Goal: Task Accomplishment & Management: Use online tool/utility

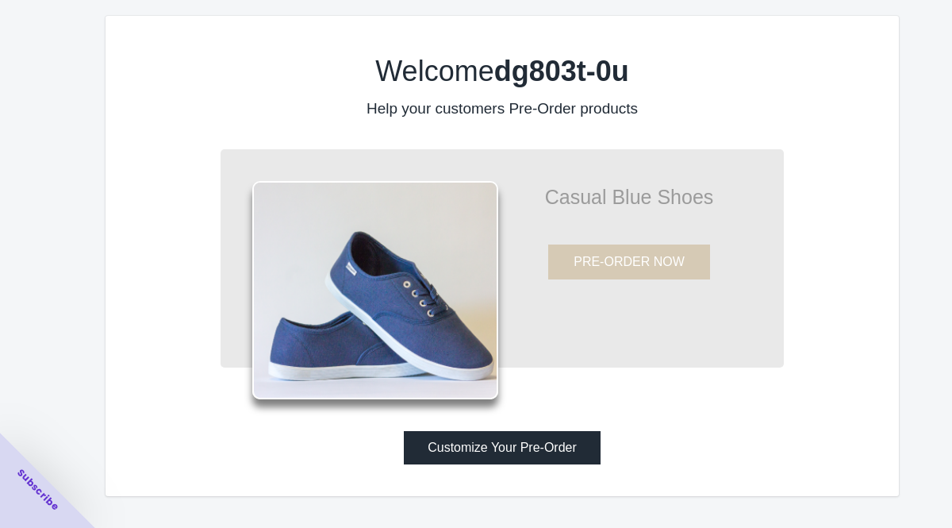
click at [550, 440] on button "Customize Your Pre-Order" at bounding box center [502, 447] width 197 height 33
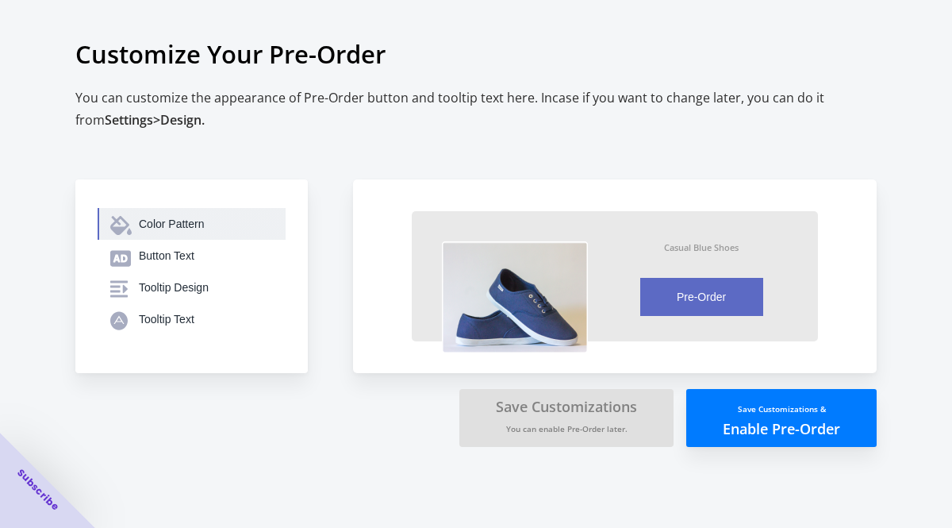
click at [183, 228] on div "Color Pattern" at bounding box center [206, 224] width 134 height 16
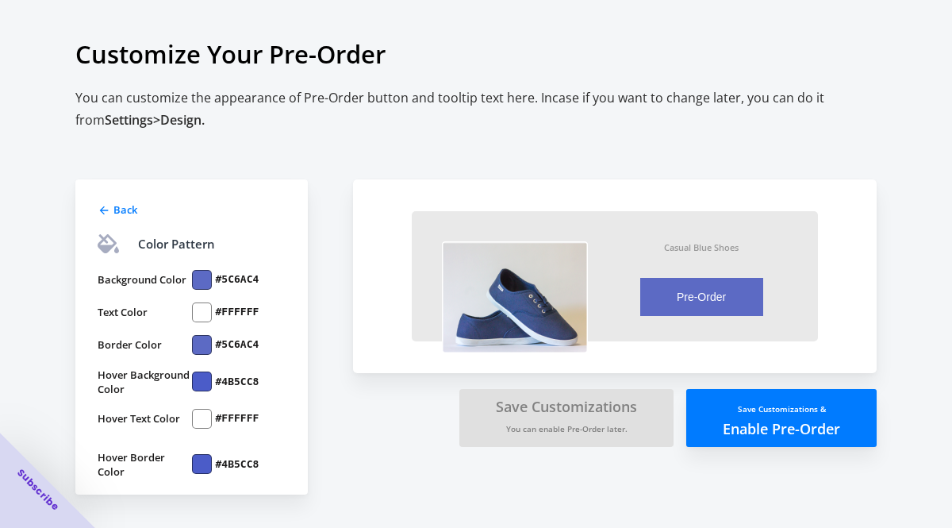
click at [205, 286] on div at bounding box center [202, 280] width 20 height 20
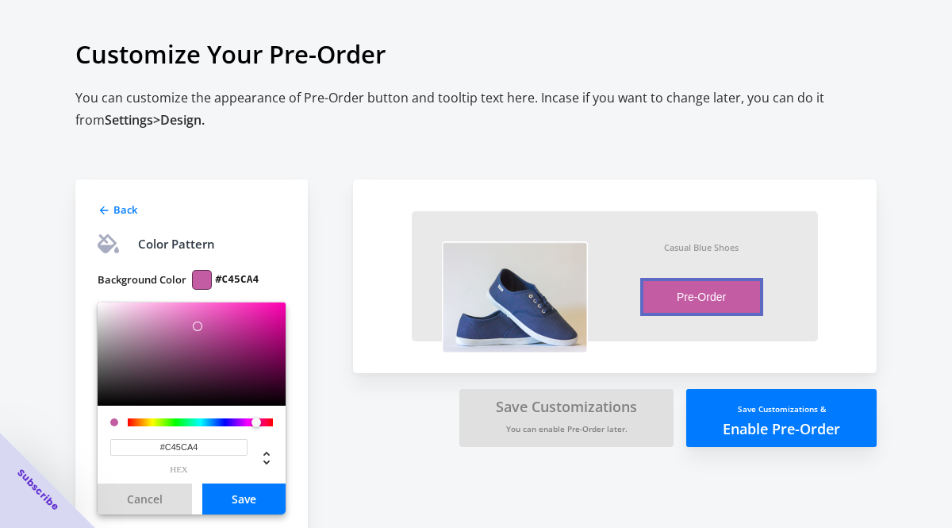
drag, startPoint x: 219, startPoint y: 425, endPoint x: 256, endPoint y: 422, distance: 37.4
click at [256, 422] on div at bounding box center [257, 422] width 10 height 10
type input "#FFACE5"
drag, startPoint x: 197, startPoint y: 327, endPoint x: 159, endPoint y: 296, distance: 49.1
click at [159, 297] on div "Background Color #FFACE5 #FFACE5 hex Cancel Save Text Color #FFFFFF Border Colo…" at bounding box center [192, 493] width 188 height 472
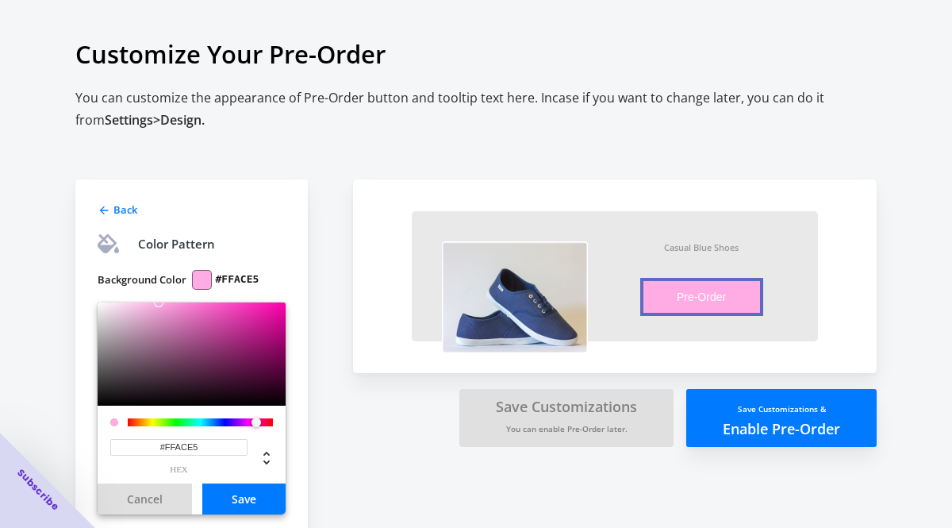
click at [233, 499] on button "Save" at bounding box center [243, 498] width 83 height 31
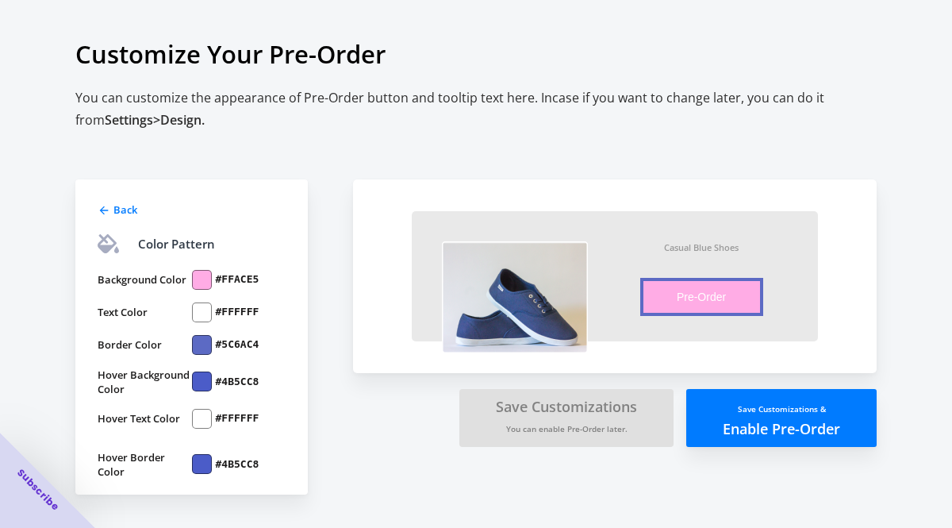
click at [201, 349] on div at bounding box center [202, 345] width 20 height 20
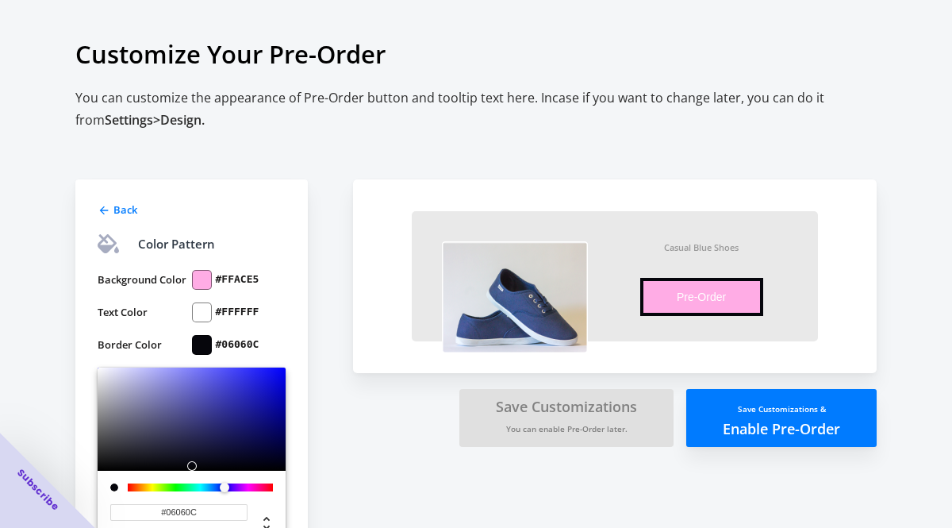
type input "#000000"
drag, startPoint x: 197, startPoint y: 384, endPoint x: 193, endPoint y: 471, distance: 86.6
click at [193, 475] on div "#000000 hex" at bounding box center [192, 457] width 188 height 181
click at [324, 386] on div "Back Color Pattern Background Color #FFACE5 Text Color #FFFFFF Border Color #00…" at bounding box center [206, 438] width 262 height 613
click at [307, 392] on div "Back Color Pattern Background Color #FFACE5 Text Color #FFFFFF Border Color #00…" at bounding box center [191, 462] width 233 height 566
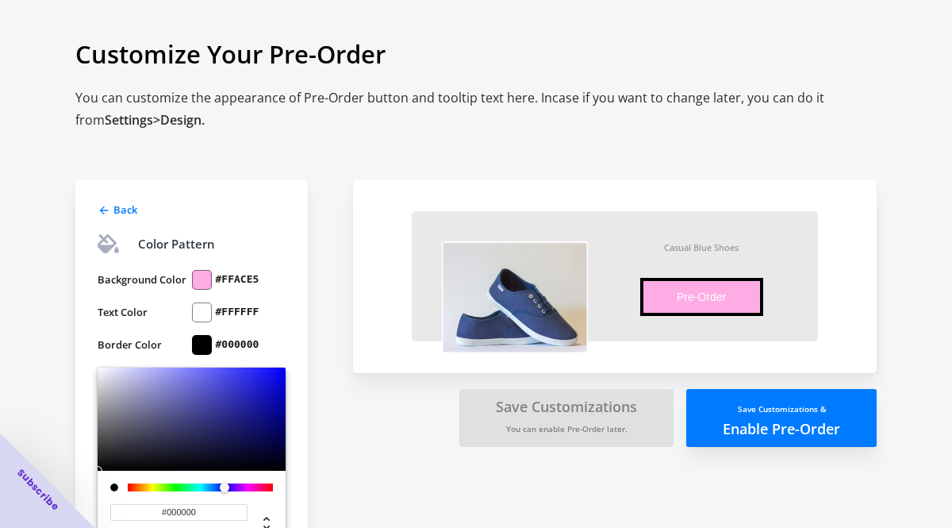
click at [321, 411] on div "Back Color Pattern Background Color #FFACE5 Text Color #FFFFFF Border Color #00…" at bounding box center [206, 438] width 262 height 613
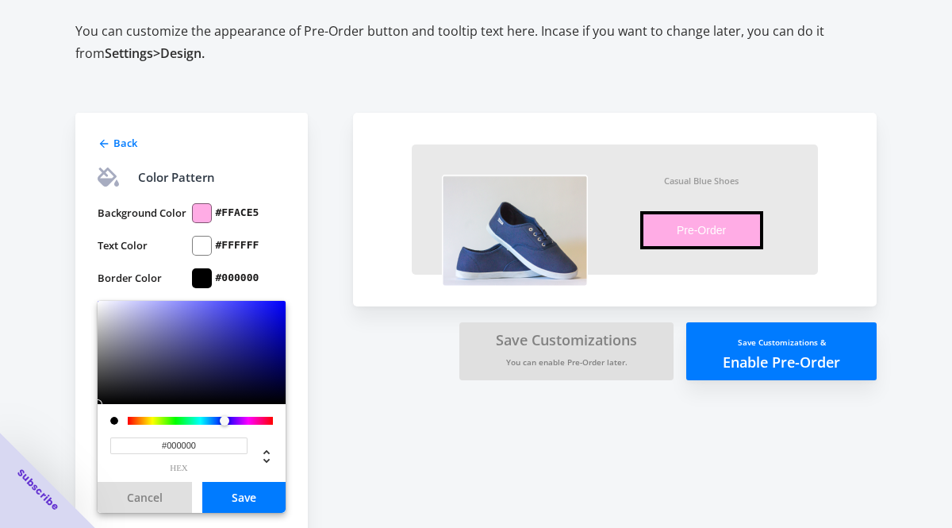
scroll to position [135, 0]
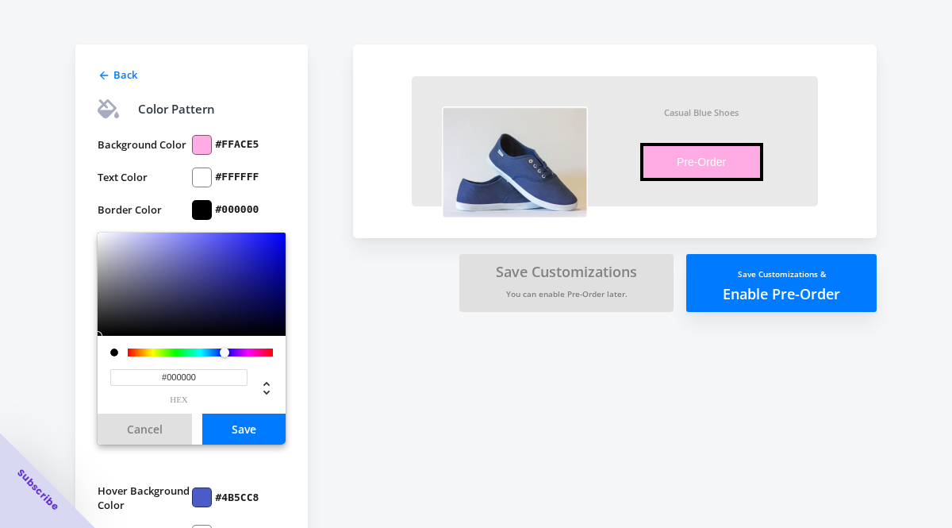
click at [271, 429] on button "Save" at bounding box center [243, 428] width 83 height 31
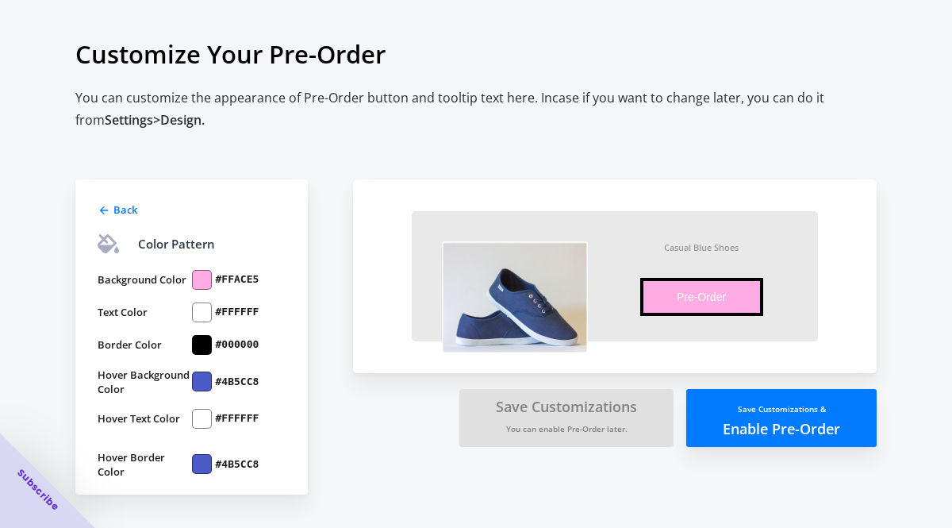
scroll to position [0, 0]
click at [198, 378] on div at bounding box center [202, 381] width 20 height 20
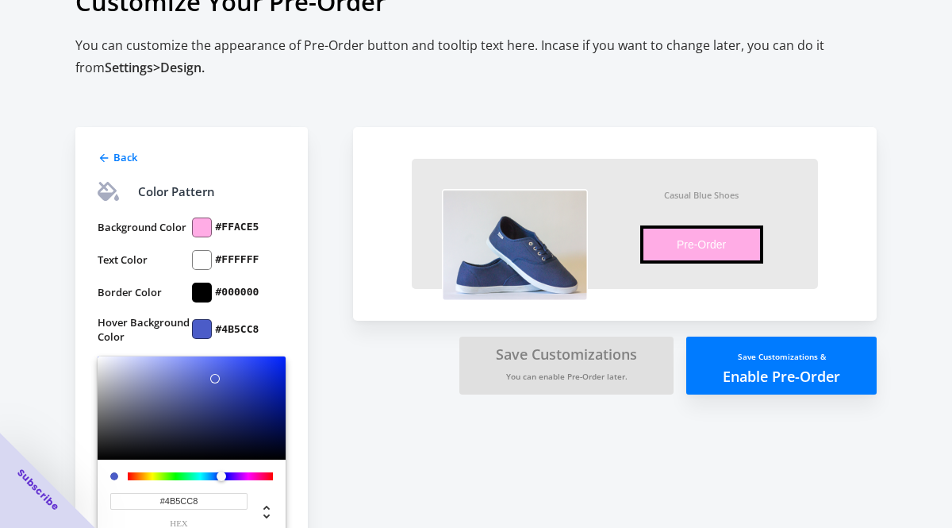
scroll to position [63, 0]
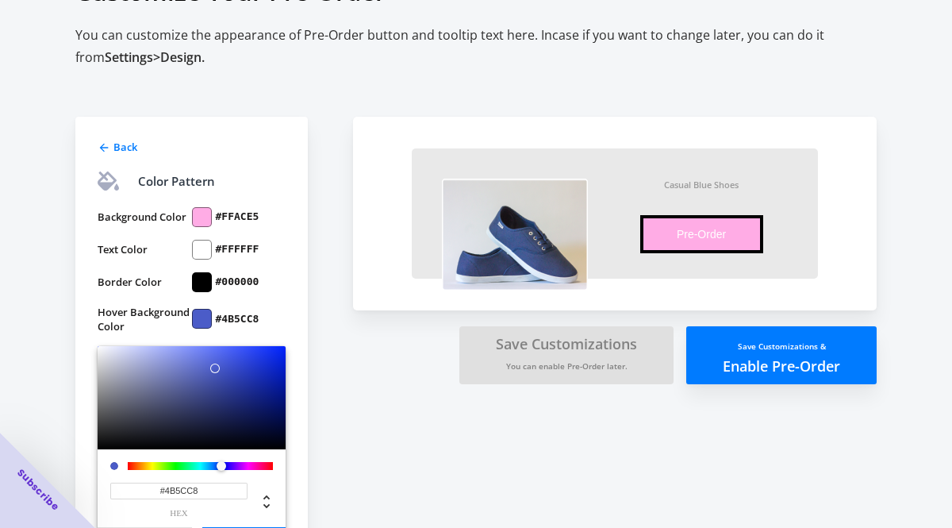
click at [202, 208] on div at bounding box center [202, 217] width 20 height 20
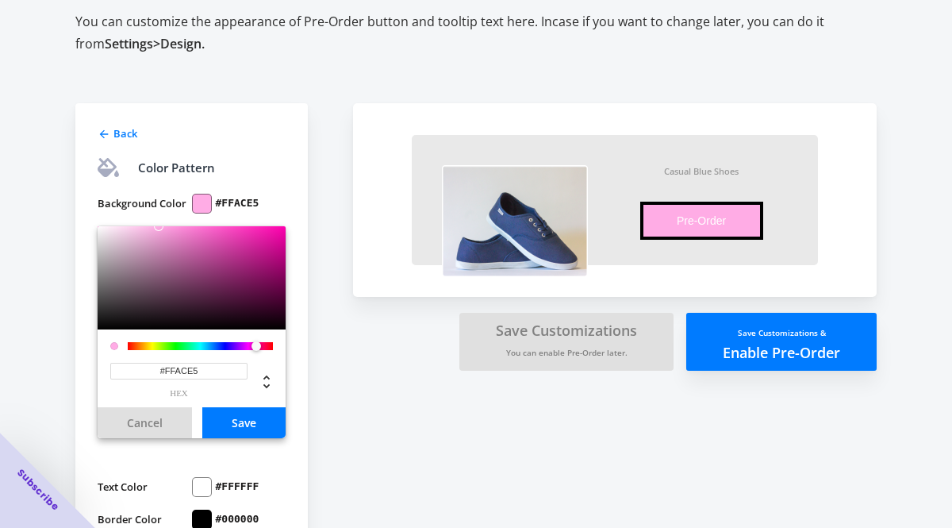
scroll to position [77, 0]
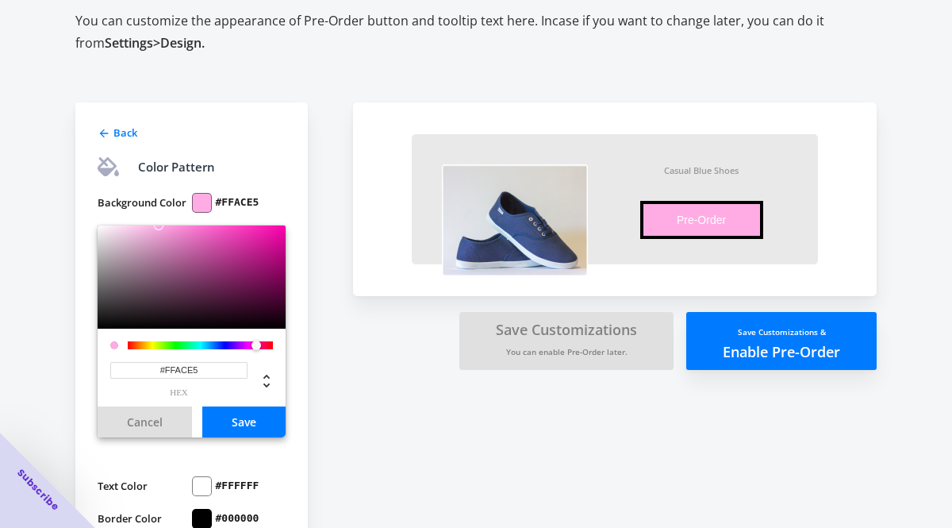
click at [247, 422] on button "Save" at bounding box center [243, 421] width 83 height 31
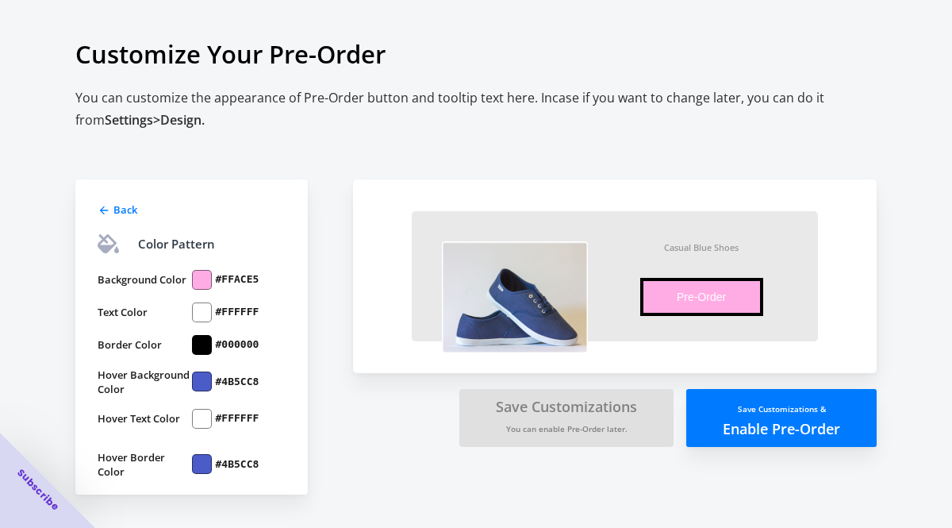
click at [202, 386] on div at bounding box center [202, 381] width 20 height 20
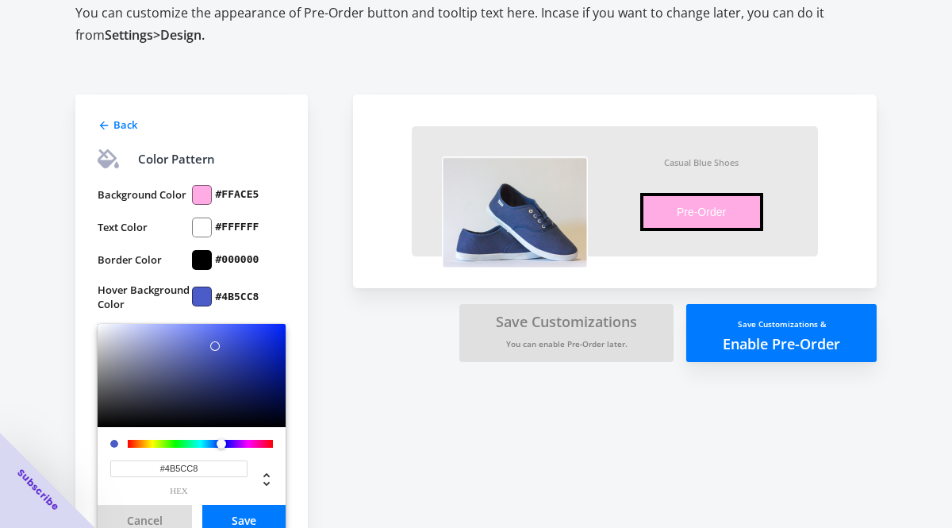
scroll to position [188, 0]
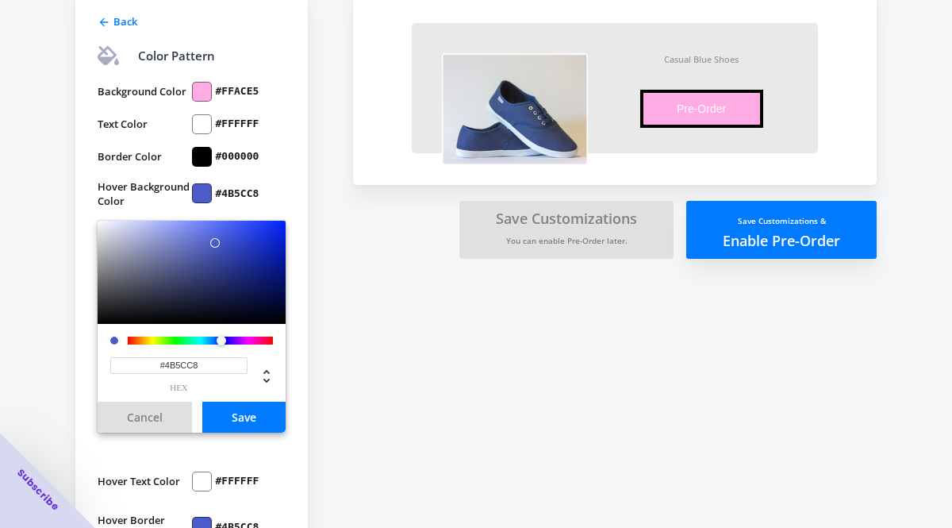
click at [201, 195] on div at bounding box center [202, 193] width 20 height 20
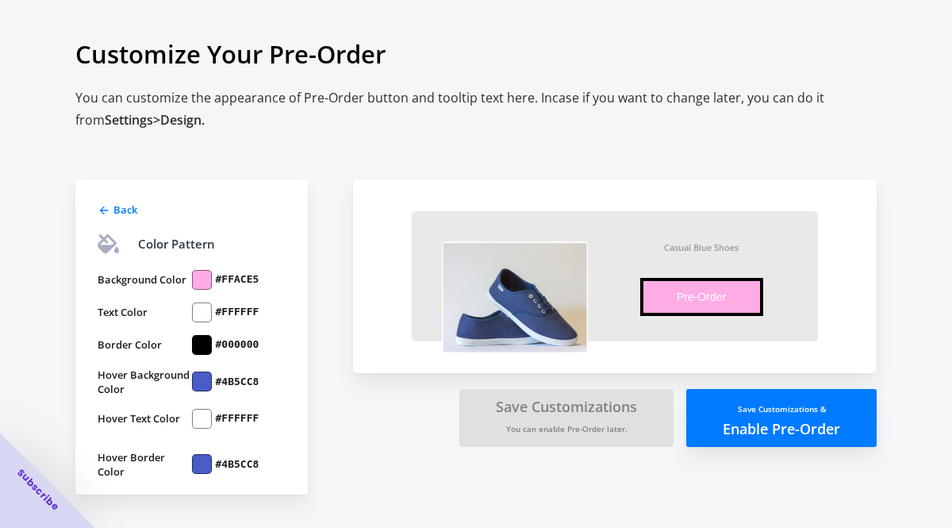
scroll to position [0, 0]
click at [212, 277] on div "#FFACE5" at bounding box center [239, 280] width 94 height 20
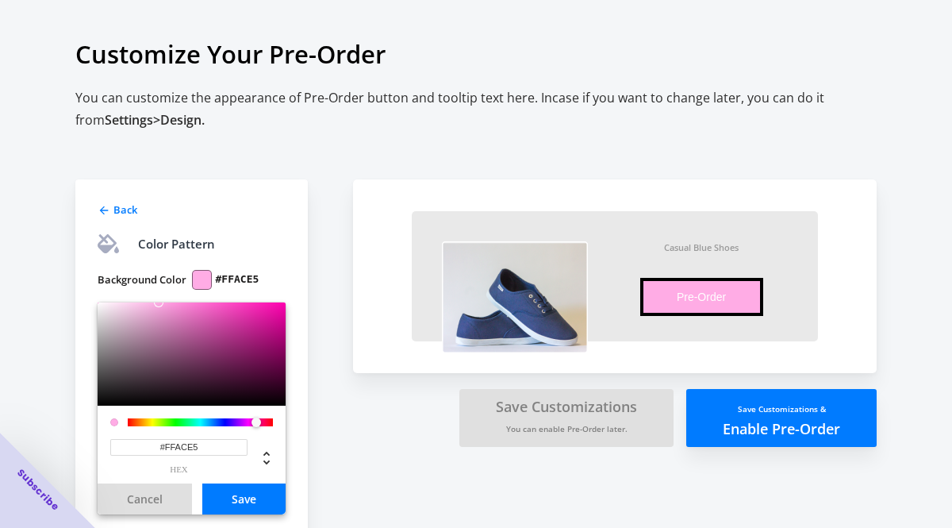
drag, startPoint x: 207, startPoint y: 448, endPoint x: 166, endPoint y: 447, distance: 41.3
click at [166, 448] on input "#FFACE5" at bounding box center [178, 447] width 137 height 17
click at [205, 448] on input "#FFACE5" at bounding box center [178, 447] width 137 height 17
drag, startPoint x: 205, startPoint y: 448, endPoint x: 160, endPoint y: 448, distance: 45.2
click at [160, 448] on input "#FFACE5" at bounding box center [178, 447] width 137 height 17
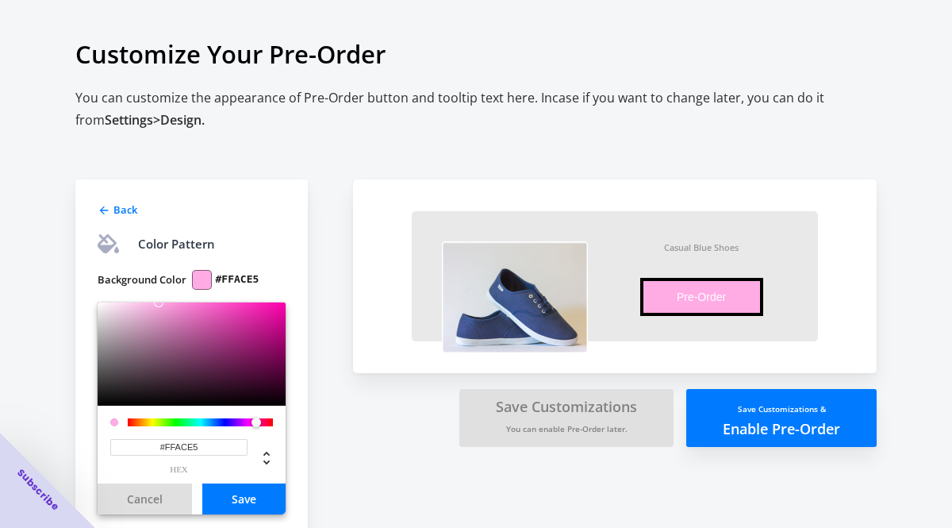
click at [354, 427] on div "Casual Blue Shoes Pre-Order Item will be fulfilled as soon as it becomes availa…" at bounding box center [615, 289] width 524 height 315
click at [163, 491] on button "Cancel" at bounding box center [145, 498] width 94 height 31
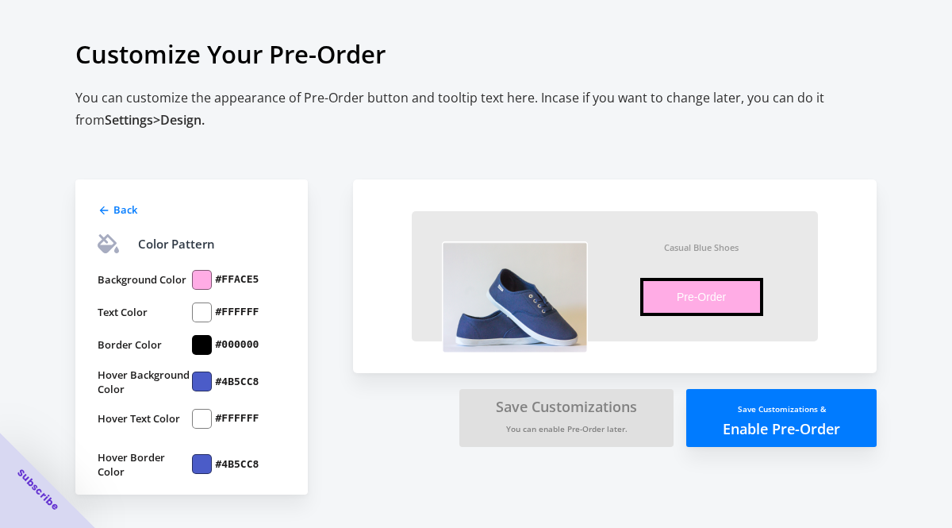
click at [196, 381] on div at bounding box center [202, 381] width 20 height 20
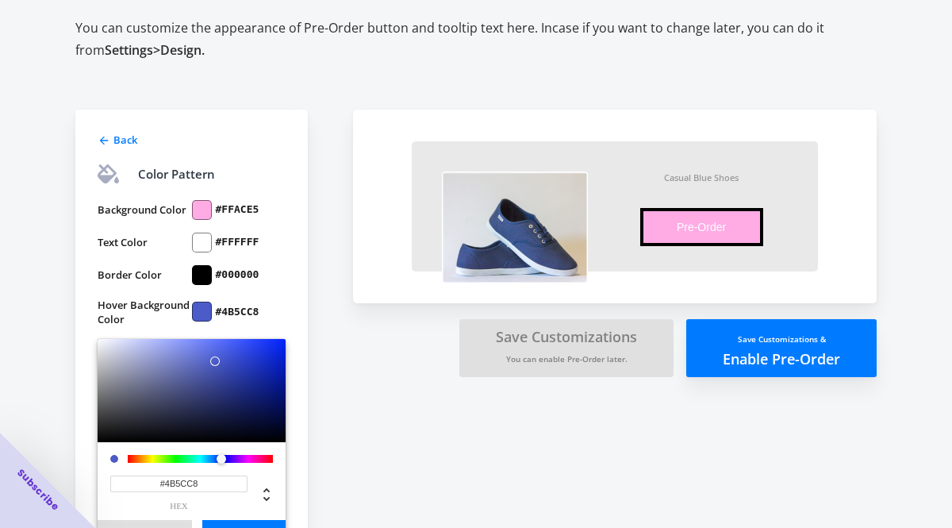
scroll to position [164, 0]
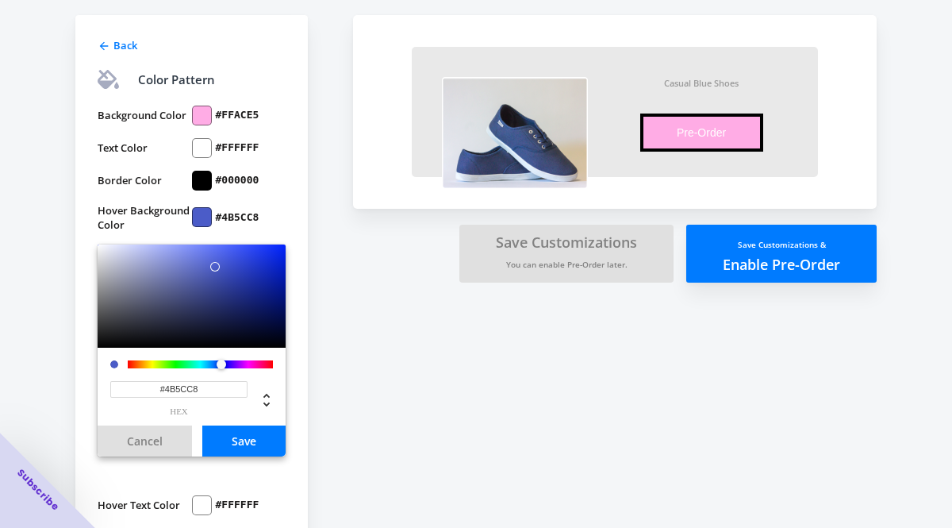
drag, startPoint x: 210, startPoint y: 395, endPoint x: 121, endPoint y: 388, distance: 89.2
click at [121, 388] on input "#4B5CC8" at bounding box center [178, 389] width 137 height 17
paste input "#FFACE5"
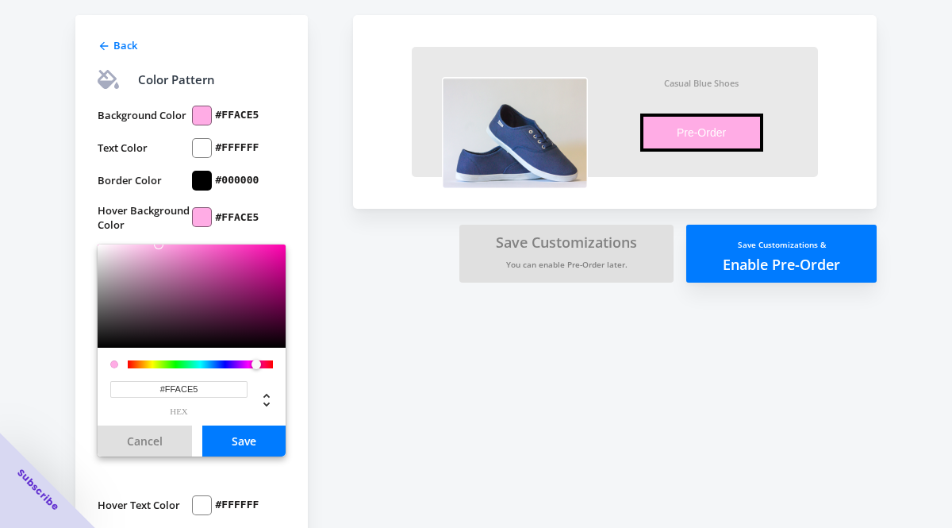
type input "#FFACE5"
click at [233, 442] on button "Save" at bounding box center [243, 440] width 83 height 31
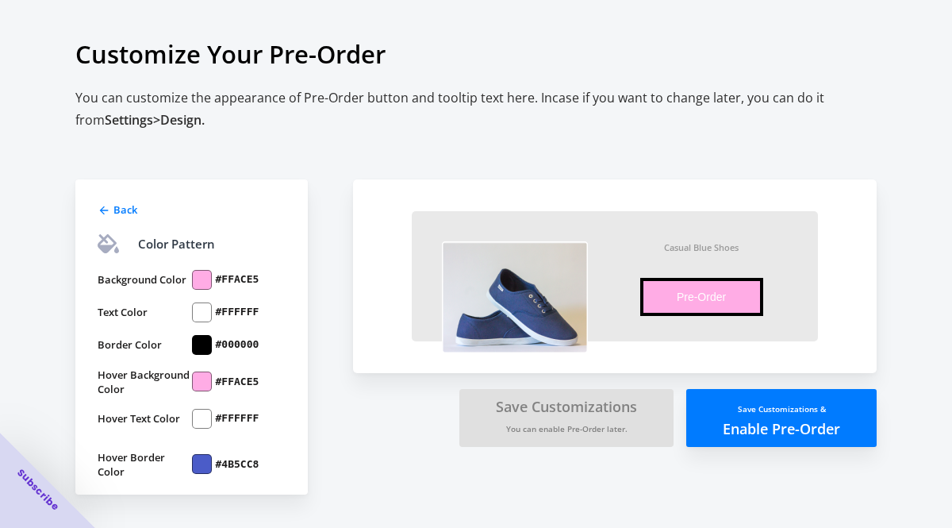
click at [206, 462] on div at bounding box center [202, 464] width 20 height 20
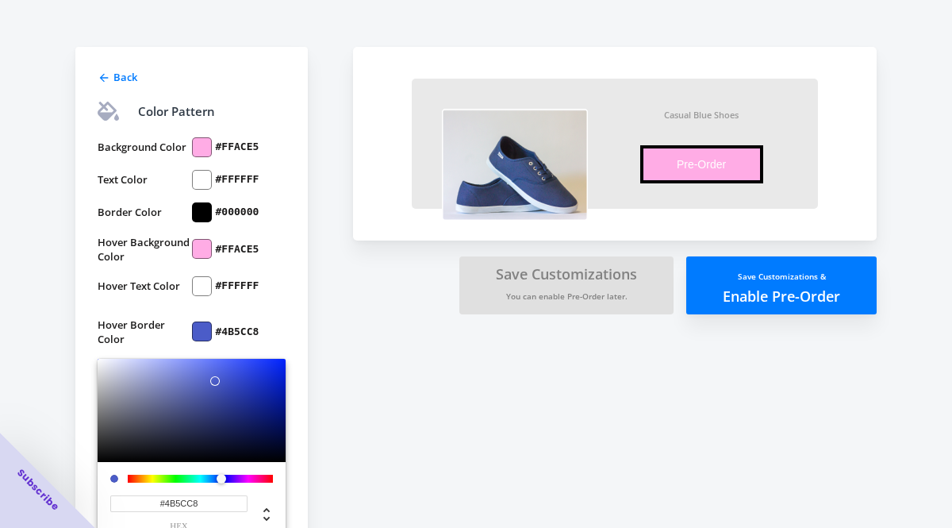
scroll to position [138, 0]
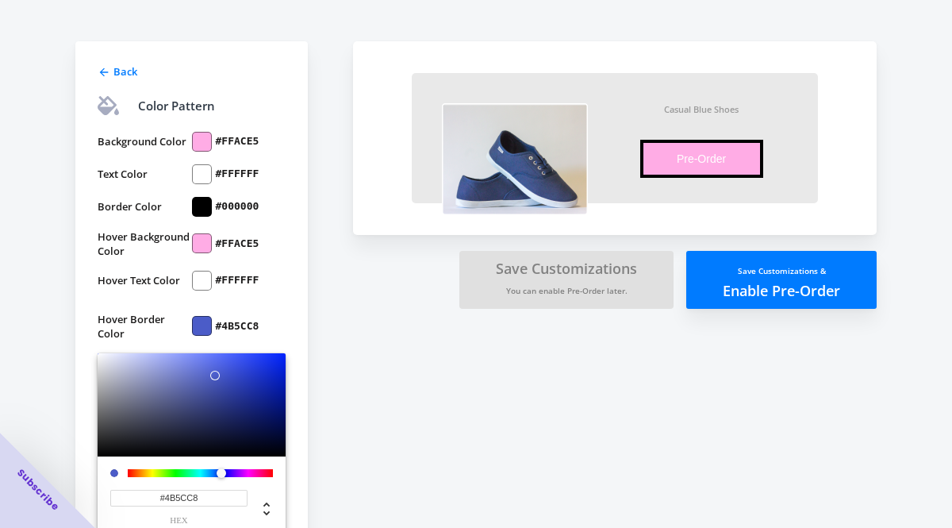
drag, startPoint x: 205, startPoint y: 501, endPoint x: 142, endPoint y: 499, distance: 62.7
click at [143, 499] on input "#4B5CC8" at bounding box center [178, 498] width 137 height 17
paste input "#FFACE5"
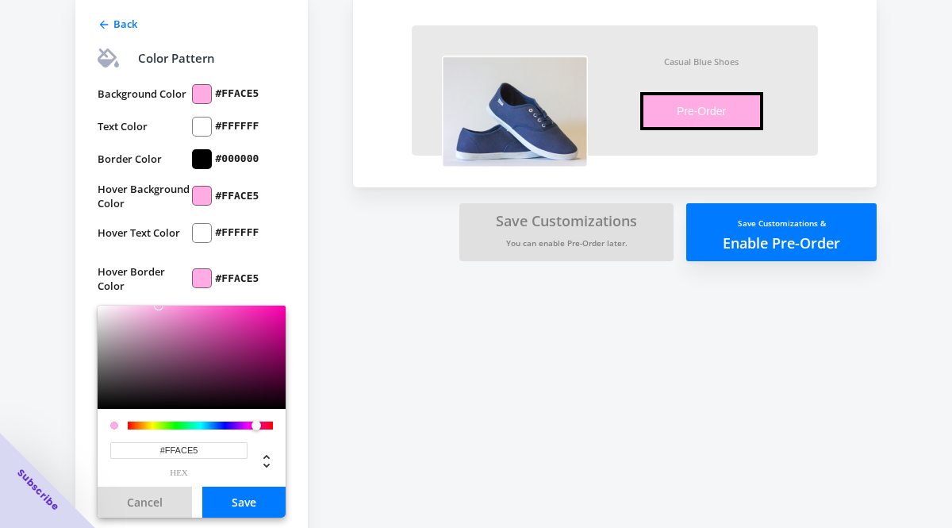
scroll to position [239, 0]
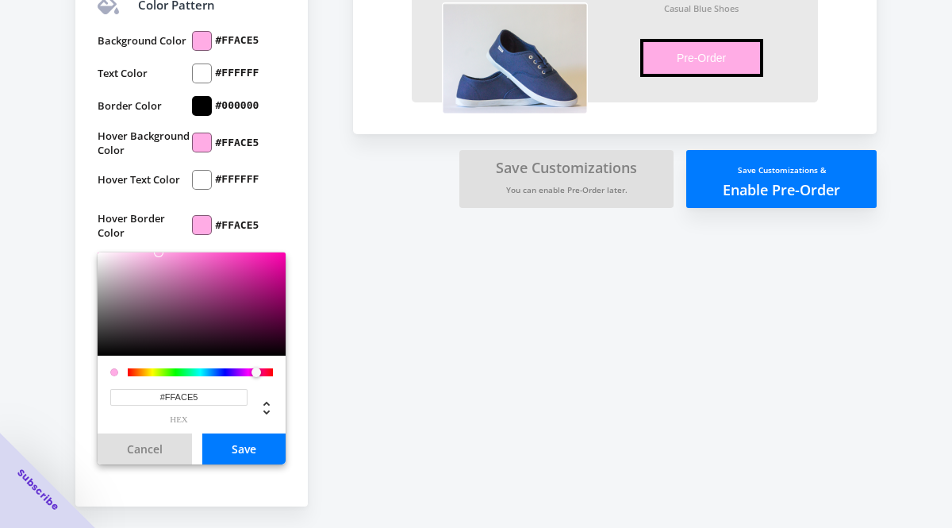
type input "#FFACE5"
click at [220, 447] on button "Save" at bounding box center [243, 448] width 83 height 31
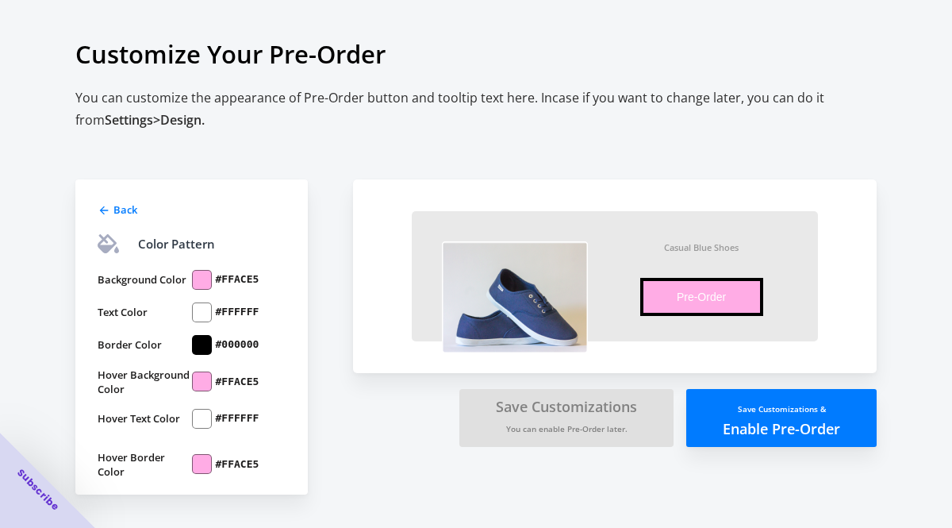
scroll to position [0, 0]
click at [753, 402] on button "Save Customizations & Enable Pre-Order" at bounding box center [781, 418] width 190 height 58
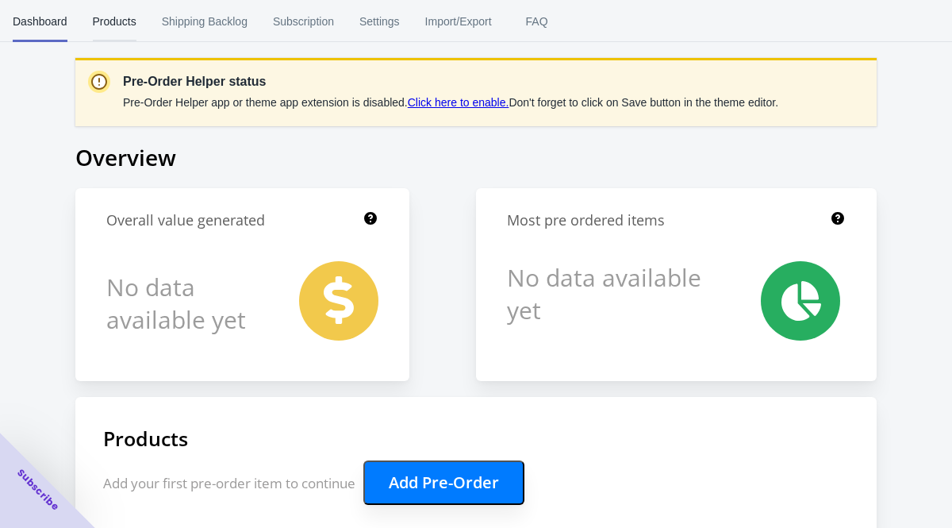
click at [97, 35] on span "Products" at bounding box center [115, 21] width 44 height 41
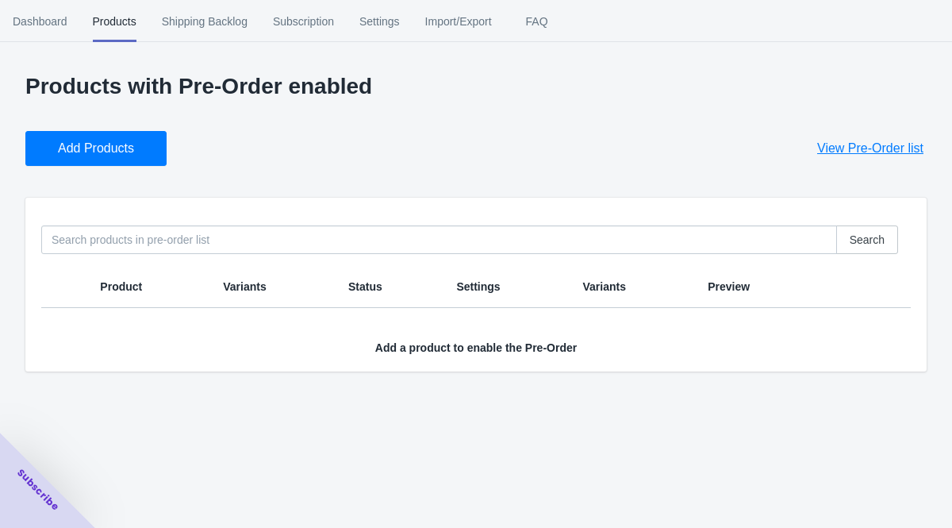
click at [156, 256] on div "Search Product Variants Status Settings Variants Preview Add a product to enabl…" at bounding box center [476, 285] width 902 height 174
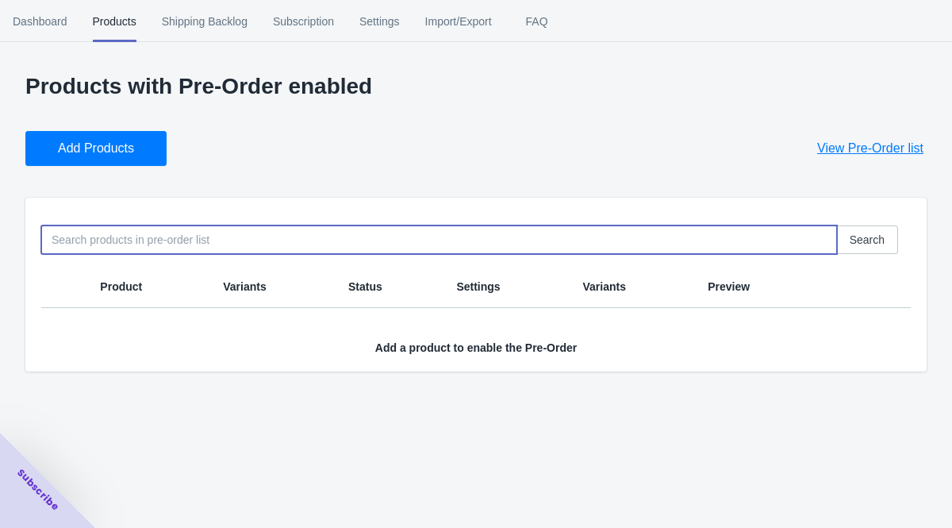
click at [160, 236] on input at bounding box center [439, 239] width 796 height 29
type input "the"
click at [112, 149] on span "Add Products" at bounding box center [96, 148] width 76 height 16
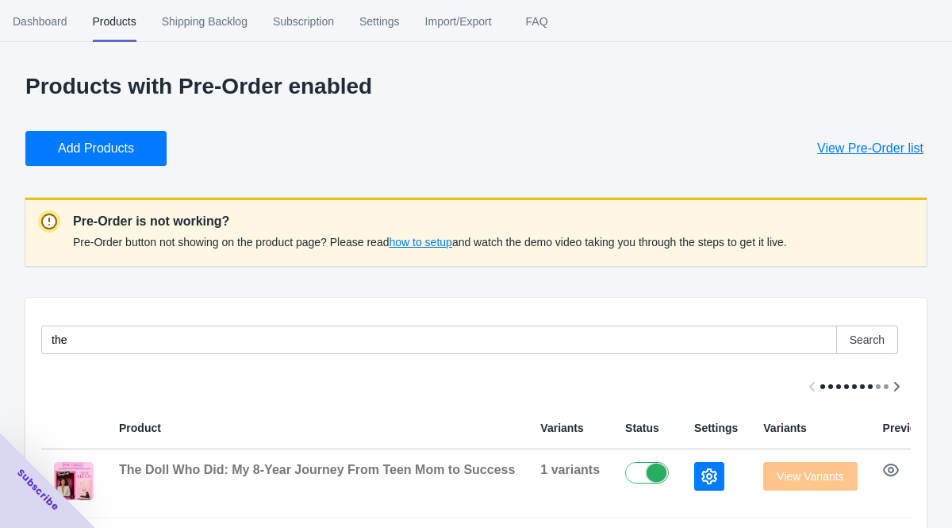
scroll to position [21, 0]
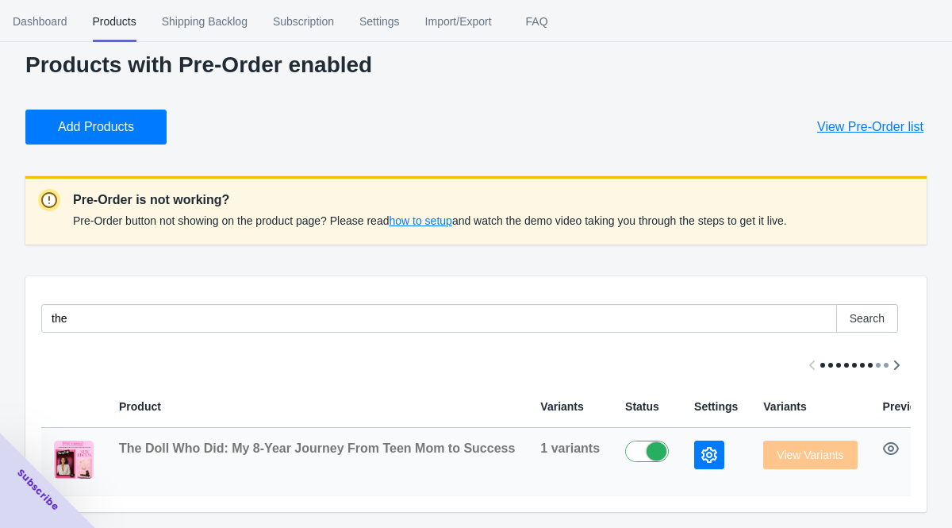
click at [641, 452] on label at bounding box center [651, 449] width 52 height 19
checkbox input "true"
click at [894, 451] on icon "button" at bounding box center [891, 448] width 16 height 13
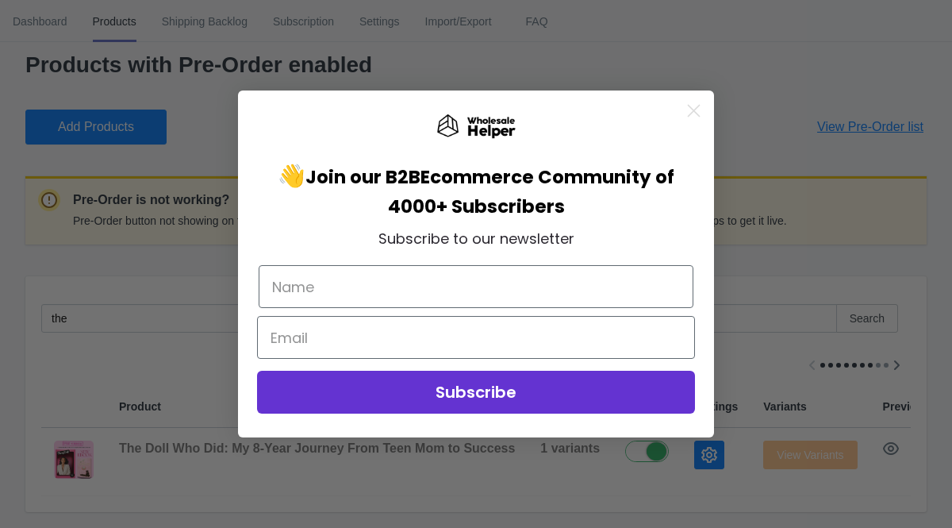
click at [686, 112] on circle "Close dialog" at bounding box center [694, 111] width 26 height 26
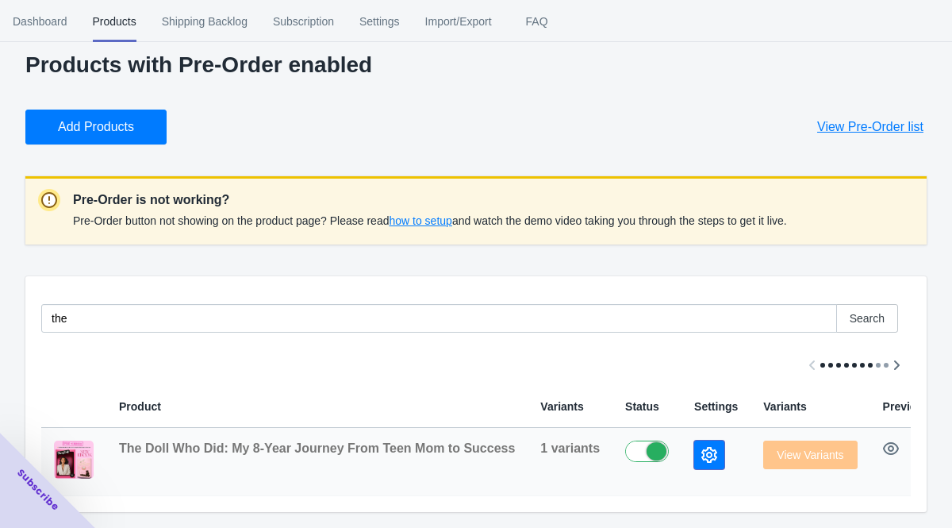
click at [694, 465] on button "button" at bounding box center [709, 454] width 30 height 29
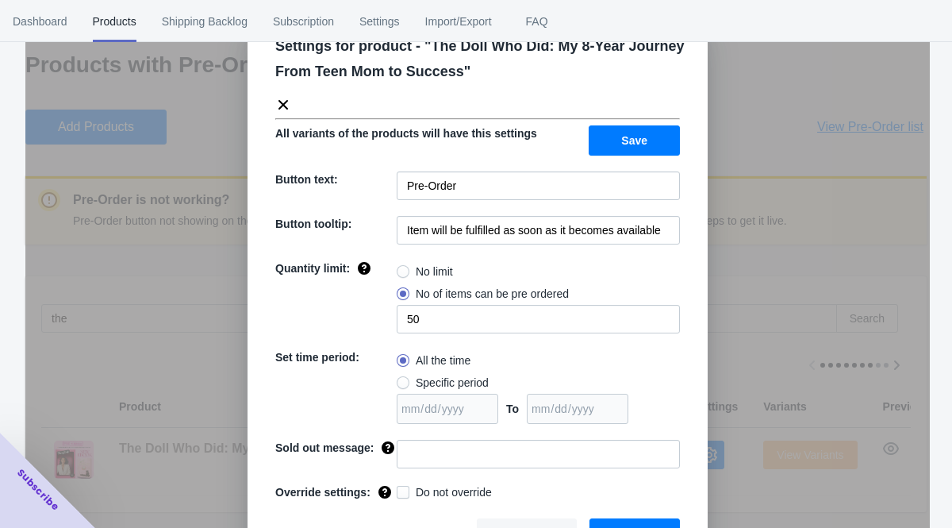
scroll to position [52, 0]
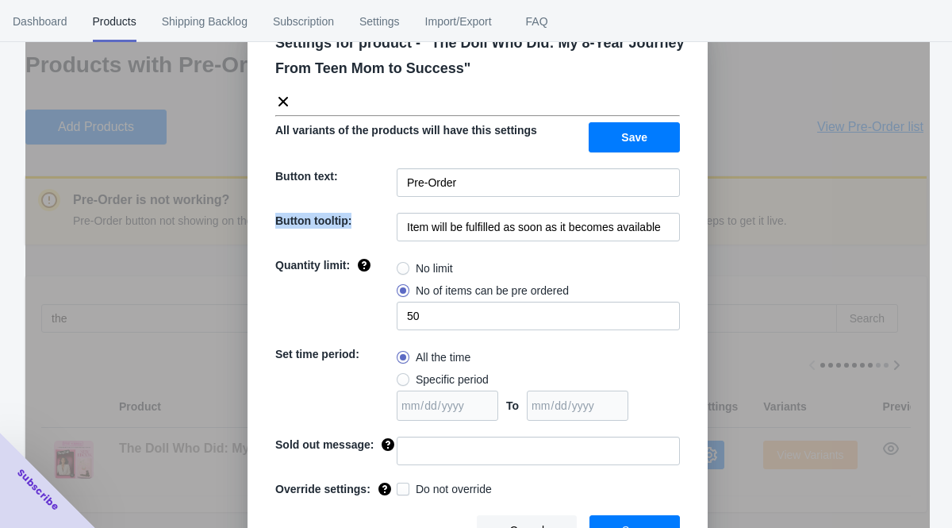
drag, startPoint x: 274, startPoint y: 218, endPoint x: 678, endPoint y: 225, distance: 404.0
click at [678, 225] on div "Settings for product - " The Doll Who Did: My 8-Year Journey From Teen Mom to S…" at bounding box center [478, 287] width 460 height 563
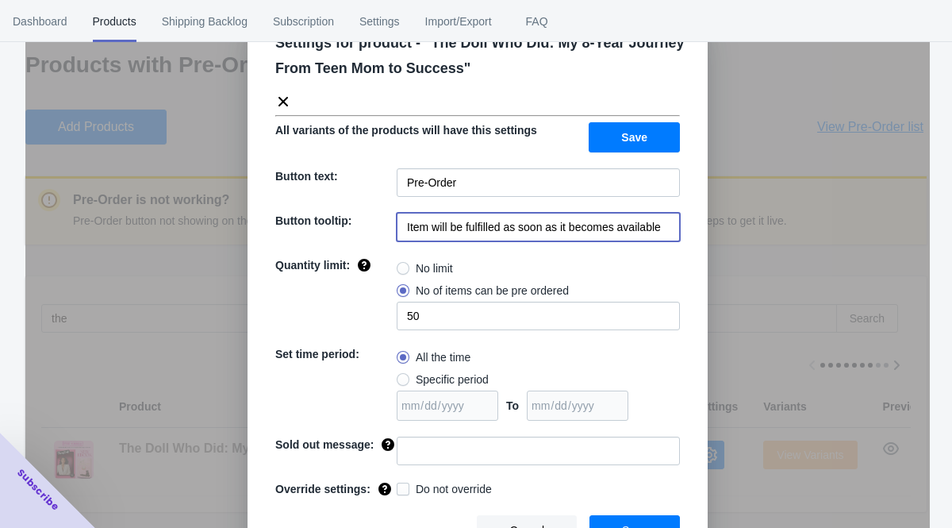
click at [678, 226] on input "Item will be fulfilled as soon as it becomes available" at bounding box center [538, 227] width 283 height 29
drag, startPoint x: 678, startPoint y: 226, endPoint x: 397, endPoint y: 224, distance: 281.0
click at [397, 225] on input "Item will be fulfilled as soon as it becomes available" at bounding box center [538, 227] width 283 height 29
paste input "📦 Item will be fulfilled as soon as it becomes available. 📧 Your copy will be s…"
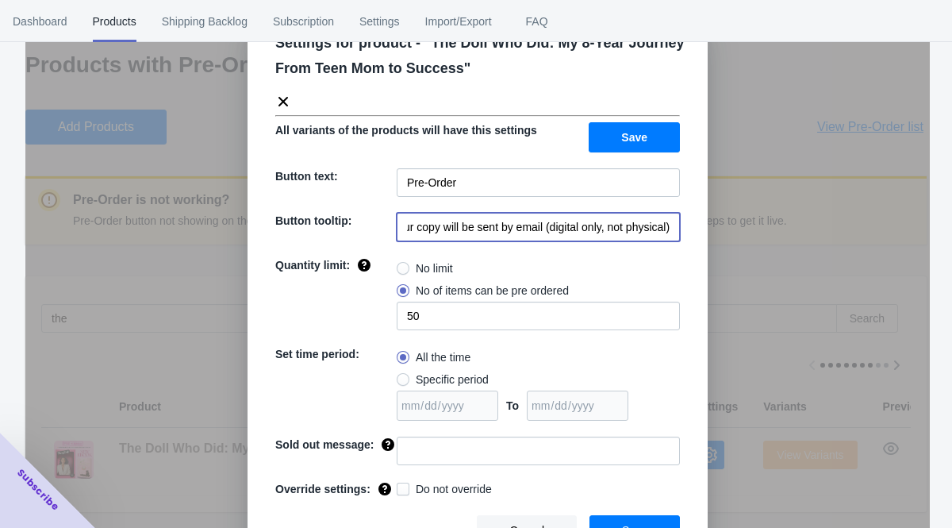
type input "📦 Item will be fulfilled as soon as it becomes available. 📧 Your copy will be s…"
click at [409, 265] on span at bounding box center [403, 268] width 13 height 13
click at [402, 265] on input "No limit" at bounding box center [401, 264] width 1 height 1
radio input "true"
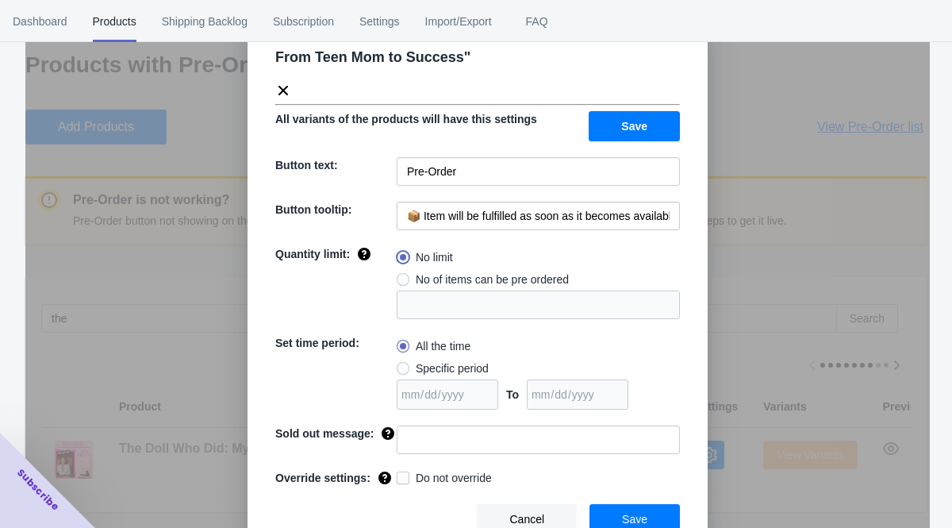
scroll to position [82, 0]
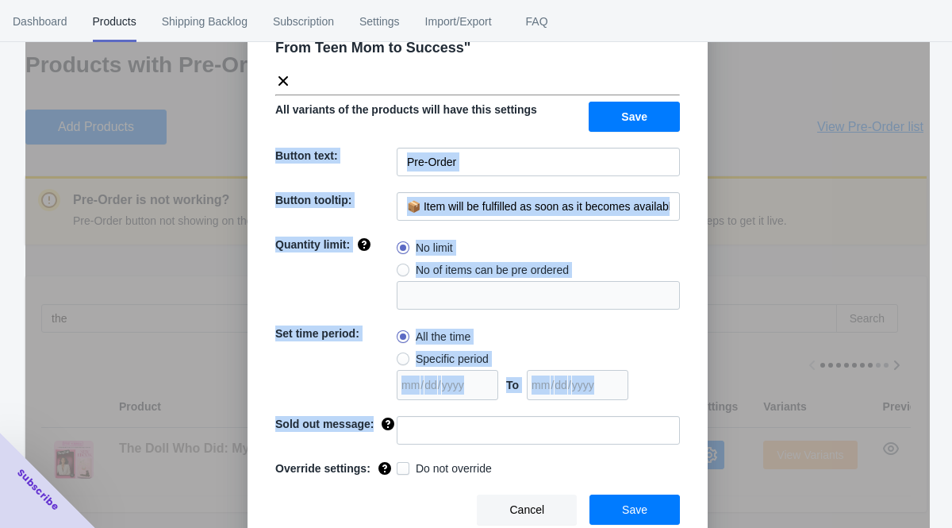
drag, startPoint x: 262, startPoint y: 129, endPoint x: 429, endPoint y: 436, distance: 350.5
click at [433, 437] on div "Settings for product - " The Doll Who Did: My 8-Year Journey From Teen Mom to S…" at bounding box center [478, 267] width 460 height 563
copy div "Button text: Button tooltip: Quantity limit: No limit No of items can be pre or…"
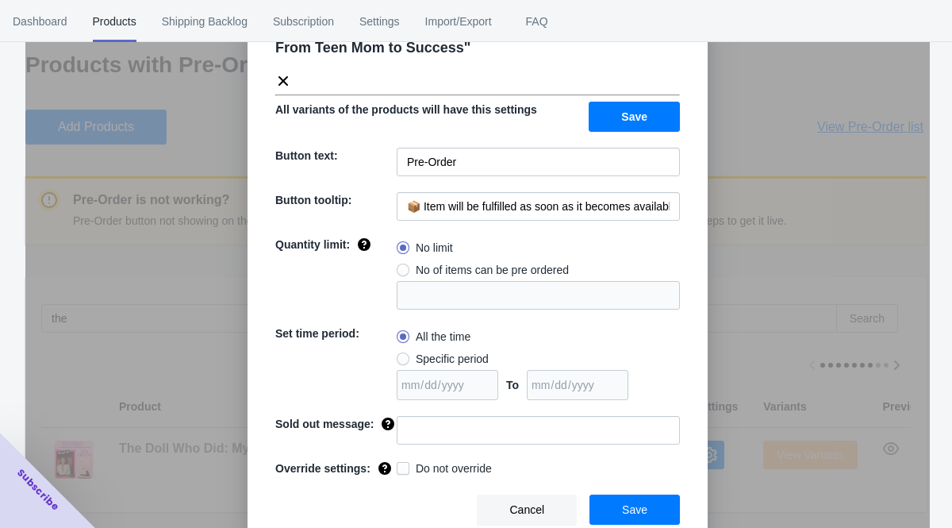
click at [471, 117] on div "All variants of the products will have this settings" at bounding box center [406, 117] width 262 height 30
click at [405, 352] on span at bounding box center [403, 358] width 13 height 13
click at [402, 355] on input "Specific period" at bounding box center [401, 355] width 1 height 1
radio input "true"
click at [483, 374] on input "date" at bounding box center [448, 385] width 102 height 30
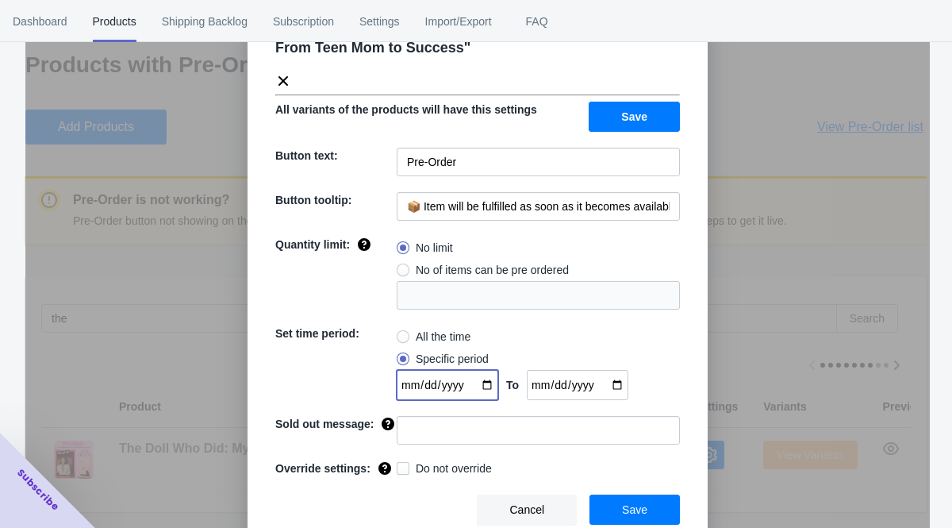
type input "[DATE]"
click at [537, 376] on input "date" at bounding box center [578, 385] width 102 height 30
click at [624, 375] on input "date" at bounding box center [578, 385] width 102 height 30
type input "[DATE]"
click at [403, 330] on span at bounding box center [403, 336] width 13 height 13
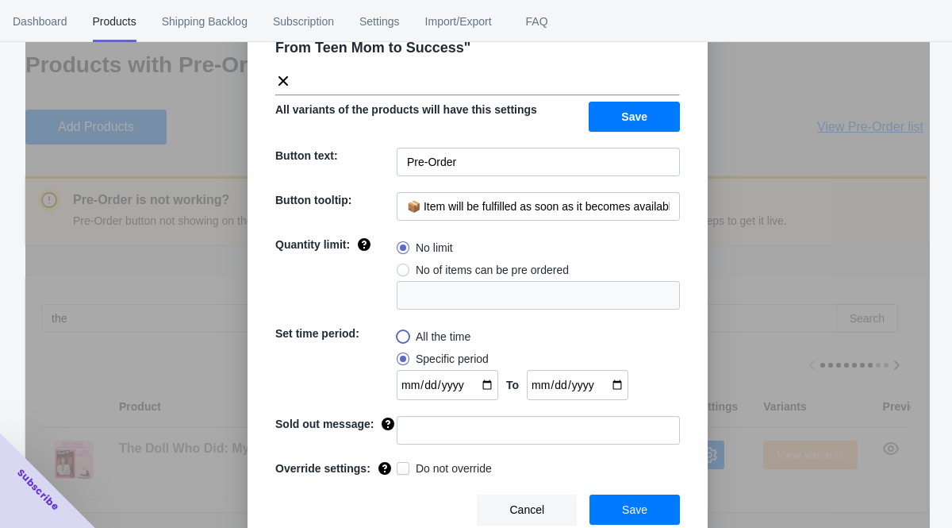
click at [402, 333] on input "All the time" at bounding box center [401, 333] width 1 height 1
radio input "true"
click at [606, 515] on button "Save" at bounding box center [635, 509] width 90 height 30
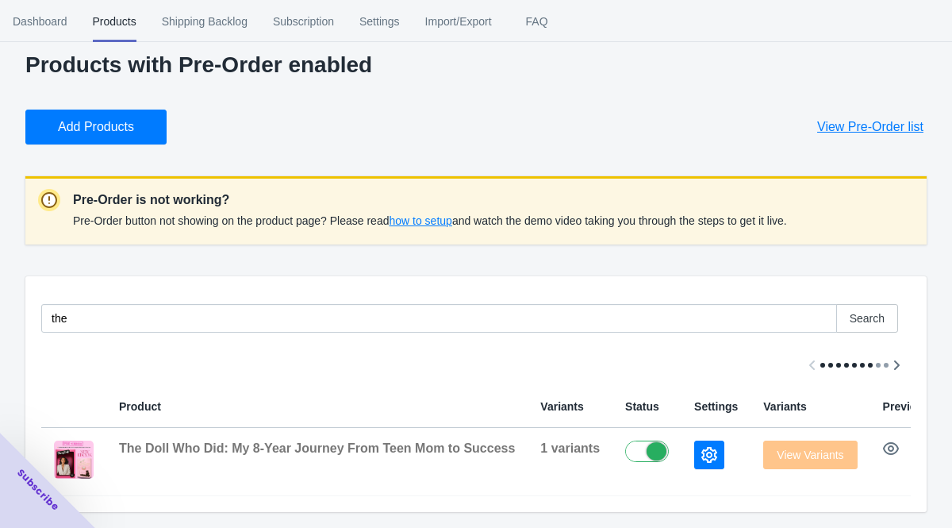
click at [452, 222] on span "how to setup" at bounding box center [420, 220] width 63 height 13
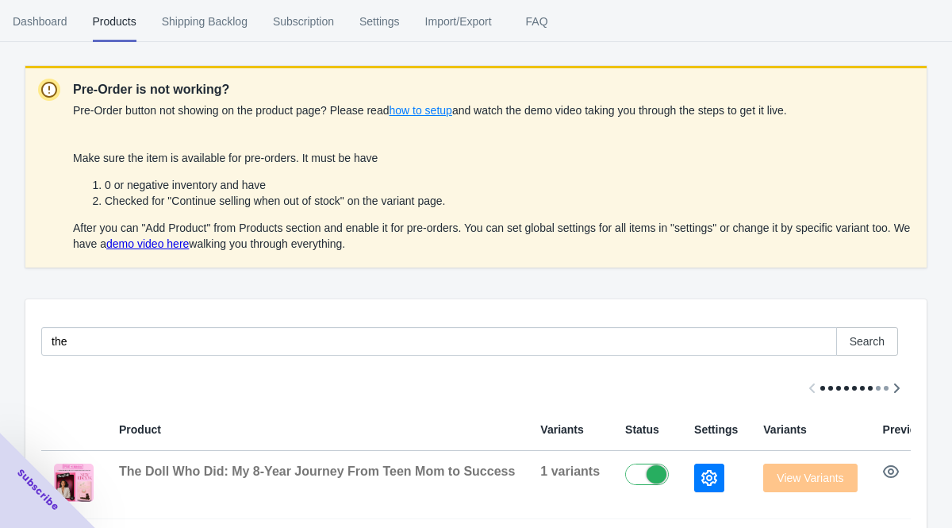
scroll to position [155, 0]
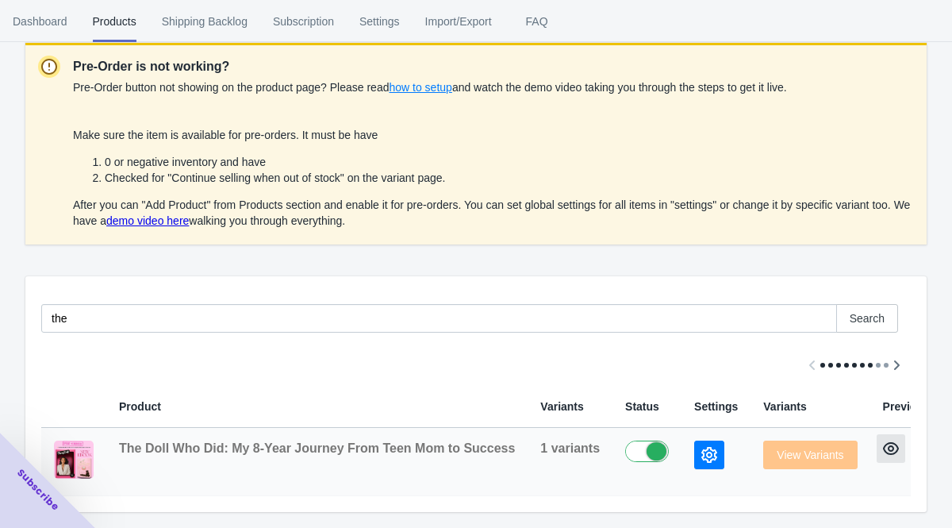
click at [884, 444] on icon "button" at bounding box center [891, 448] width 16 height 16
click at [640, 456] on label at bounding box center [651, 449] width 52 height 19
checkbox input "true"
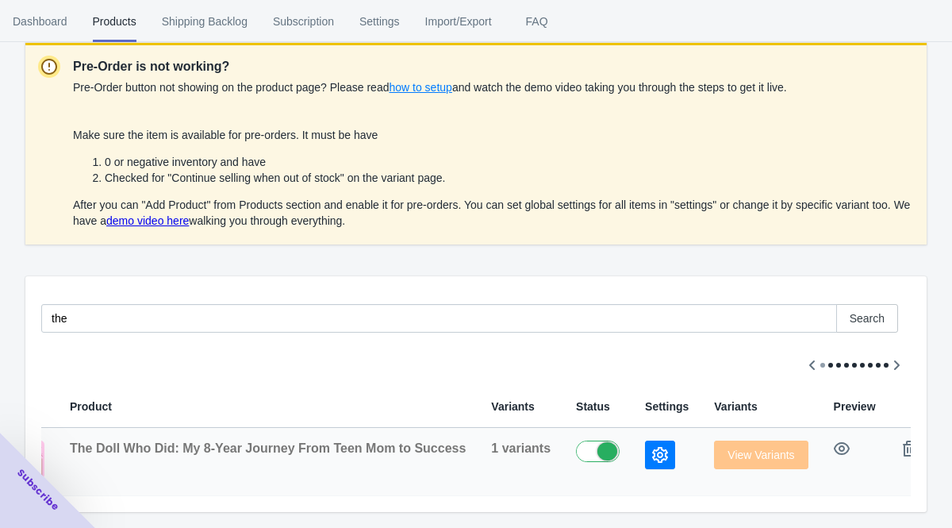
scroll to position [0, 106]
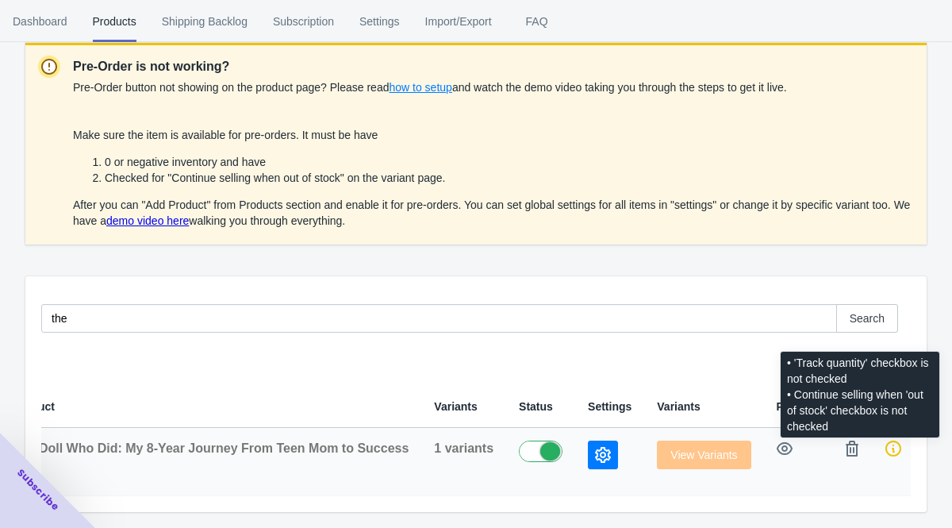
click at [889, 449] on icon at bounding box center [894, 448] width 16 height 16
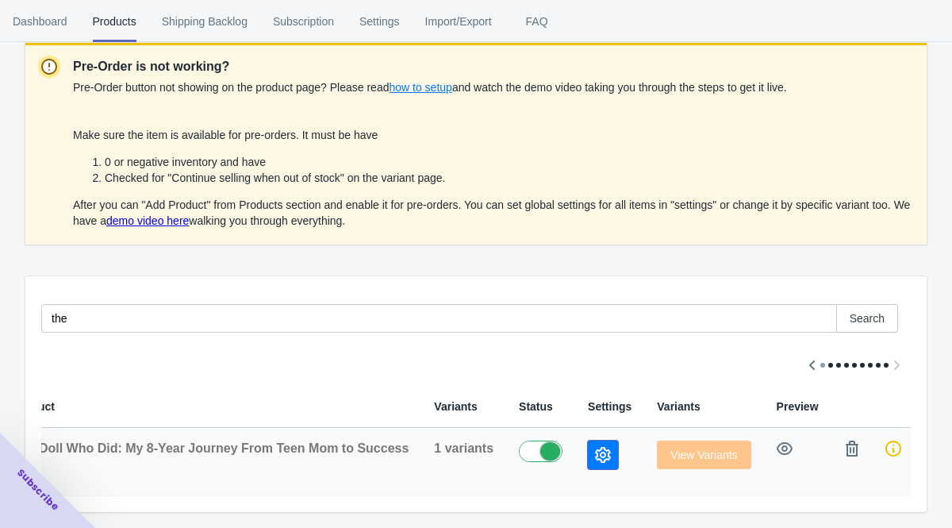
click at [596, 459] on icon "button" at bounding box center [603, 455] width 16 height 16
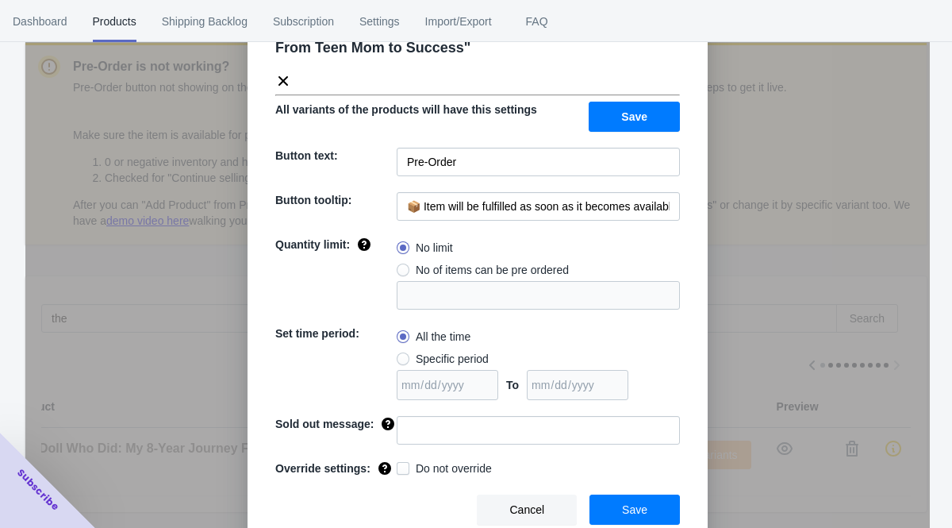
scroll to position [82, 0]
click at [401, 475] on label "Do not override" at bounding box center [444, 468] width 95 height 16
click at [401, 465] on input "Do not override" at bounding box center [400, 464] width 1 height 1
checkbox input "true"
click at [654, 511] on button "Save" at bounding box center [635, 509] width 90 height 30
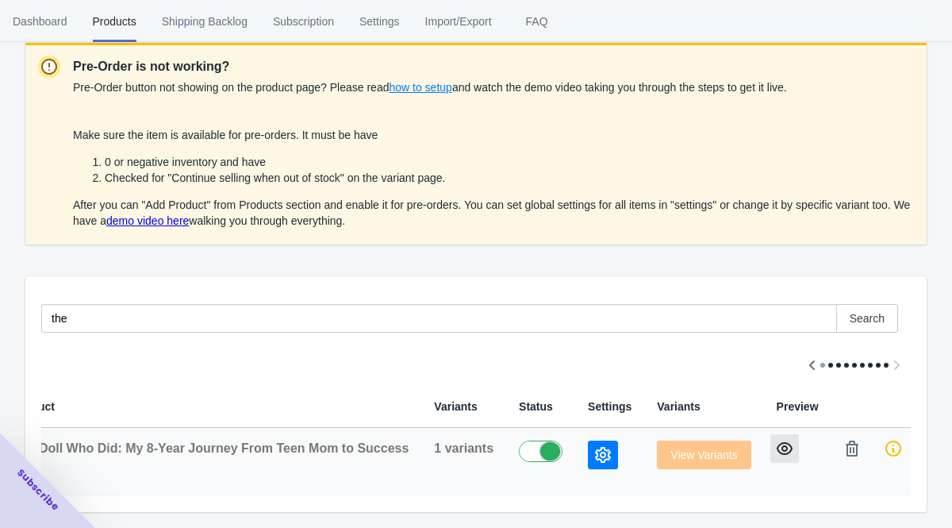
click at [779, 440] on icon "button" at bounding box center [785, 448] width 16 height 16
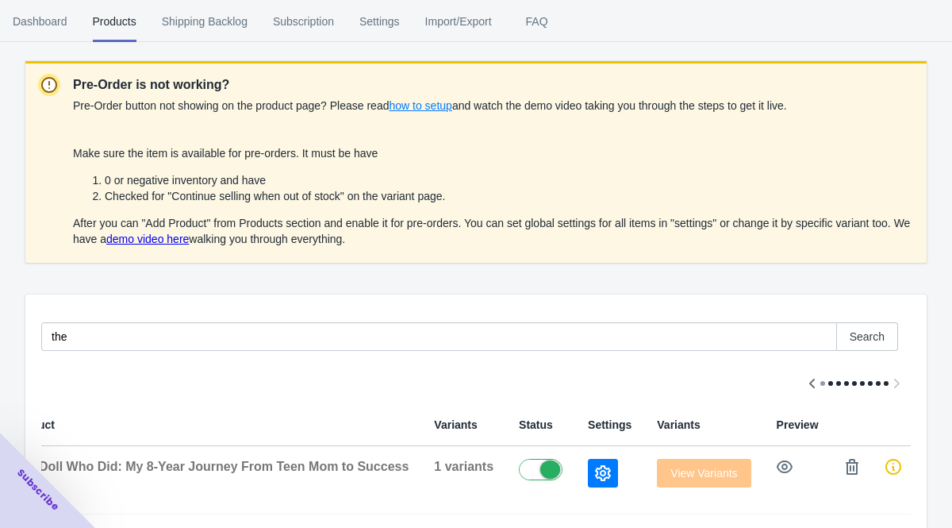
scroll to position [140, 0]
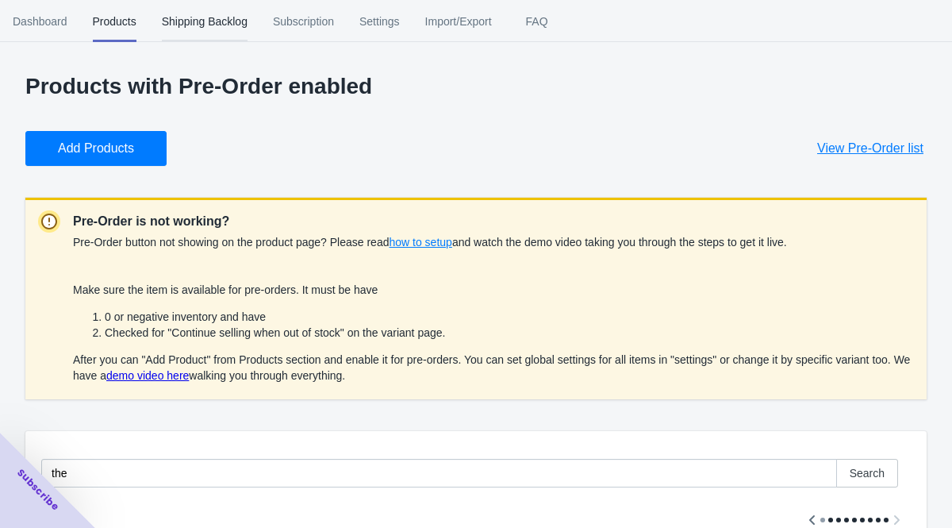
click at [199, 15] on span "Shipping Backlog" at bounding box center [205, 21] width 86 height 41
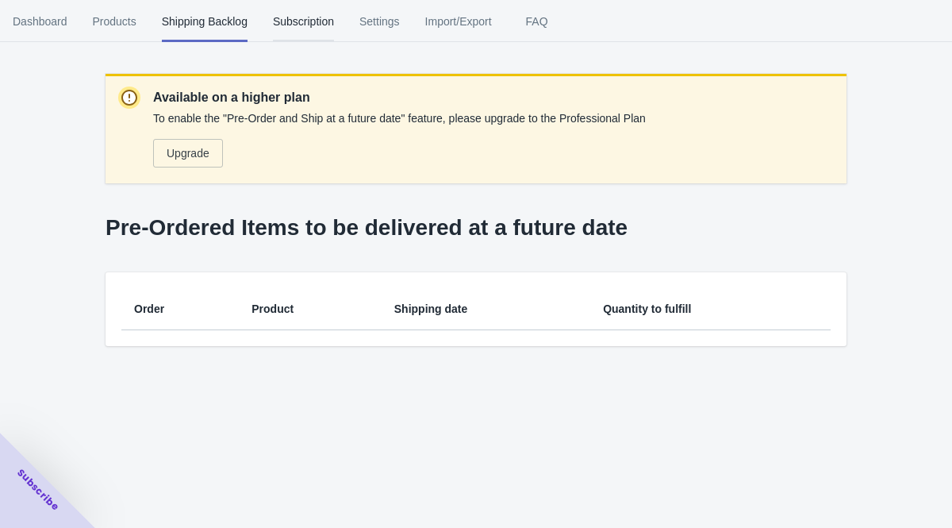
click at [314, 17] on span "Subscription" at bounding box center [303, 21] width 61 height 41
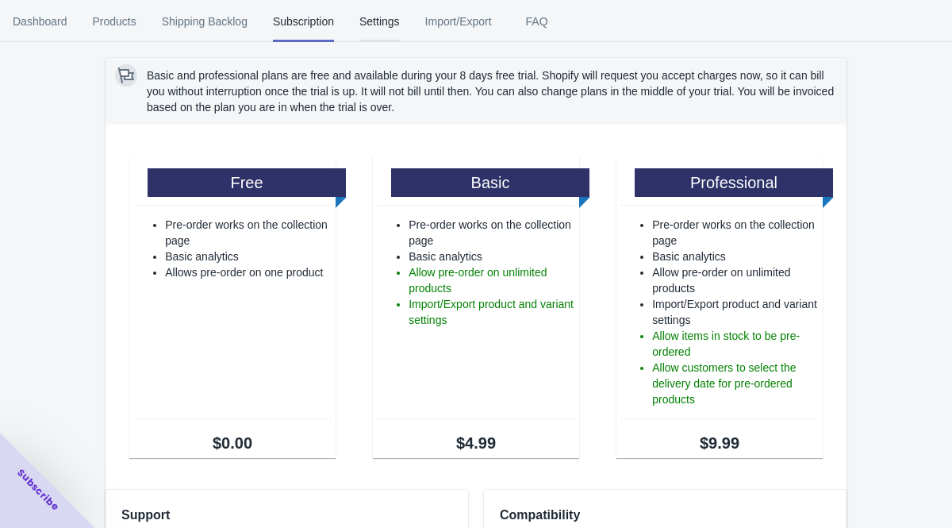
click at [383, 15] on span "Settings" at bounding box center [380, 21] width 40 height 41
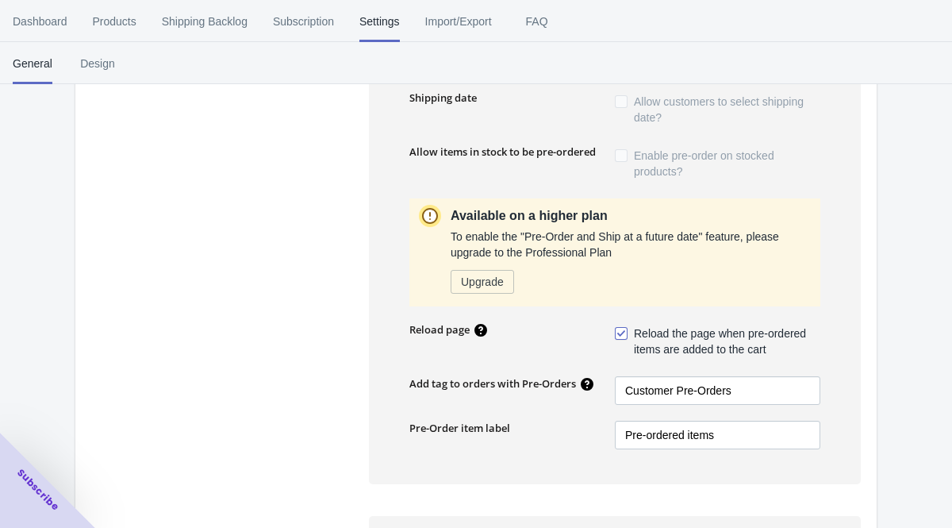
scroll to position [486, 0]
click at [447, 11] on span "Import/Export" at bounding box center [458, 21] width 67 height 41
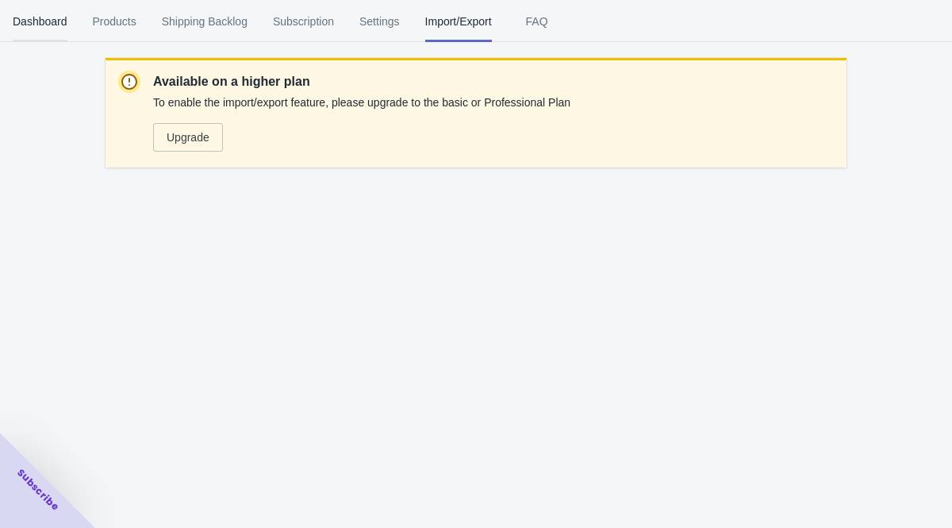
click at [50, 20] on span "Dashboard" at bounding box center [40, 21] width 55 height 41
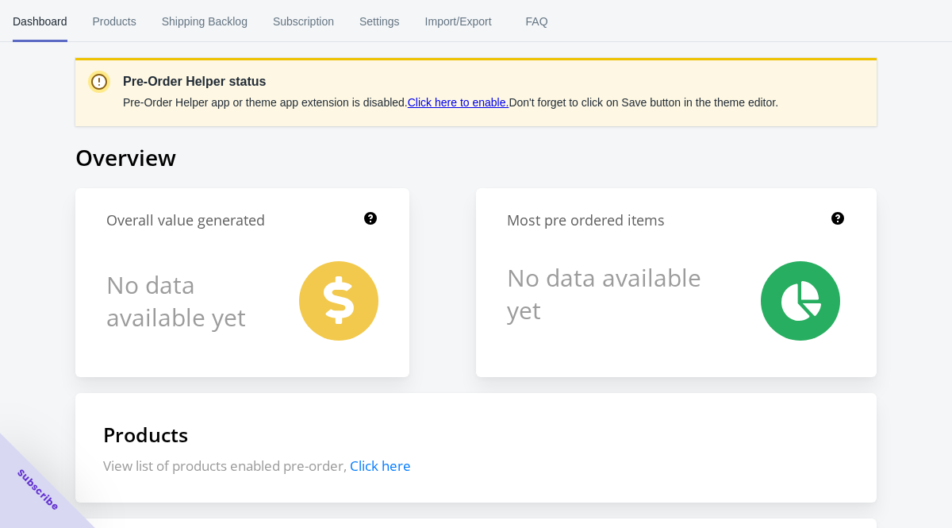
click at [464, 100] on link "Click here to enable." at bounding box center [459, 102] width 102 height 13
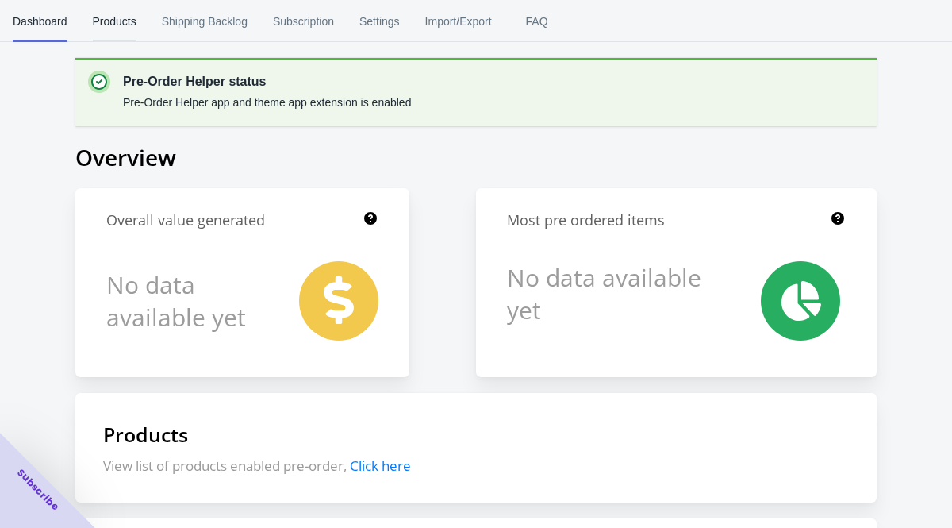
click at [119, 24] on span "Products" at bounding box center [115, 21] width 44 height 41
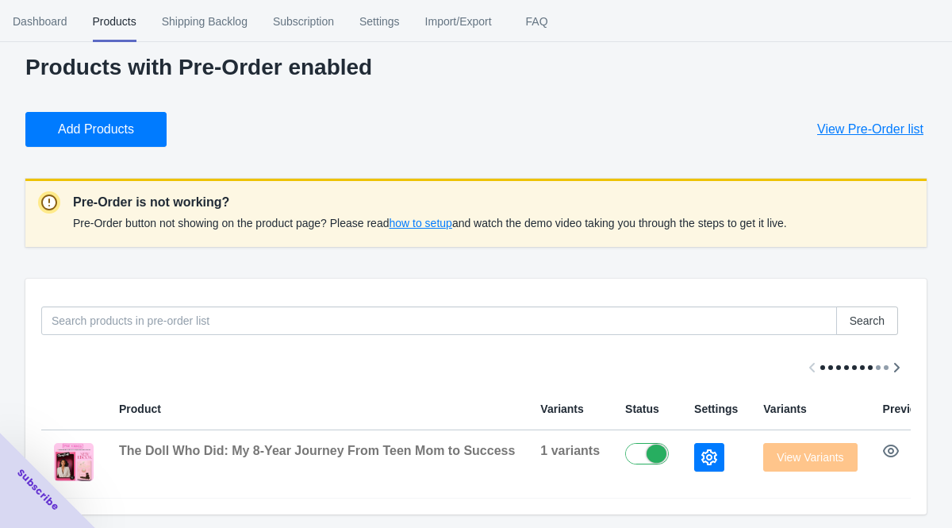
scroll to position [21, 0]
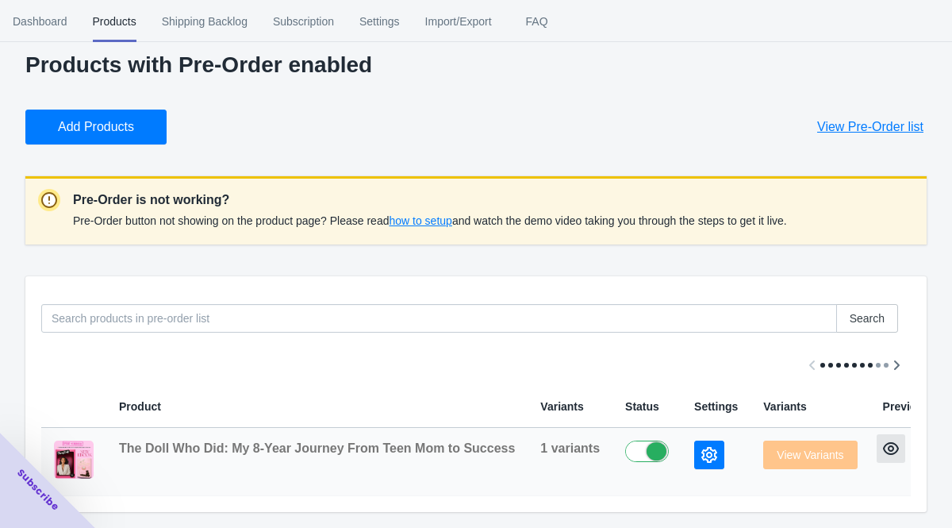
click at [894, 456] on icon "button" at bounding box center [891, 448] width 16 height 16
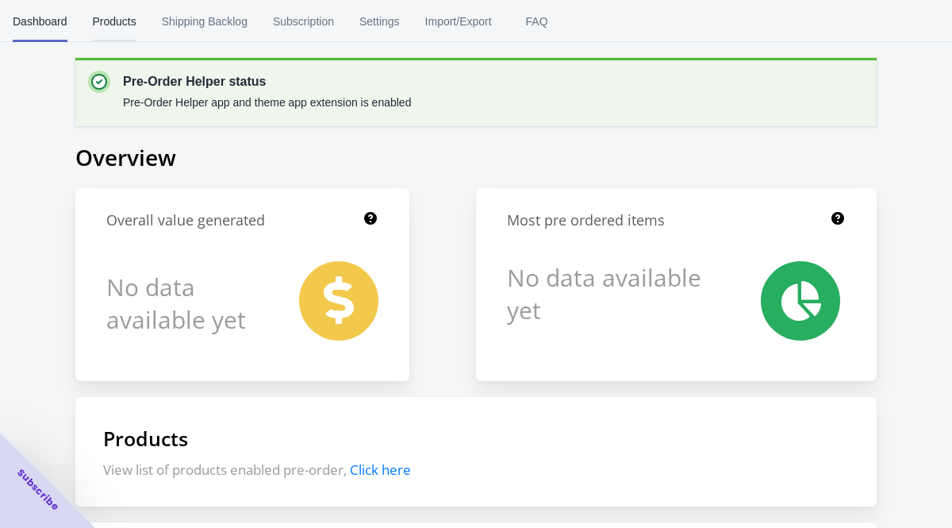
click at [110, 19] on span "Products" at bounding box center [115, 21] width 44 height 41
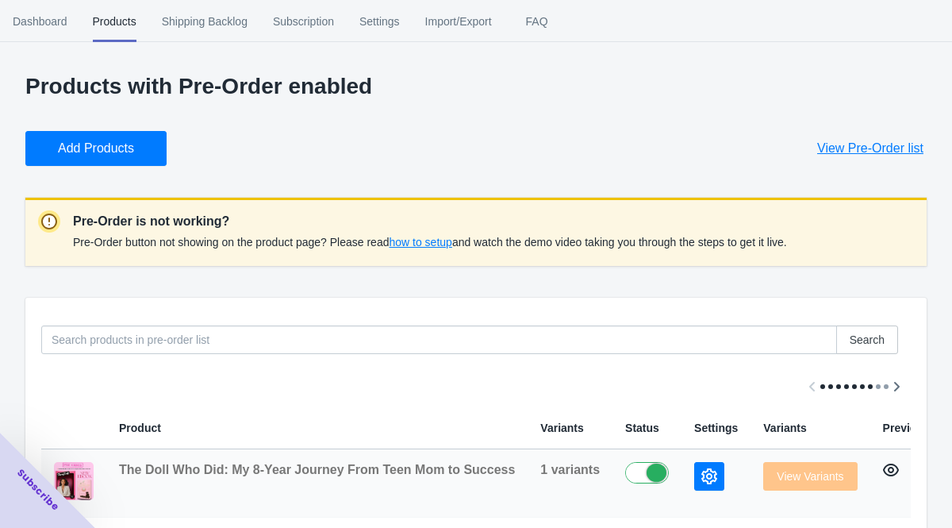
click at [886, 467] on icon "button" at bounding box center [891, 469] width 16 height 13
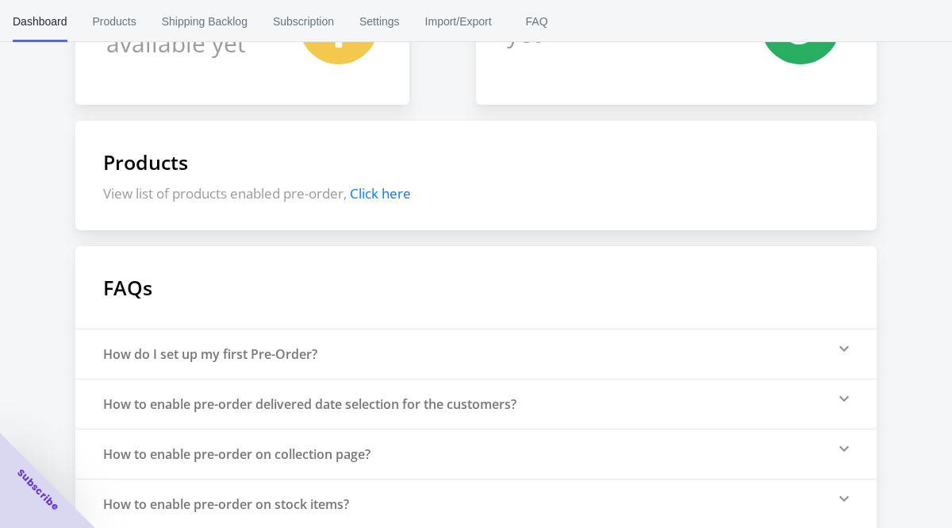
scroll to position [275, 0]
click at [279, 352] on div "How do I set up my first Pre-Order?" at bounding box center [210, 354] width 214 height 17
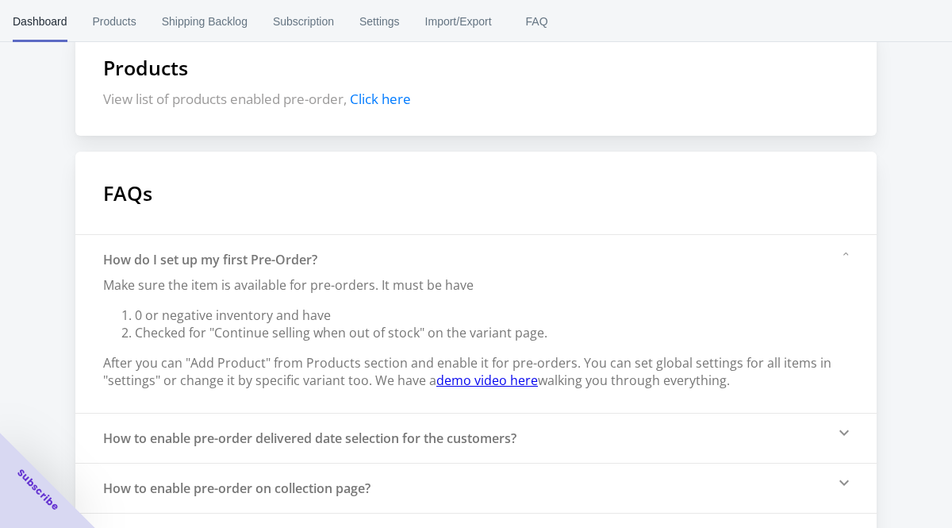
scroll to position [373, 0]
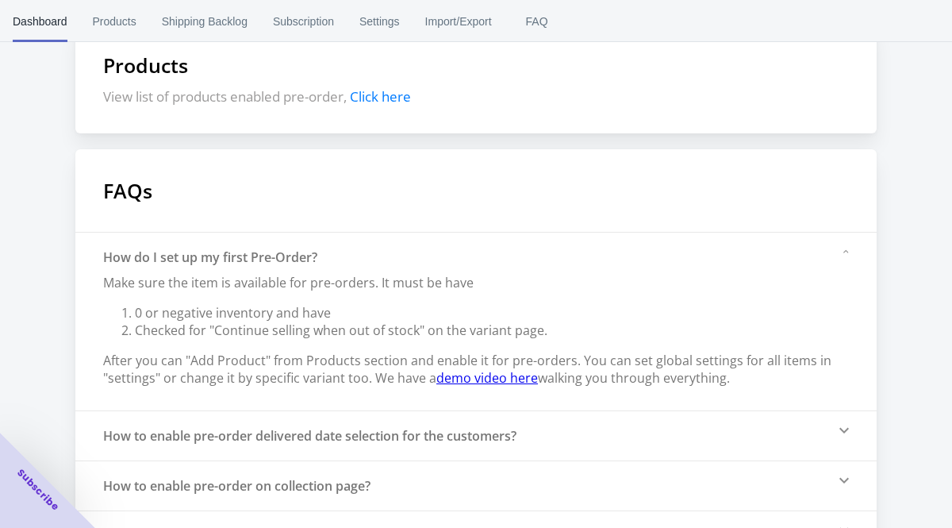
click at [283, 473] on div "How to enable pre-order on collection page?" at bounding box center [476, 485] width 802 height 50
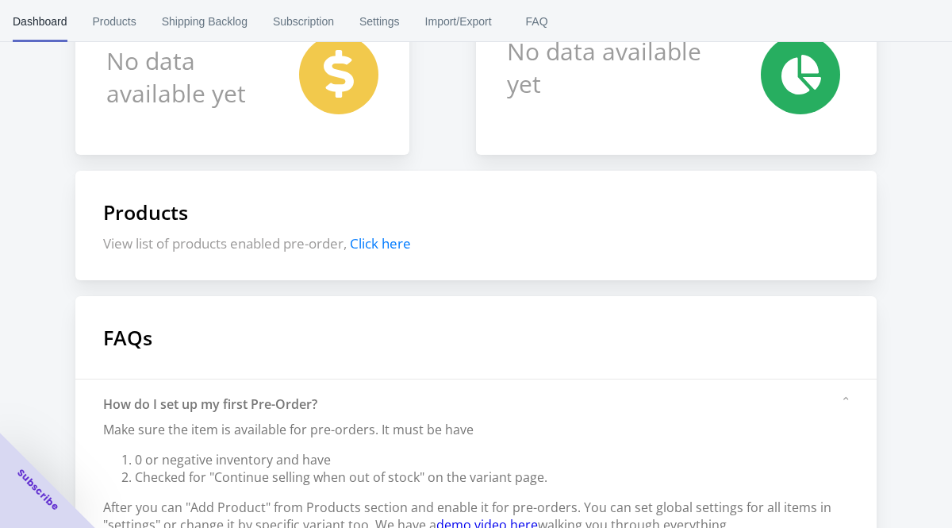
scroll to position [0, 0]
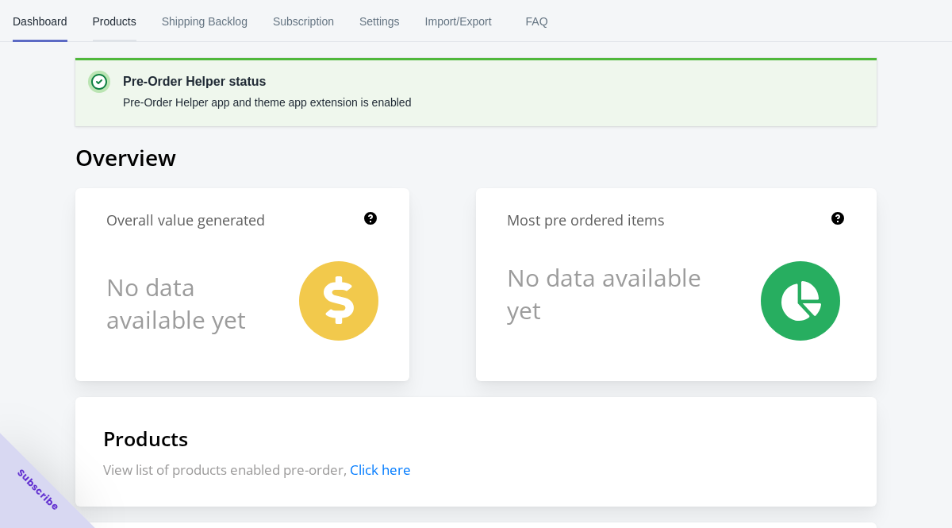
click at [113, 26] on span "Products" at bounding box center [115, 21] width 44 height 41
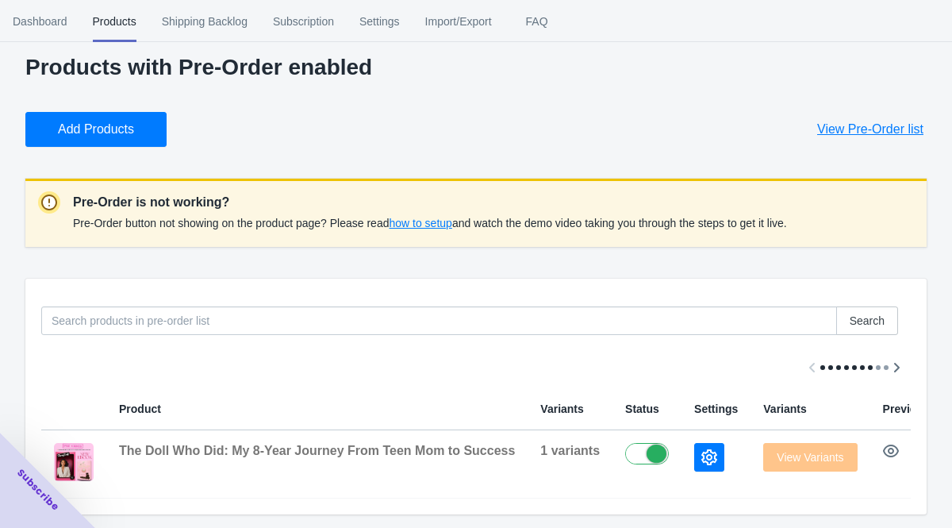
scroll to position [21, 0]
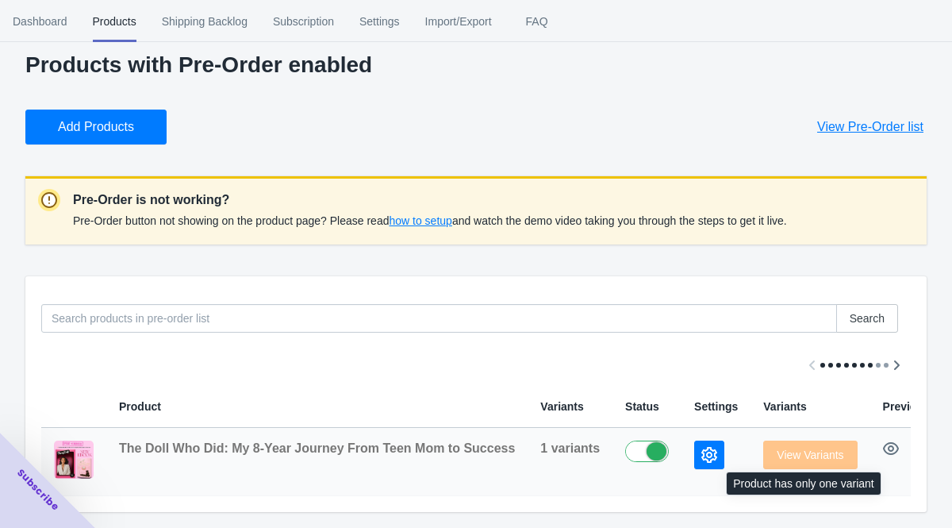
click at [807, 449] on span "View Variants" at bounding box center [810, 454] width 94 height 13
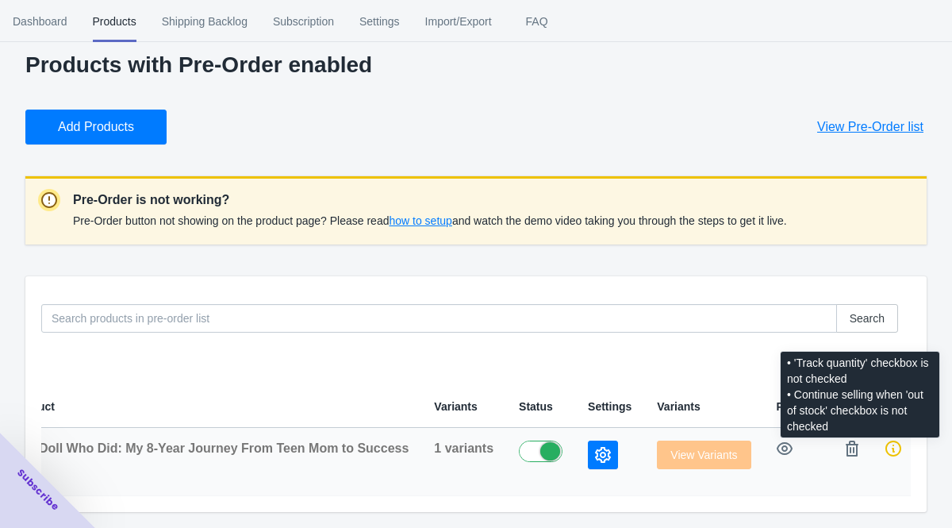
click at [886, 448] on icon at bounding box center [894, 448] width 16 height 16
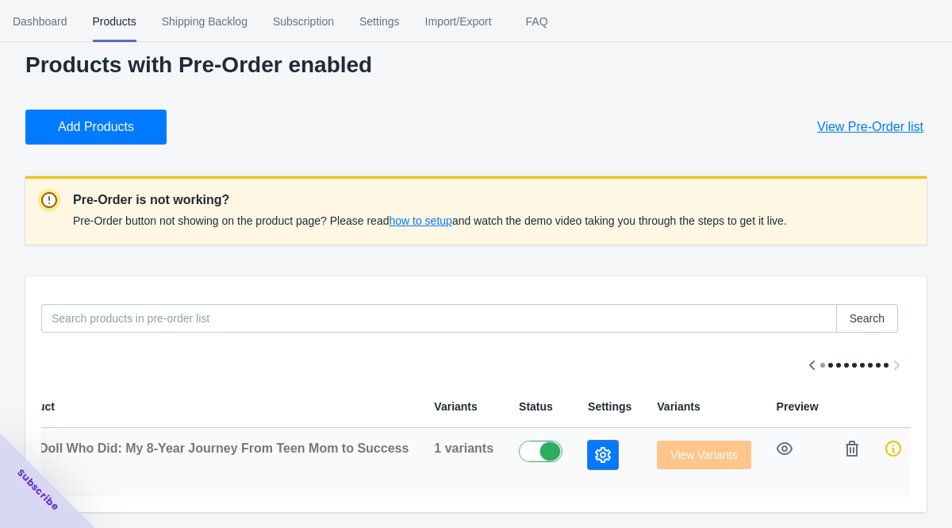
click at [588, 462] on button "button" at bounding box center [603, 454] width 30 height 29
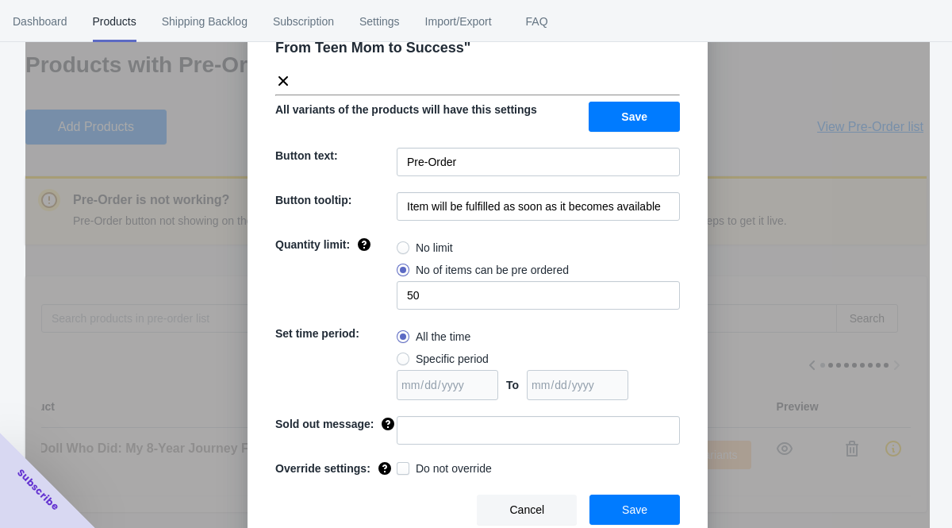
scroll to position [77, 0]
click at [400, 241] on span at bounding box center [403, 247] width 13 height 13
click at [401, 244] on input "No limit" at bounding box center [401, 244] width 1 height 1
radio input "true"
click at [644, 110] on span "Save" at bounding box center [634, 116] width 26 height 13
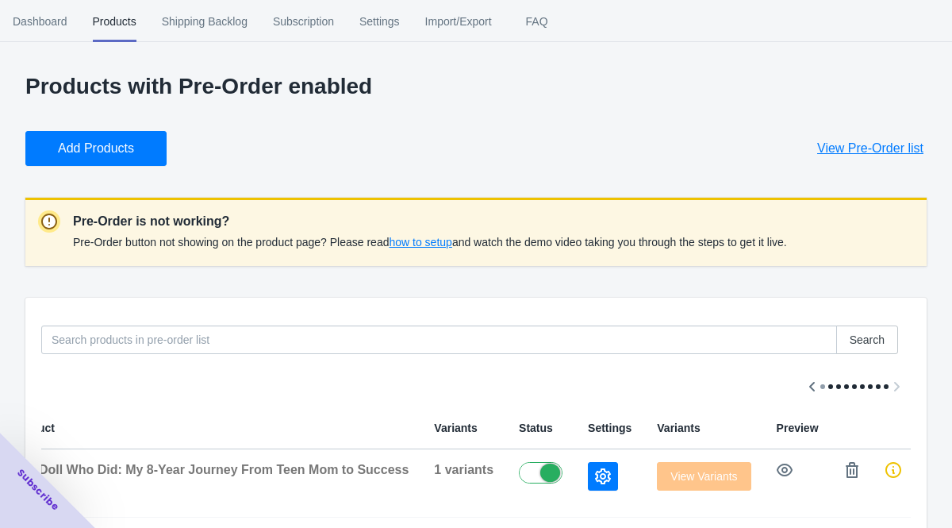
scroll to position [21, 0]
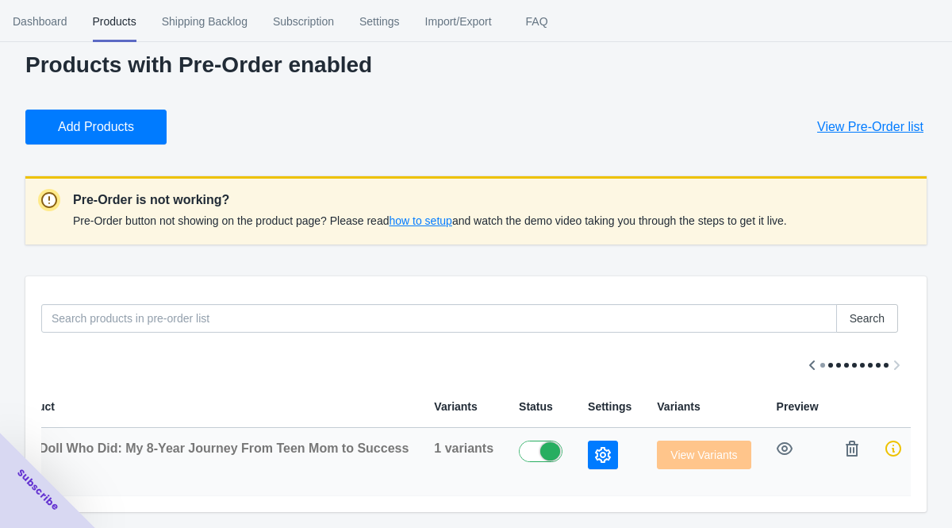
click at [540, 450] on label at bounding box center [545, 449] width 52 height 19
checkbox input "true"
click at [595, 448] on icon "button" at bounding box center [603, 455] width 16 height 16
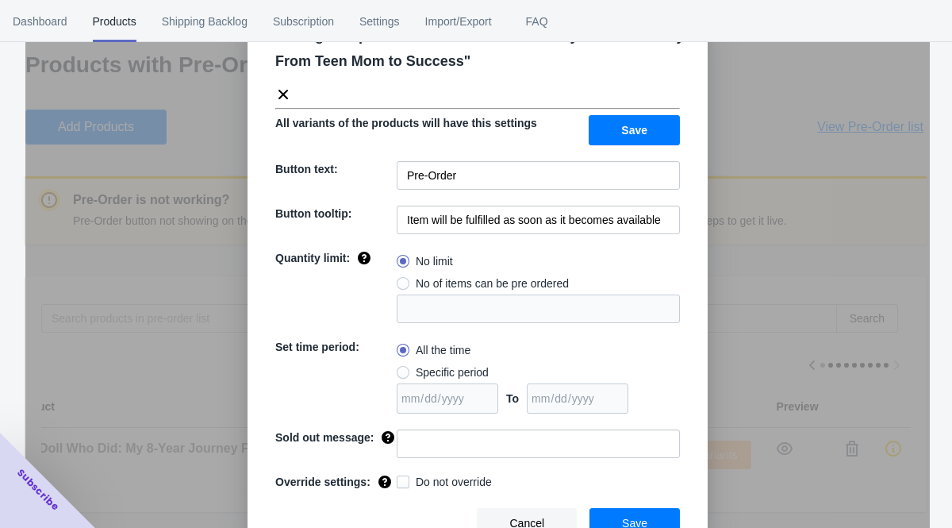
scroll to position [82, 0]
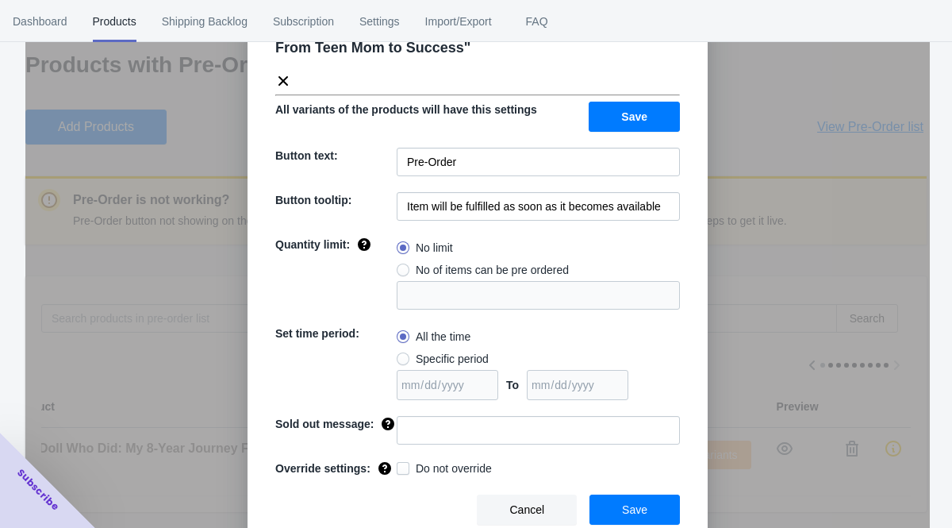
click at [413, 471] on label "Do not override" at bounding box center [444, 468] width 95 height 16
click at [401, 465] on input "Do not override" at bounding box center [400, 464] width 1 height 1
checkbox input "true"
click at [624, 511] on span "Save" at bounding box center [634, 509] width 25 height 13
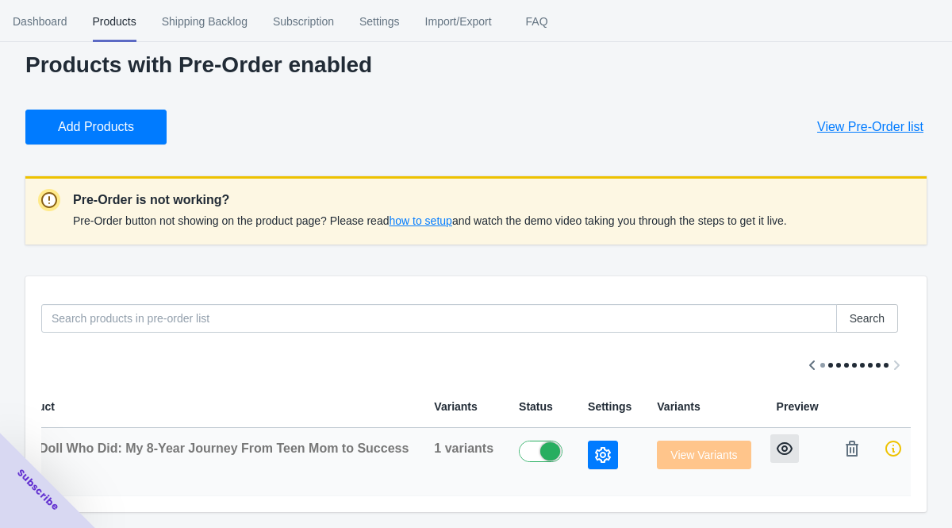
click at [783, 445] on icon "button" at bounding box center [785, 448] width 16 height 13
click at [869, 123] on span "View Pre-Order list" at bounding box center [870, 127] width 106 height 16
click at [60, 21] on span "Dashboard" at bounding box center [40, 21] width 55 height 41
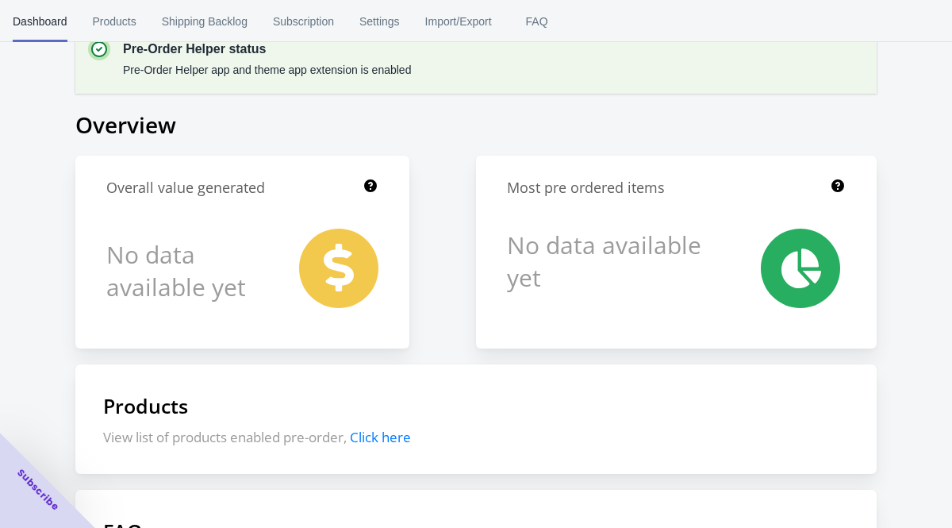
scroll to position [0, 0]
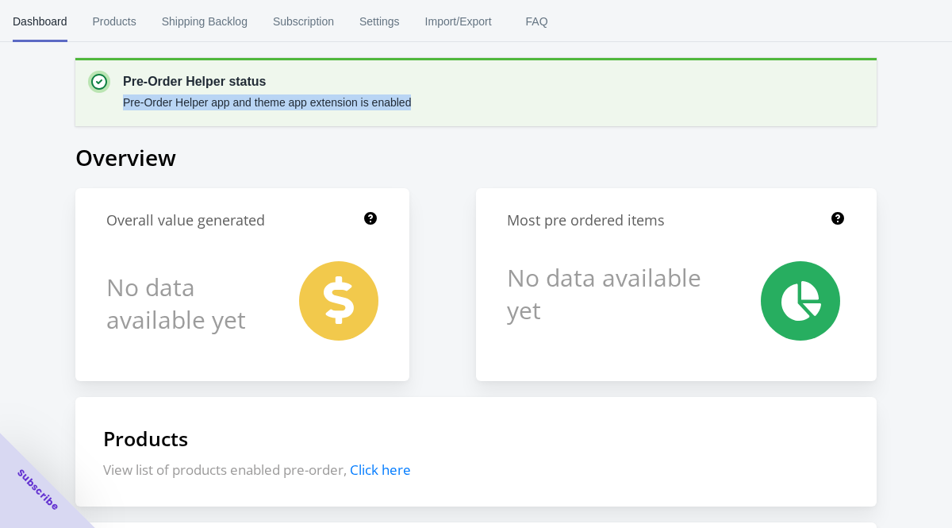
drag, startPoint x: 69, startPoint y: 70, endPoint x: 475, endPoint y: 119, distance: 408.5
click at [475, 119] on div "Pre-Order Helper status Pre-Order Helper app and theme app extension is enabled…" at bounding box center [476, 427] width 952 height 855
copy p "Pre-Order Helper app and theme app extension is enabled"
click at [127, 21] on span "Products" at bounding box center [115, 21] width 44 height 41
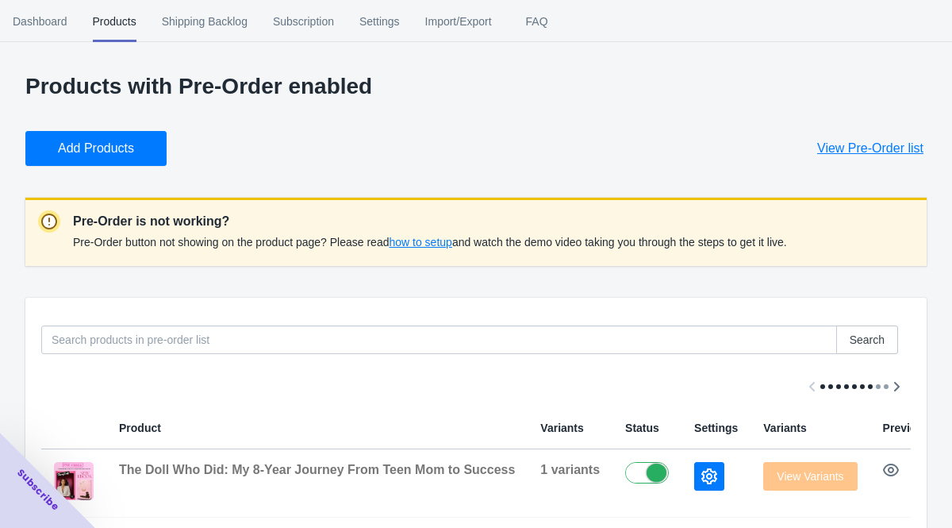
scroll to position [21, 0]
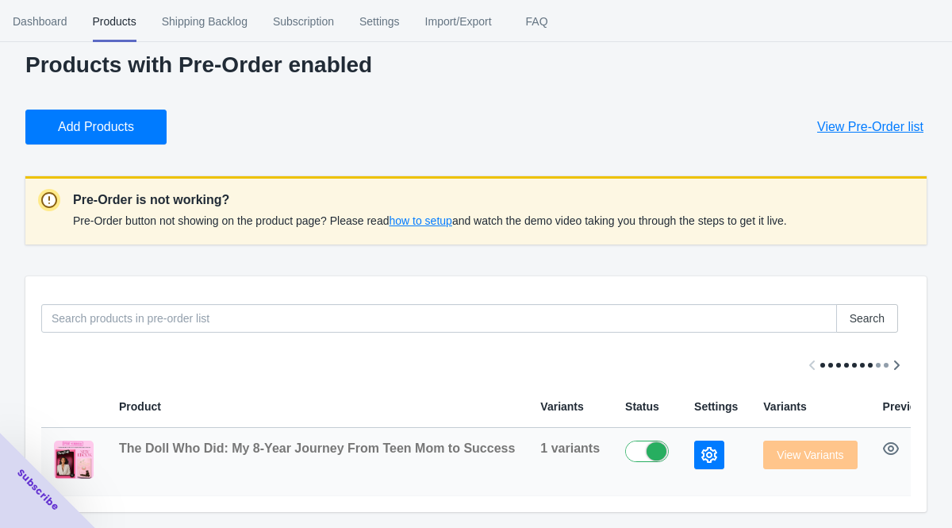
click at [698, 463] on button "button" at bounding box center [709, 454] width 30 height 29
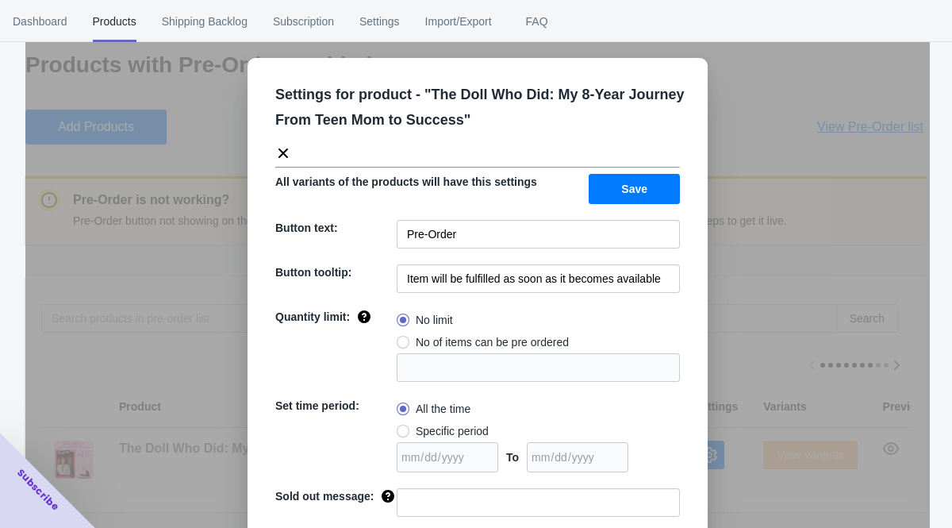
scroll to position [82, 0]
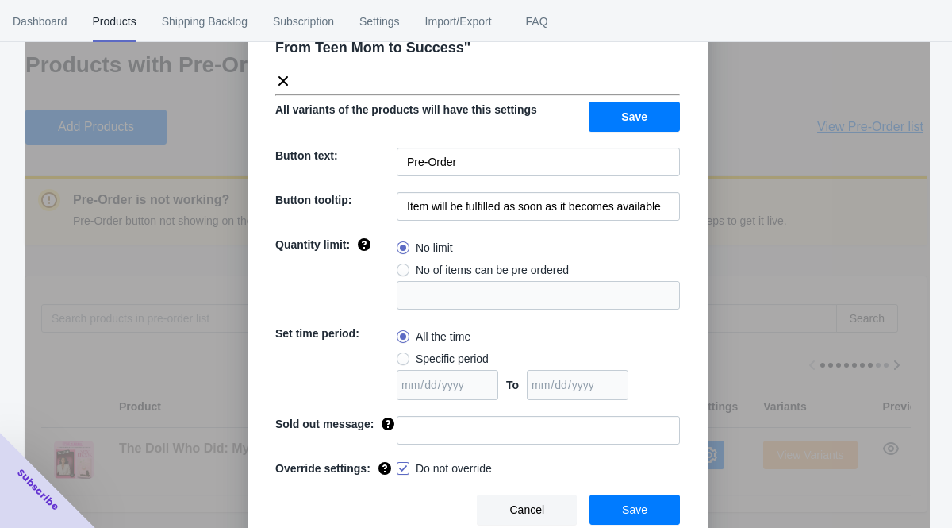
click at [394, 347] on div "Set time period:" at bounding box center [335, 362] width 121 height 75
click at [402, 348] on label "Specific period" at bounding box center [443, 359] width 92 height 22
click at [402, 355] on input "Specific period" at bounding box center [401, 355] width 1 height 1
radio input "true"
click at [545, 379] on input "date" at bounding box center [578, 385] width 102 height 30
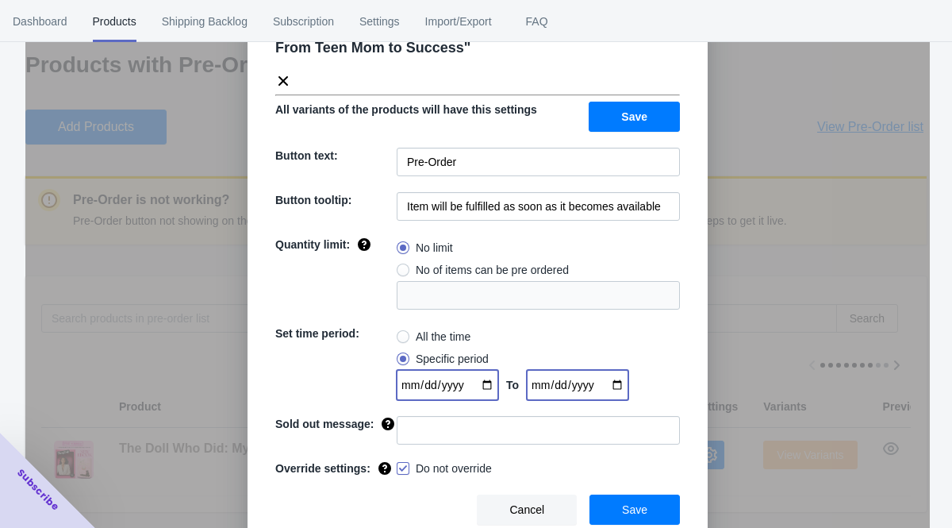
click at [440, 379] on input "date" at bounding box center [448, 385] width 102 height 30
click at [494, 375] on input "date" at bounding box center [448, 385] width 102 height 30
type input "[DATE]"
click at [621, 378] on input "date" at bounding box center [578, 385] width 102 height 30
type input "[DATE]"
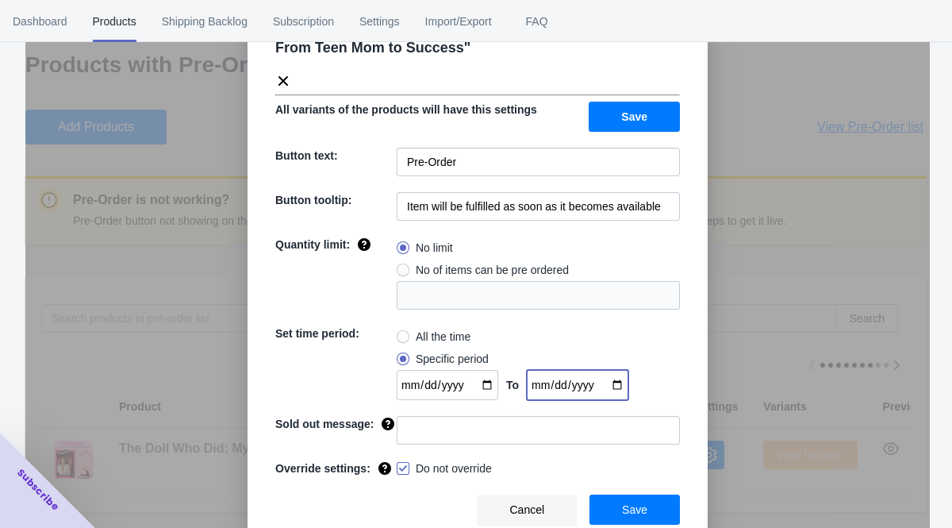
click at [640, 110] on span "Save" at bounding box center [634, 116] width 26 height 13
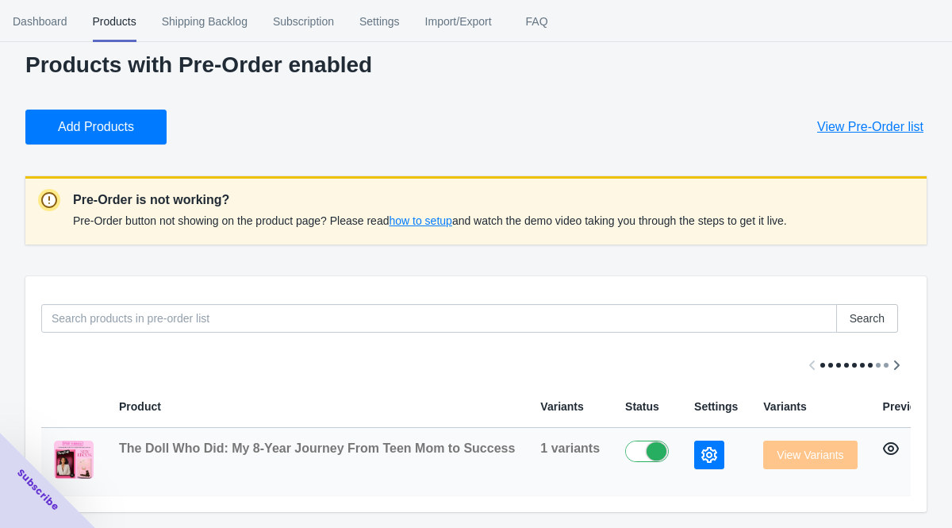
click at [885, 444] on icon "button" at bounding box center [891, 448] width 16 height 13
click at [694, 460] on button "button" at bounding box center [709, 454] width 30 height 29
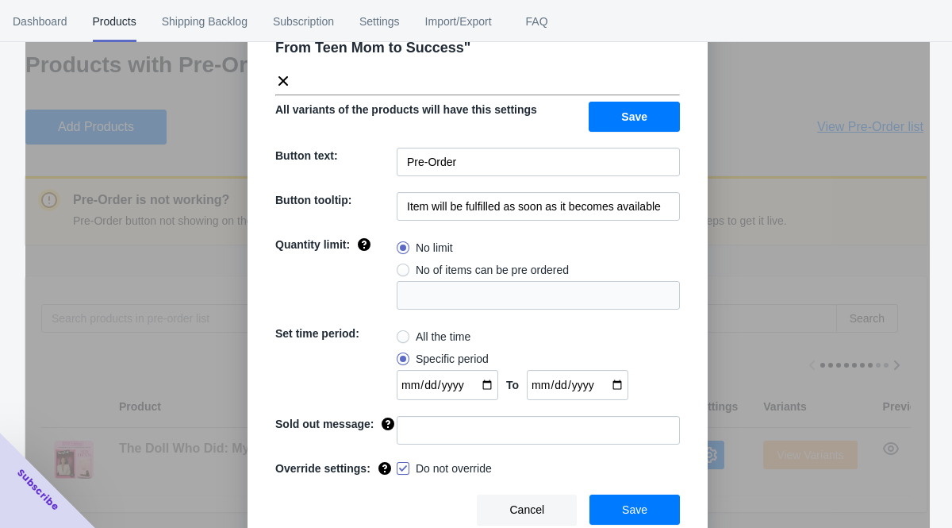
click at [629, 511] on span "Save" at bounding box center [634, 509] width 25 height 13
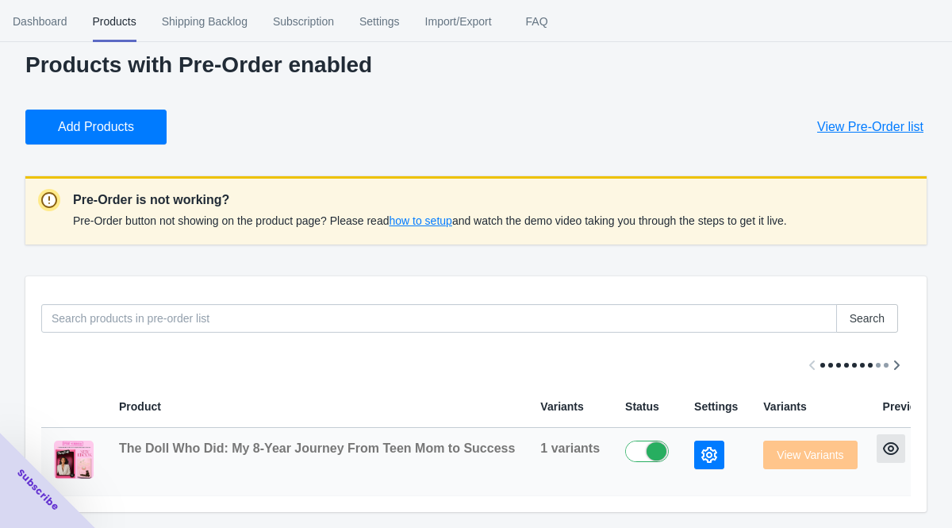
click at [883, 440] on icon "button" at bounding box center [891, 448] width 16 height 16
click at [764, 452] on span "View Variants" at bounding box center [810, 454] width 94 height 13
click at [705, 452] on icon "button" at bounding box center [710, 455] width 16 height 16
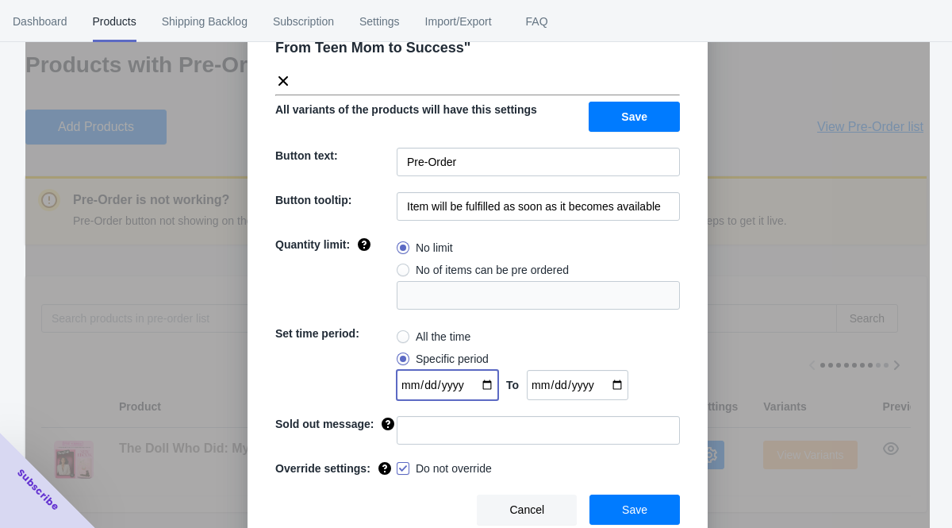
click at [489, 380] on input "[DATE]" at bounding box center [448, 385] width 102 height 30
click at [647, 348] on div "All the time Specific period 2025-09-13 To 2025-10-05" at bounding box center [538, 362] width 283 height 75
click at [638, 110] on span "Save" at bounding box center [634, 116] width 26 height 13
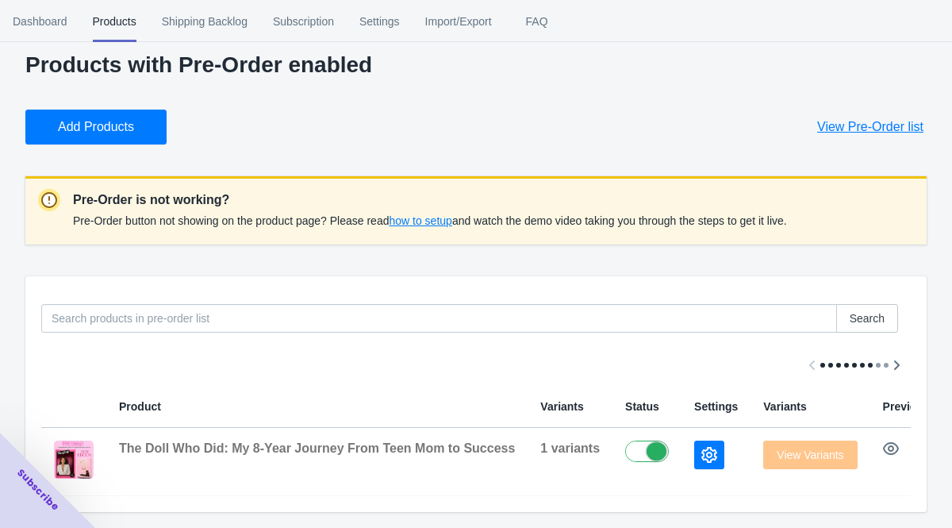
click at [404, 214] on span "how to setup" at bounding box center [420, 220] width 63 height 13
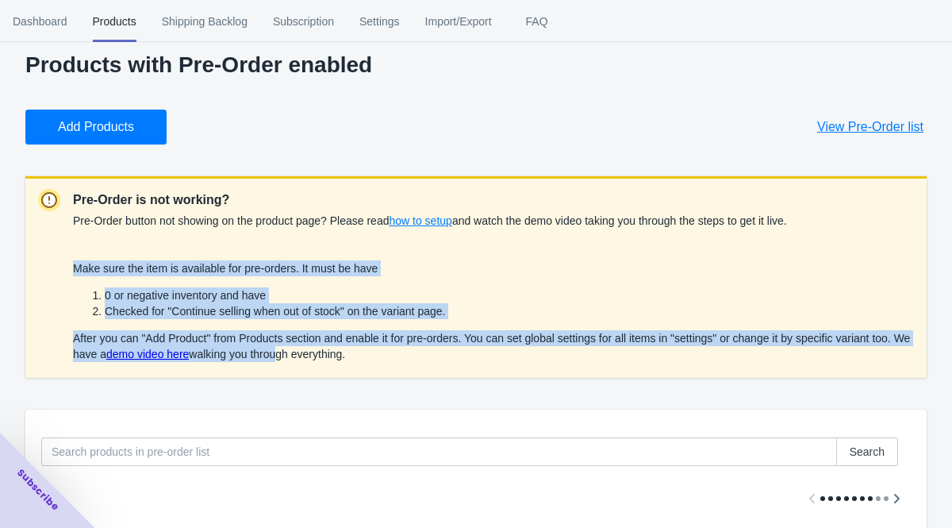
drag, startPoint x: 73, startPoint y: 252, endPoint x: 319, endPoint y: 342, distance: 262.1
click at [321, 345] on div "Pre-Order button not showing on the product page? Please read how to setup and …" at bounding box center [493, 288] width 841 height 156
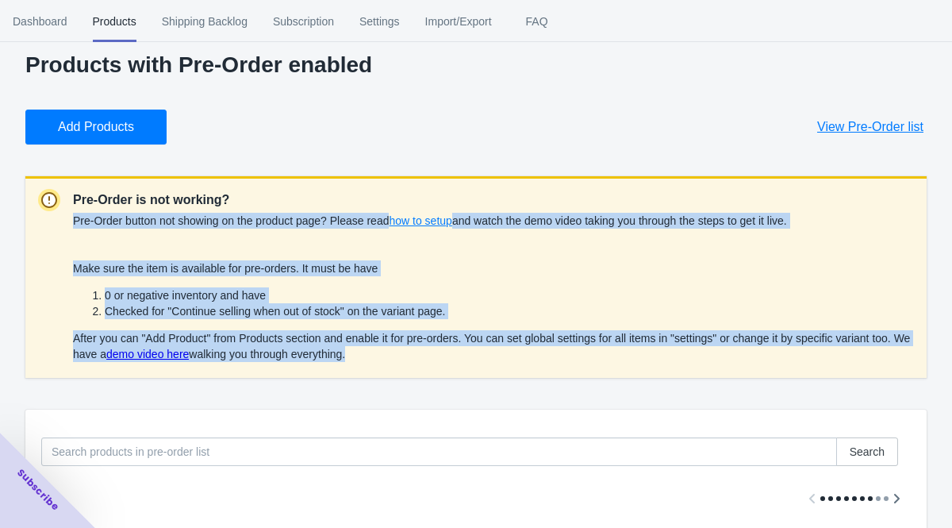
drag, startPoint x: 38, startPoint y: 190, endPoint x: 502, endPoint y: 418, distance: 517.1
click at [502, 419] on div "Products with Pre-Order enabled Add Products View Pre-Order list Pre-Order is n…" at bounding box center [476, 348] width 902 height 593
copy div "Pre-Order button not showing on the product page? Please read how to setup and …"
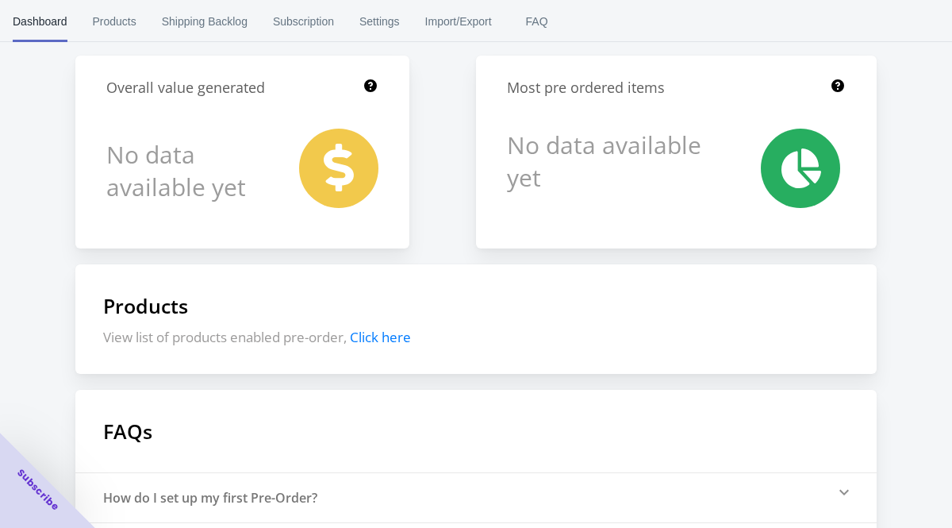
scroll to position [156, 0]
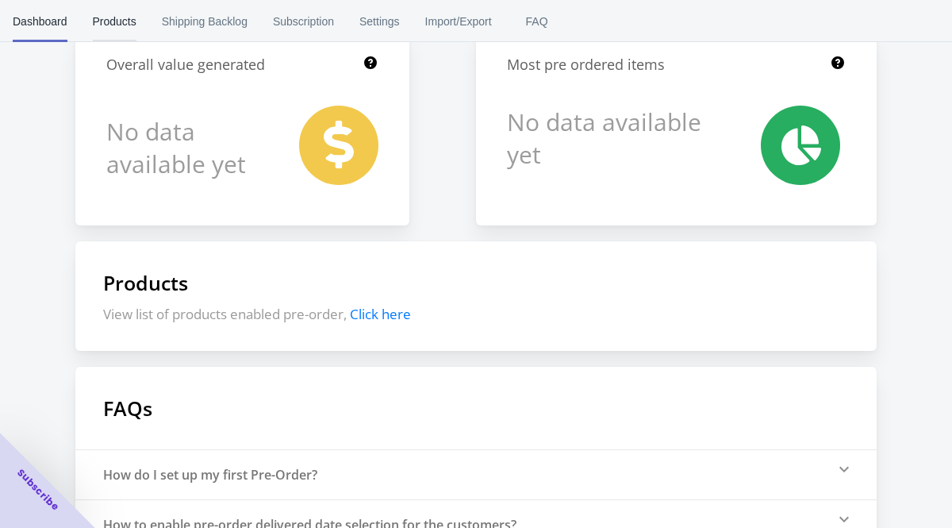
click at [133, 13] on span "Products" at bounding box center [115, 21] width 44 height 41
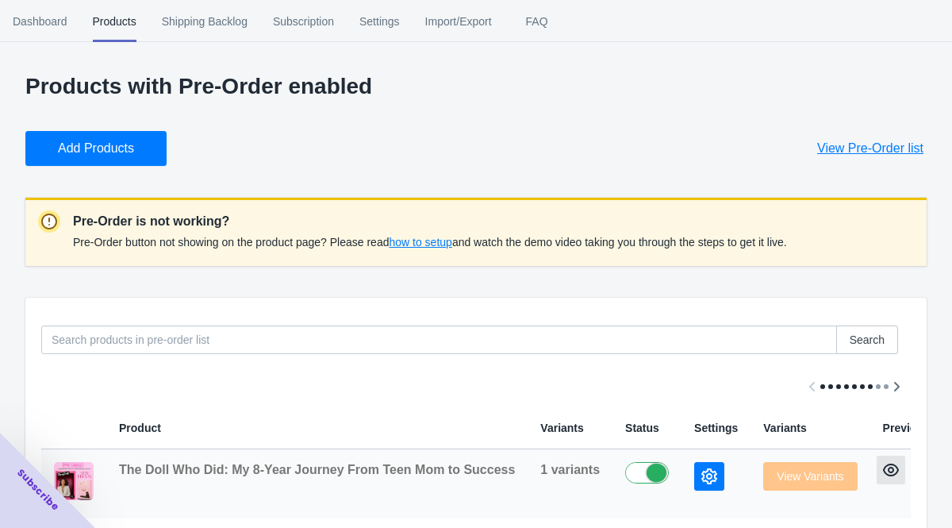
click at [883, 475] on icon "button" at bounding box center [891, 470] width 16 height 16
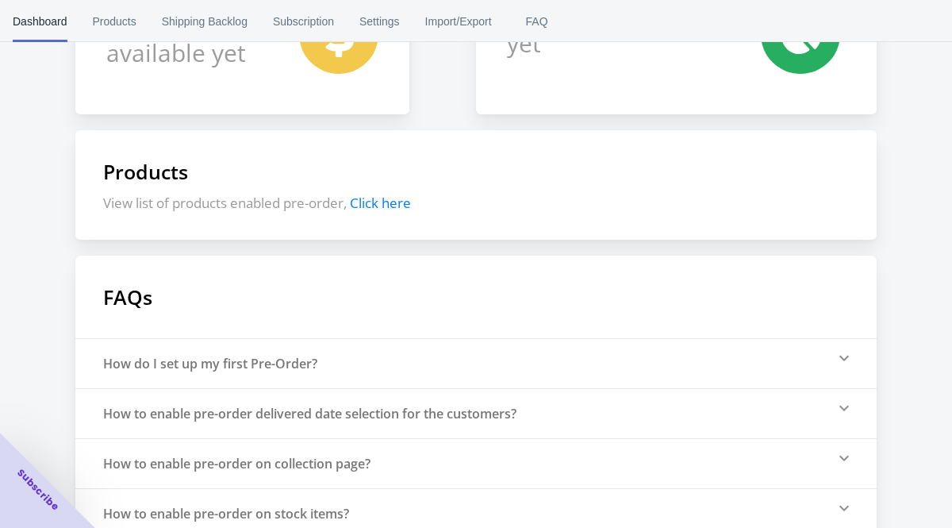
scroll to position [220, 0]
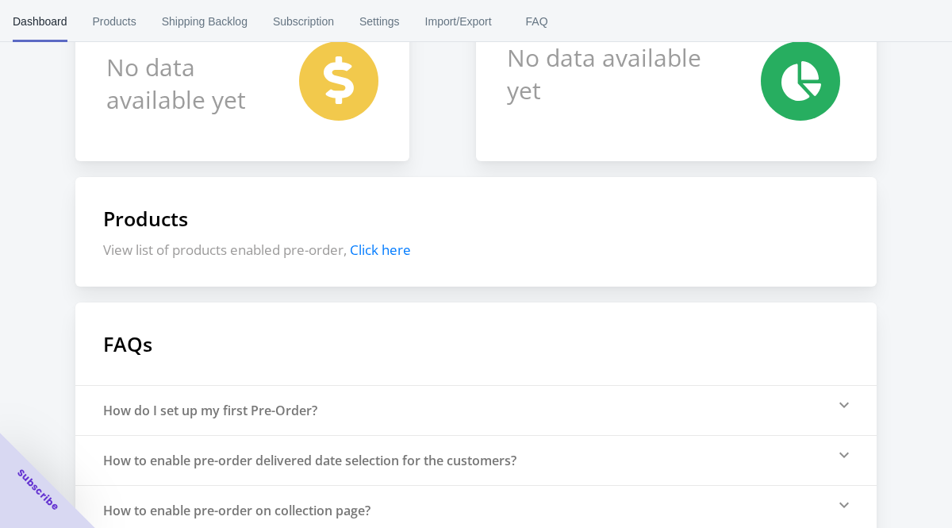
click at [380, 250] on span "Click here" at bounding box center [380, 249] width 61 height 18
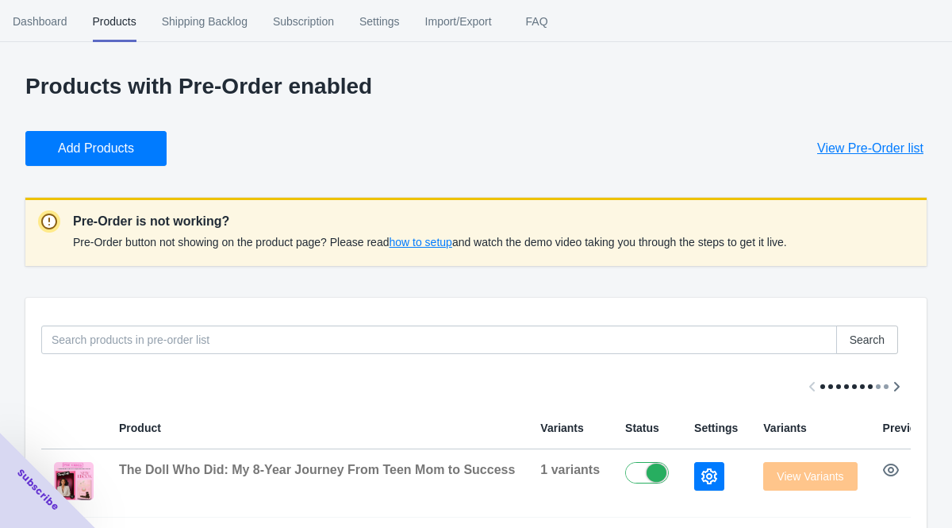
scroll to position [21, 0]
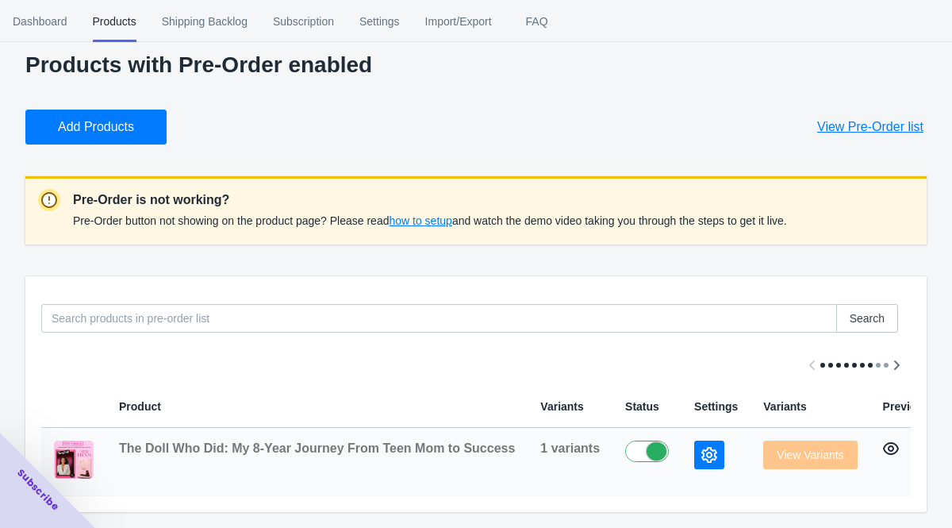
click at [883, 446] on icon "button" at bounding box center [891, 448] width 16 height 13
drag, startPoint x: 106, startPoint y: 443, endPoint x: 869, endPoint y: 463, distance: 763.7
click at [869, 463] on tr "The Doll Who Did: My 8-Year Journey From Teen Mom to Success 1 variants View Va…" at bounding box center [530, 462] width 979 height 68
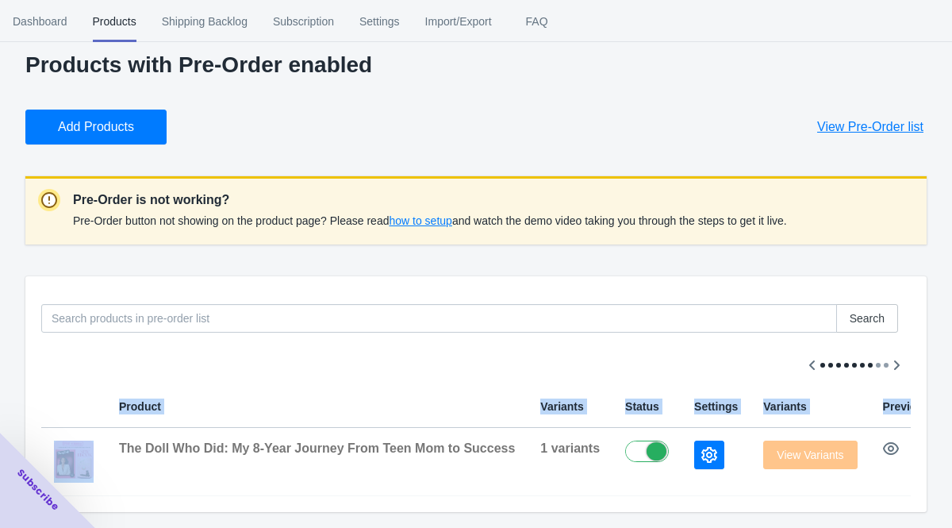
scroll to position [0, 106]
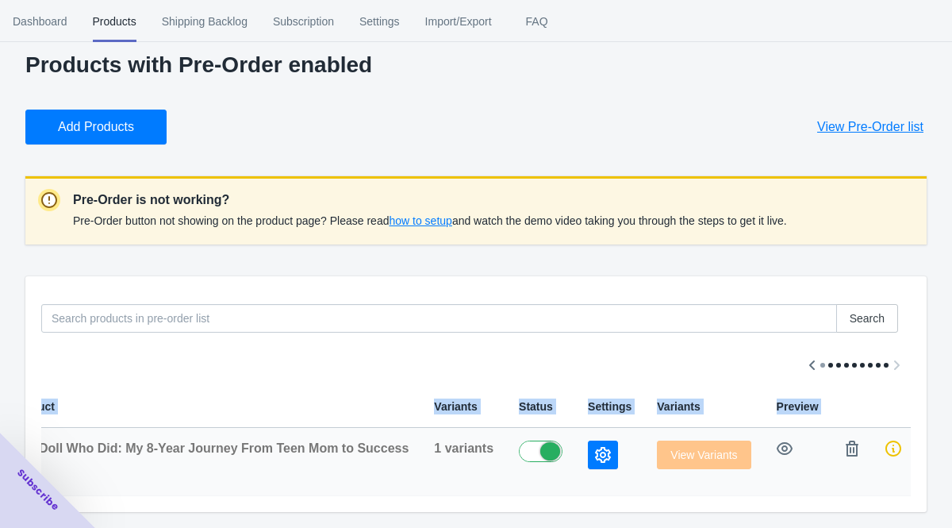
drag, startPoint x: 123, startPoint y: 445, endPoint x: 725, endPoint y: 468, distance: 602.8
click at [725, 468] on tr "The Doll Who Did: My 8-Year Journey From Teen Mom to Success 1 variants View Va…" at bounding box center [424, 462] width 979 height 68
copy table "Product Variants Status Settings Variants Preview"
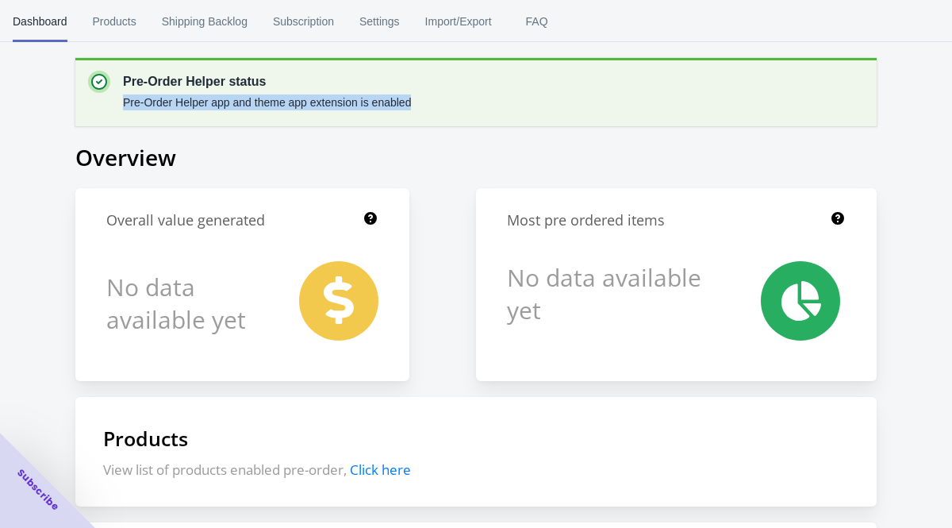
drag, startPoint x: 65, startPoint y: 62, endPoint x: 455, endPoint y: 120, distance: 394.0
click at [455, 120] on div "Pre-Order Helper status Pre-Order Helper app and theme app extension is enabled…" at bounding box center [476, 427] width 952 height 855
copy p "Pre-Order Helper app and theme app extension is enabled"
click at [108, 32] on span "Products" at bounding box center [115, 21] width 44 height 41
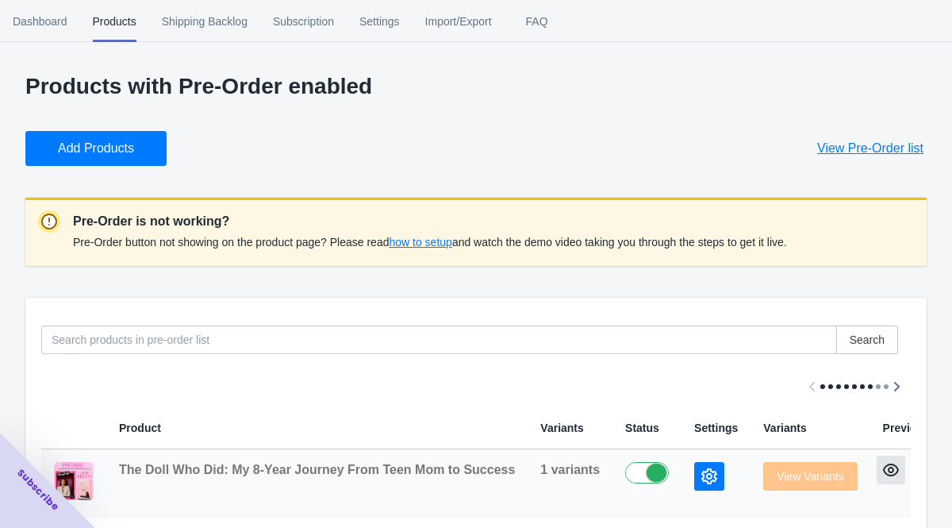
click at [883, 467] on icon "button" at bounding box center [891, 470] width 16 height 16
click at [694, 479] on button "button" at bounding box center [709, 476] width 30 height 29
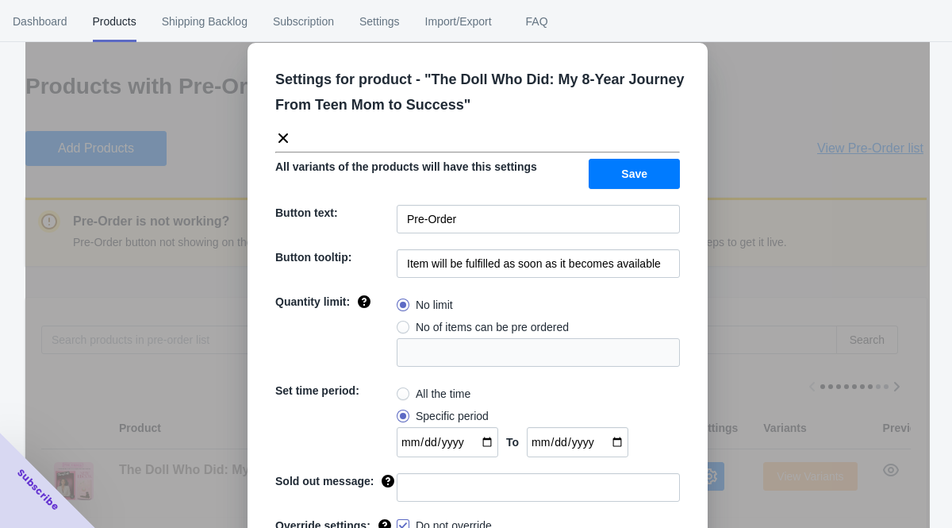
scroll to position [82, 0]
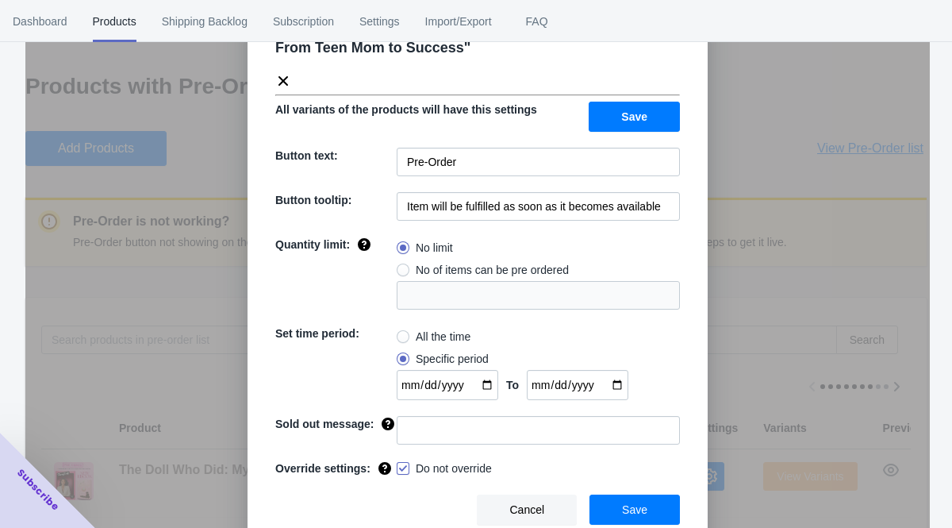
click at [699, 227] on div "Settings for product - " The Doll Who Did: My 8-Year Journey From Teen Mom to S…" at bounding box center [478, 267] width 460 height 563
click at [277, 73] on icon at bounding box center [283, 81] width 16 height 16
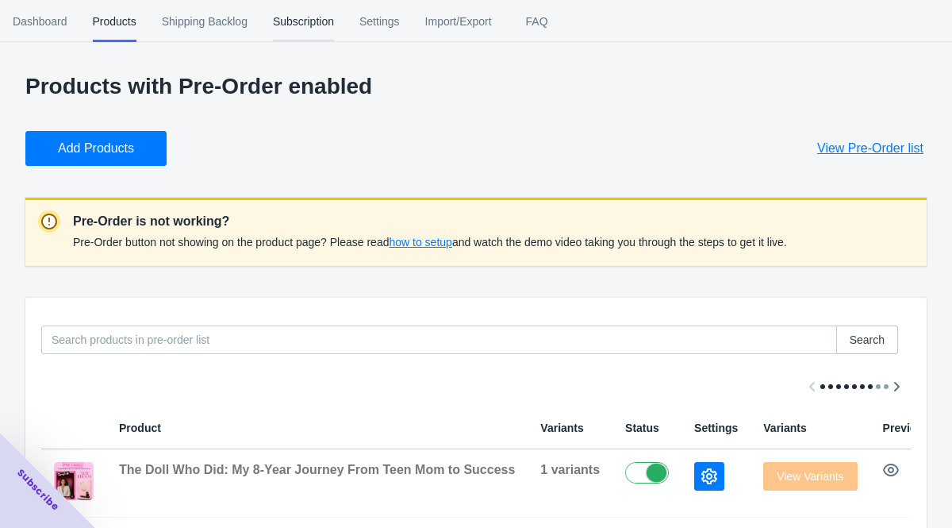
click at [313, 29] on span "Subscription" at bounding box center [303, 21] width 61 height 41
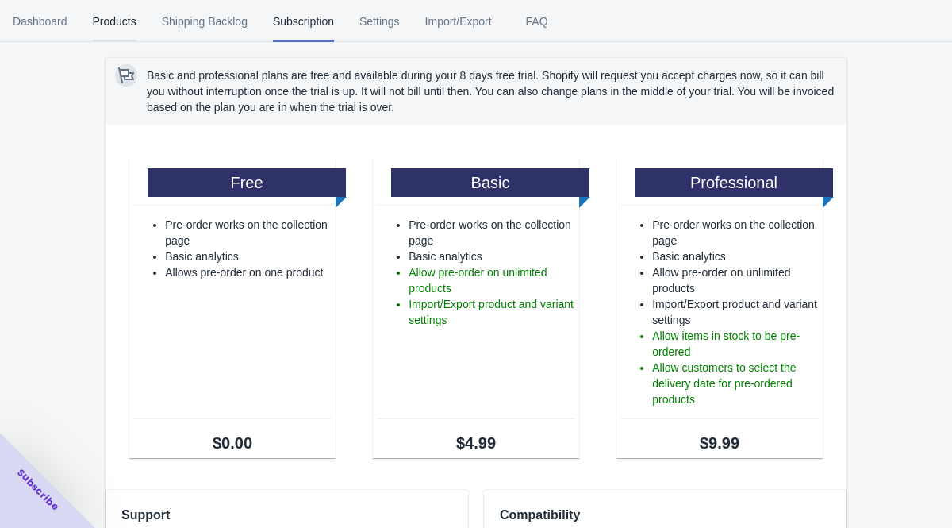
click at [114, 21] on span "Products" at bounding box center [115, 21] width 44 height 41
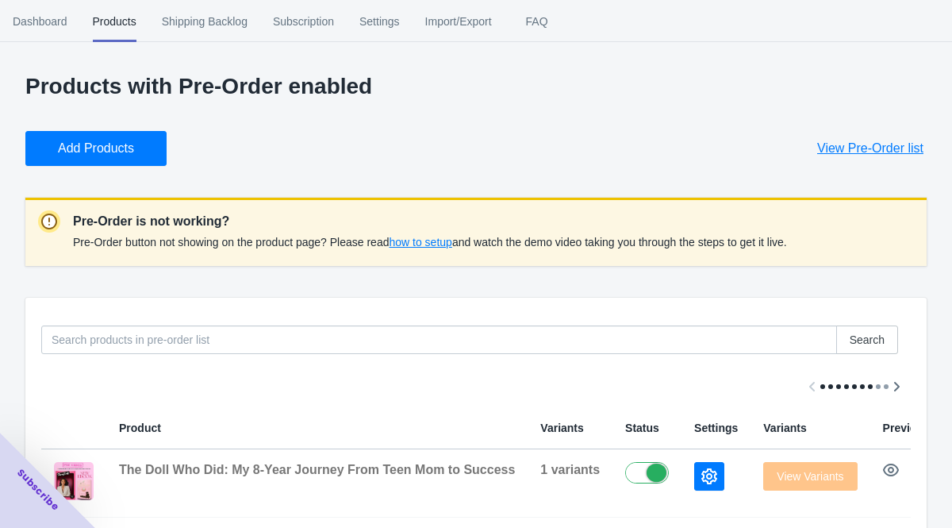
scroll to position [21, 0]
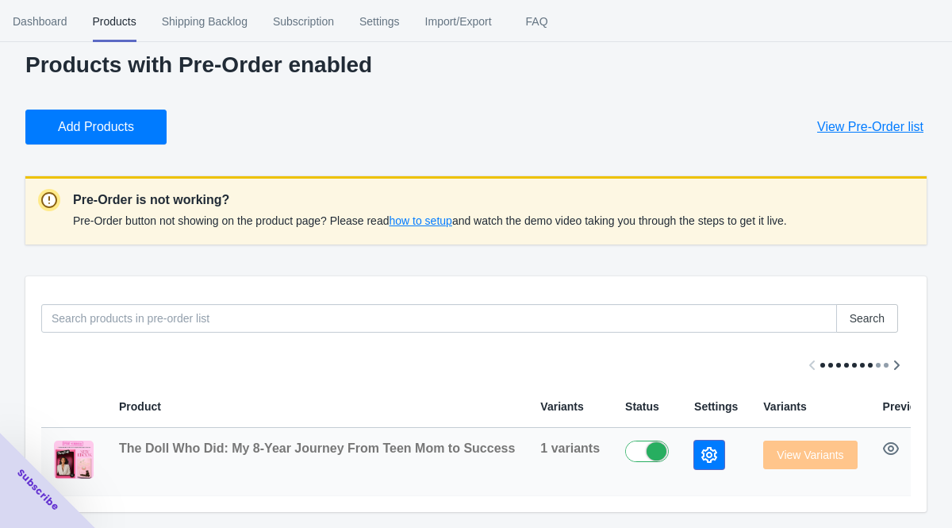
click at [694, 462] on button "button" at bounding box center [709, 454] width 30 height 29
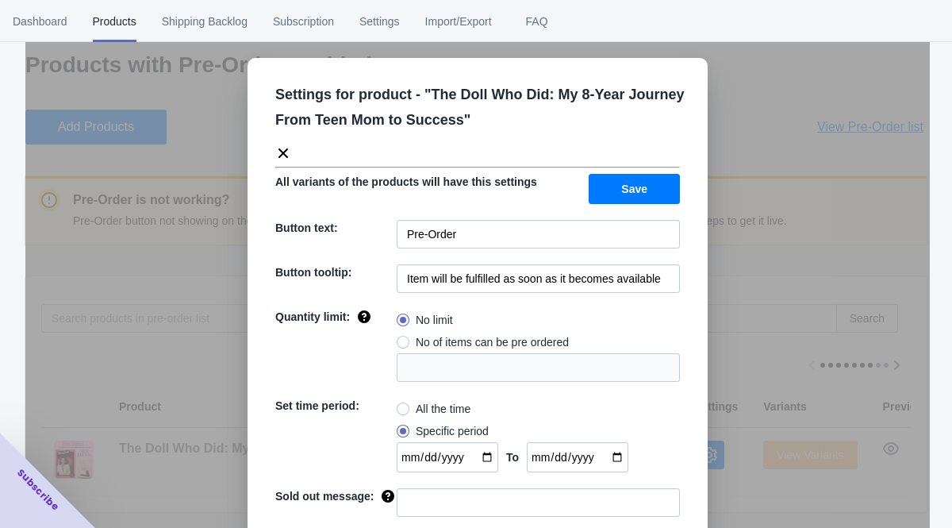
click at [282, 152] on icon at bounding box center [284, 153] width 10 height 10
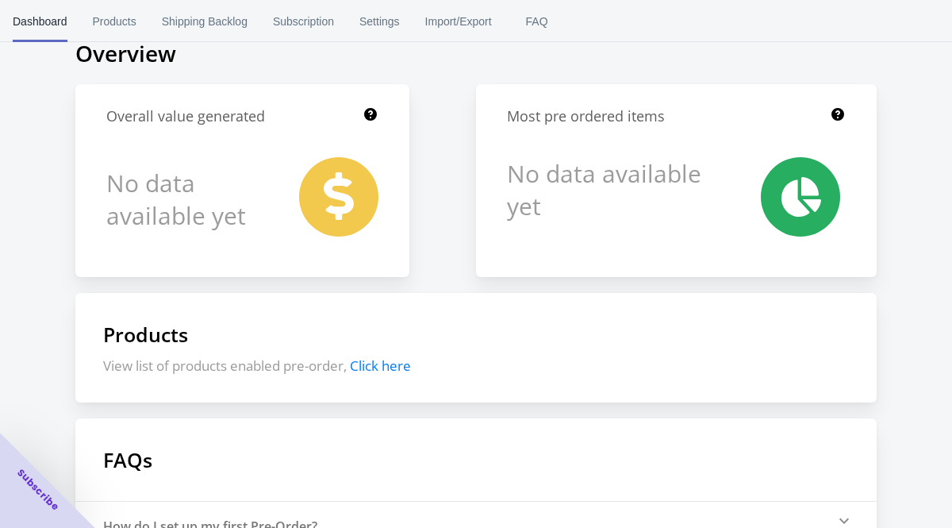
scroll to position [90, 0]
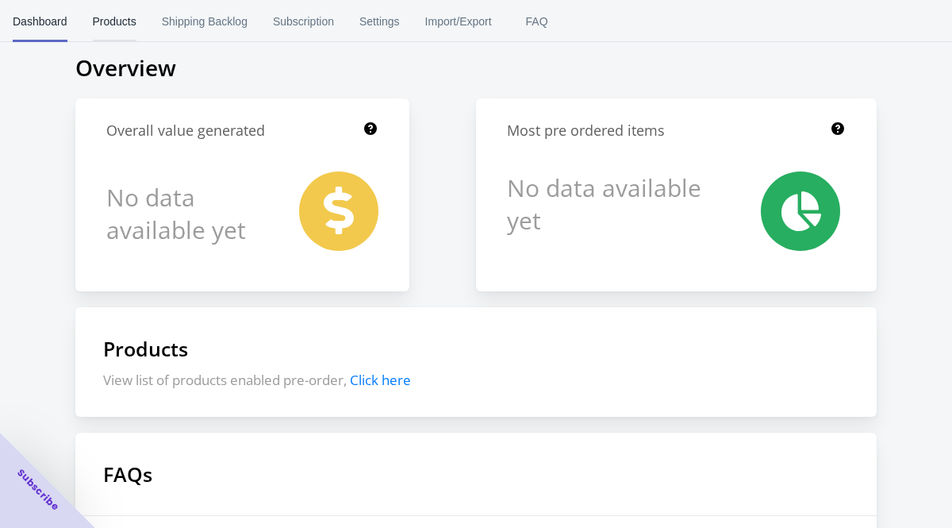
click at [118, 24] on span "Products" at bounding box center [115, 21] width 44 height 41
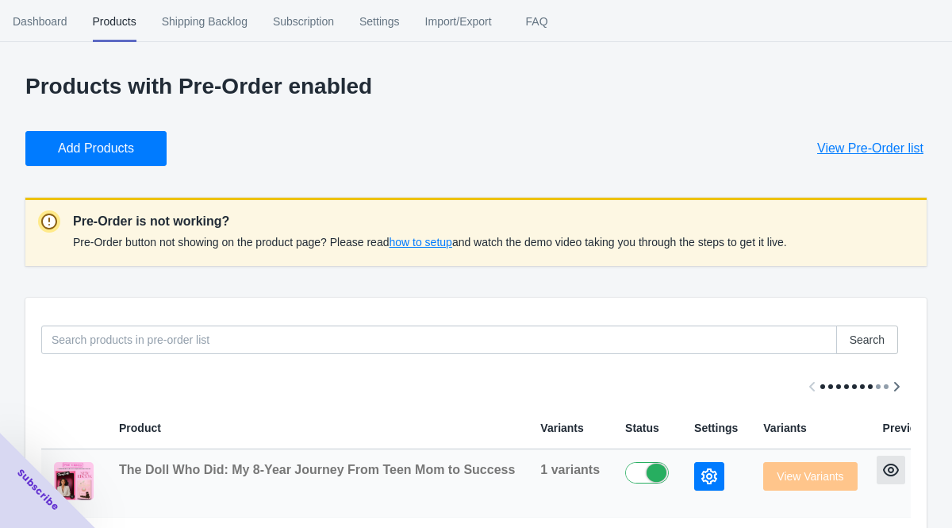
click at [887, 475] on icon "button" at bounding box center [891, 469] width 16 height 13
click at [432, 243] on span "how to setup" at bounding box center [420, 242] width 63 height 13
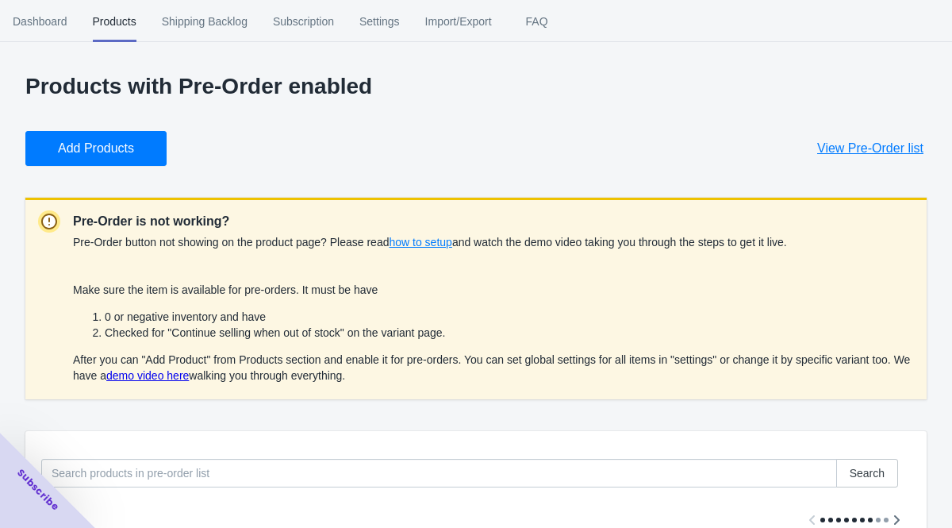
click at [189, 374] on link "demo video here" at bounding box center [147, 375] width 83 height 13
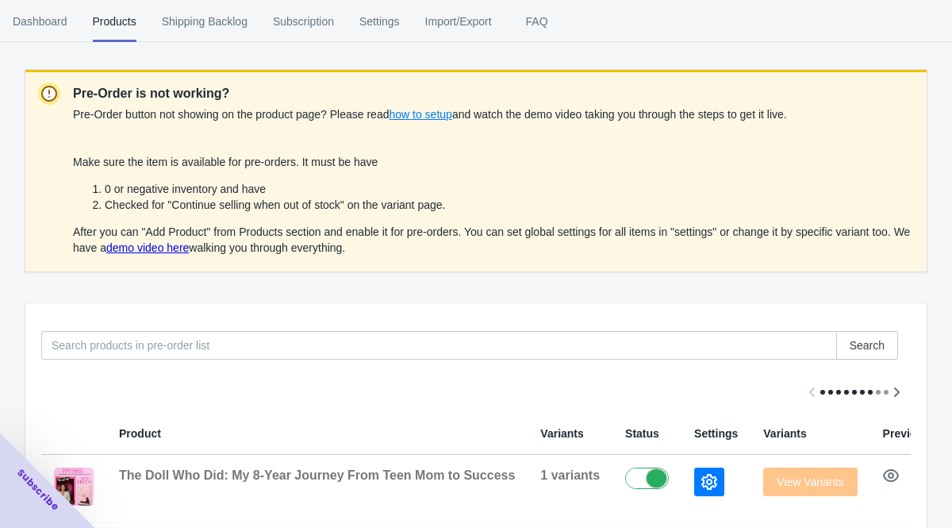
scroll to position [155, 0]
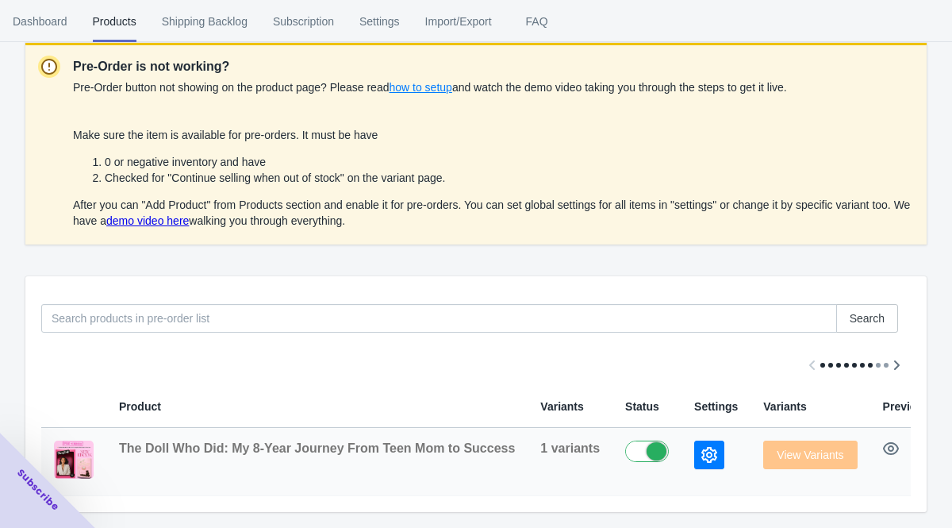
click at [236, 454] on span "The Doll Who Did: My 8-Year Journey From Teen Mom to Success" at bounding box center [317, 447] width 396 height 13
click at [71, 458] on div "Subscribe" at bounding box center [47, 480] width 95 height 95
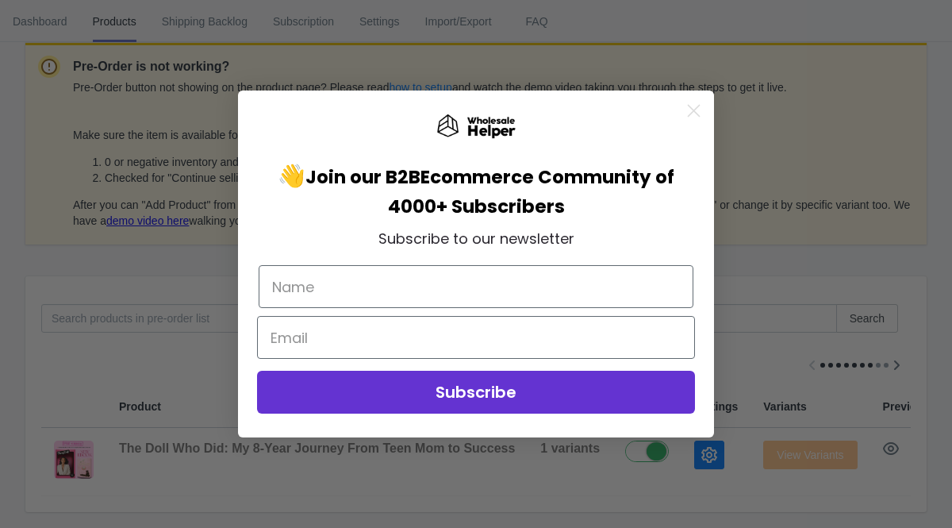
click at [694, 106] on circle "Close dialog" at bounding box center [694, 111] width 26 height 26
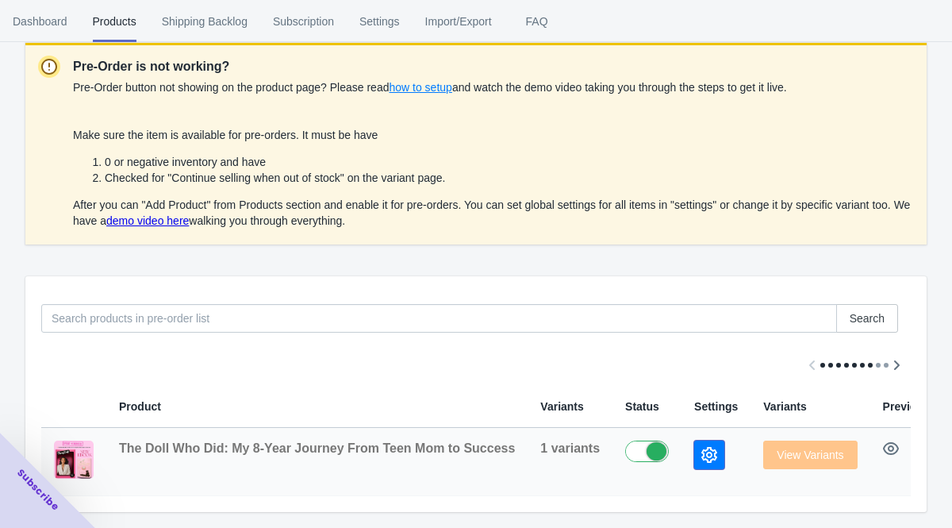
click at [702, 449] on icon "button" at bounding box center [710, 455] width 16 height 16
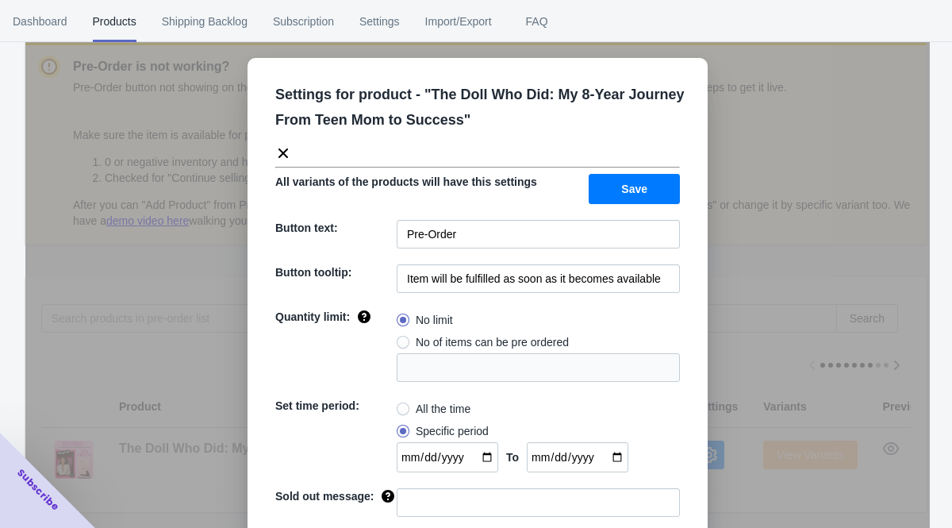
click at [683, 62] on div "Settings for product - " The Doll Who Did: My 8-Year Journey From Teen Mom to S…" at bounding box center [478, 339] width 460 height 563
click at [775, 104] on div "Settings for product - " The Doll Who Did: My 8-Year Journey From Teen Mom to S…" at bounding box center [477, 304] width 905 height 528
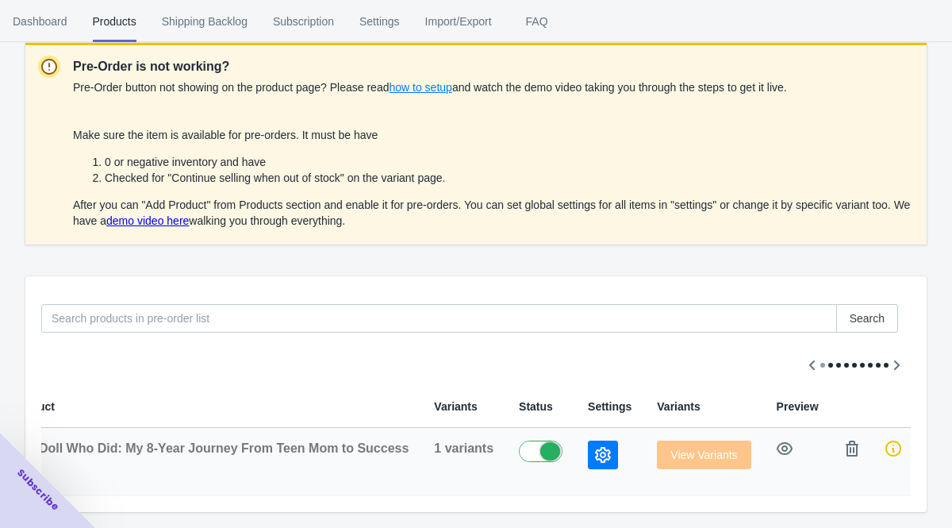
scroll to position [0, 106]
click at [601, 449] on icon "button" at bounding box center [604, 455] width 16 height 16
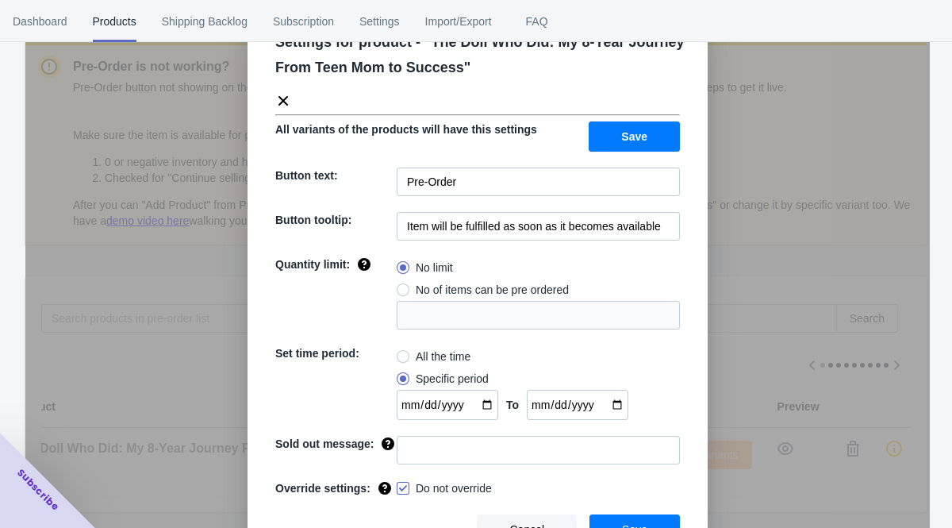
scroll to position [82, 0]
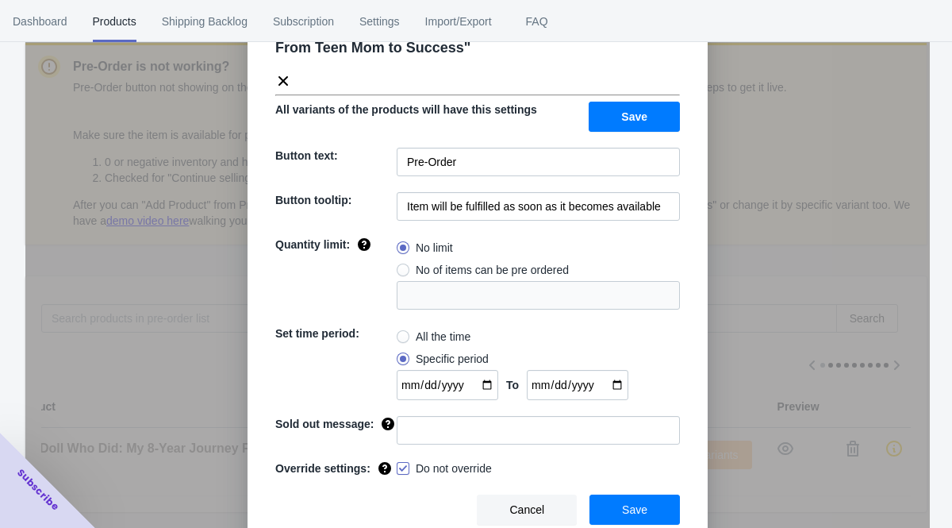
click at [406, 471] on span at bounding box center [403, 468] width 13 height 13
click at [401, 465] on input "Do not override" at bounding box center [400, 464] width 1 height 1
checkbox input "false"
click at [621, 502] on button "Save" at bounding box center [635, 509] width 90 height 30
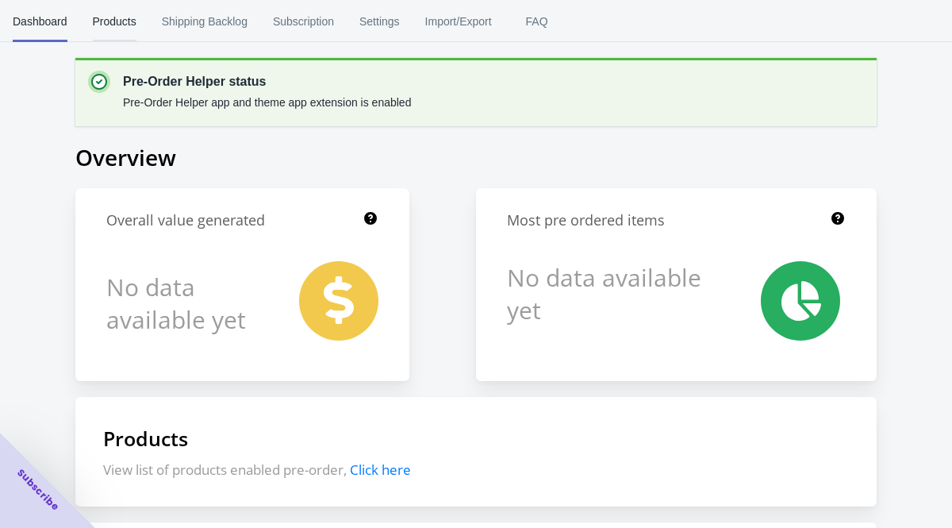
click at [133, 16] on span "Products" at bounding box center [115, 21] width 44 height 41
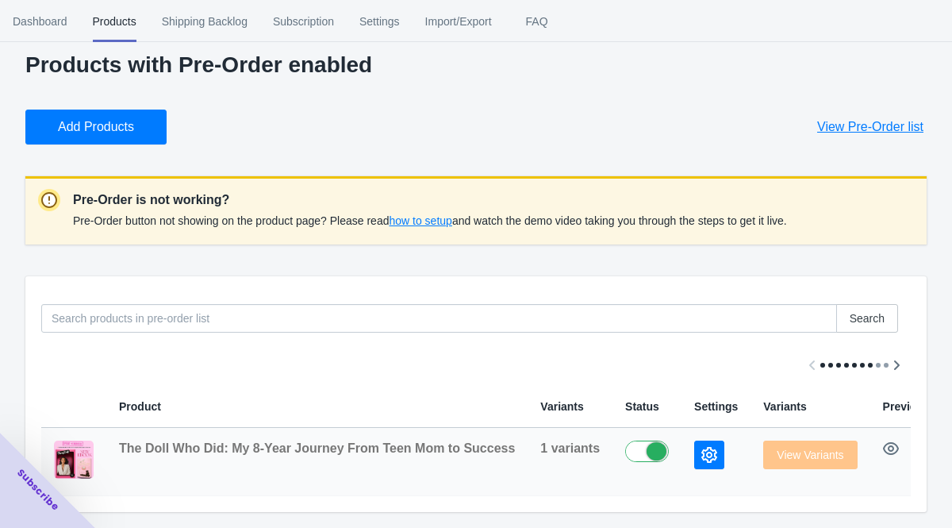
scroll to position [0, 1]
click at [776, 441] on div "View Variants" at bounding box center [810, 454] width 94 height 29
click at [778, 453] on span "View Variants" at bounding box center [810, 454] width 94 height 13
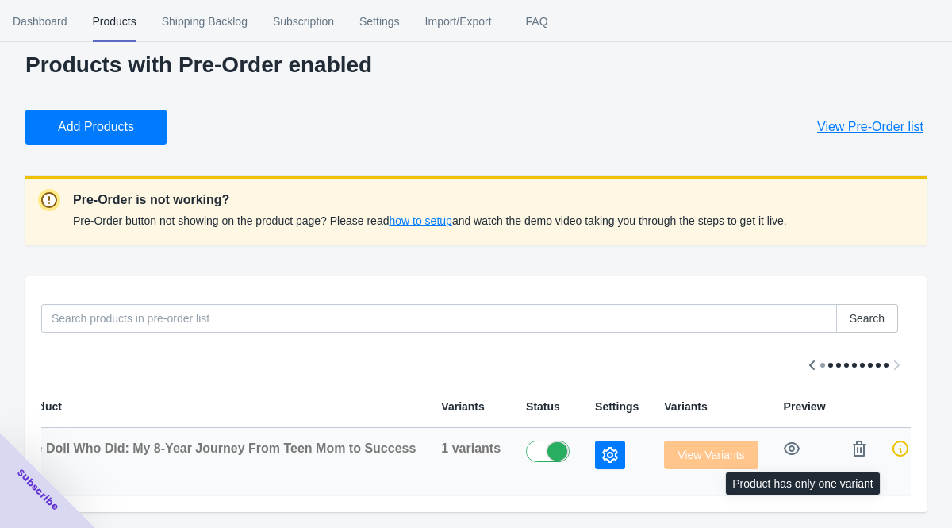
scroll to position [0, 106]
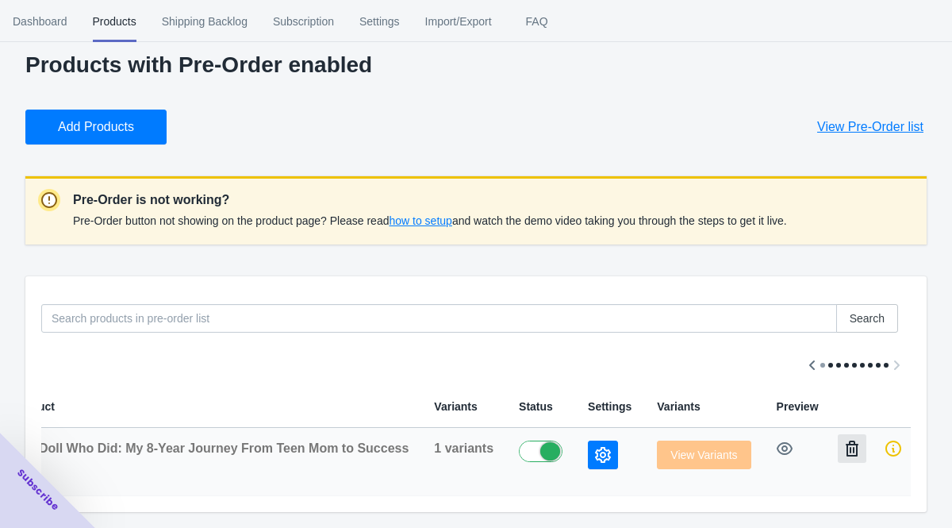
click at [844, 451] on icon "button" at bounding box center [852, 448] width 16 height 16
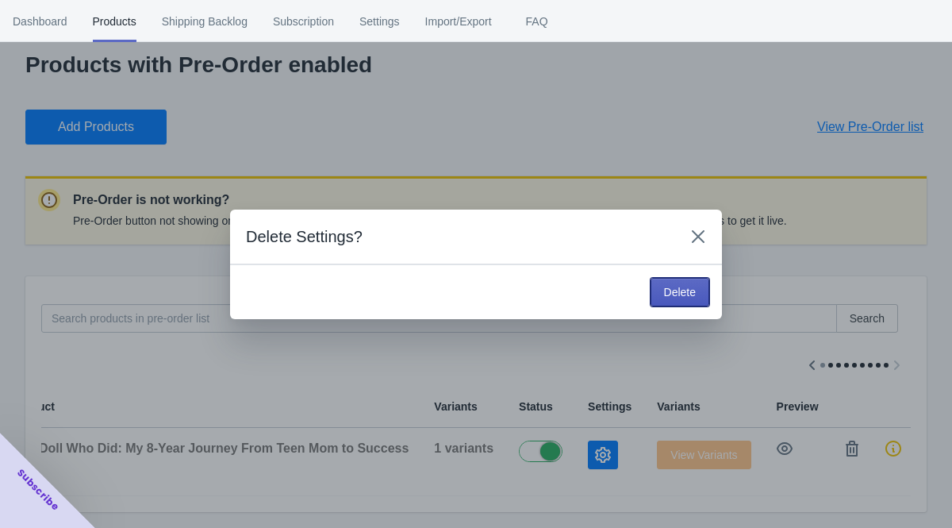
click at [672, 282] on button "Delete" at bounding box center [680, 292] width 59 height 29
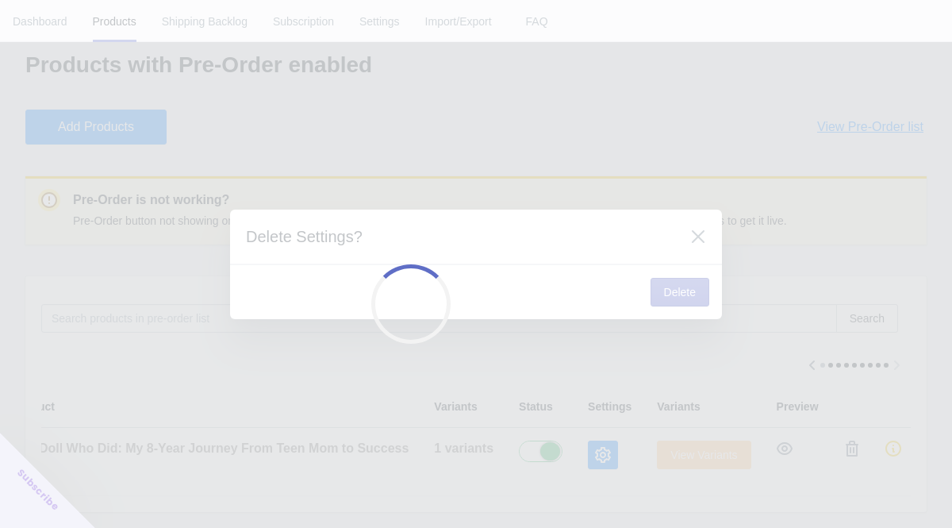
scroll to position [0, 0]
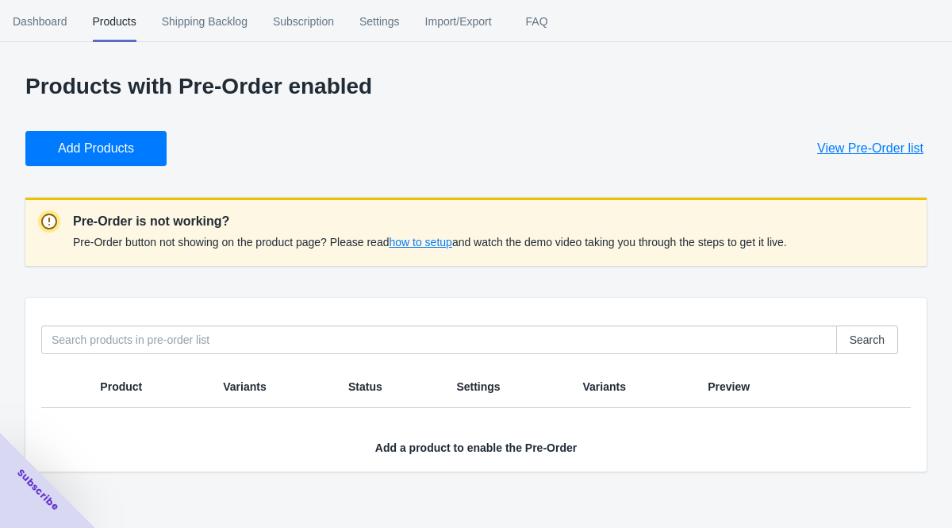
click at [137, 145] on button "Add Products" at bounding box center [95, 148] width 141 height 35
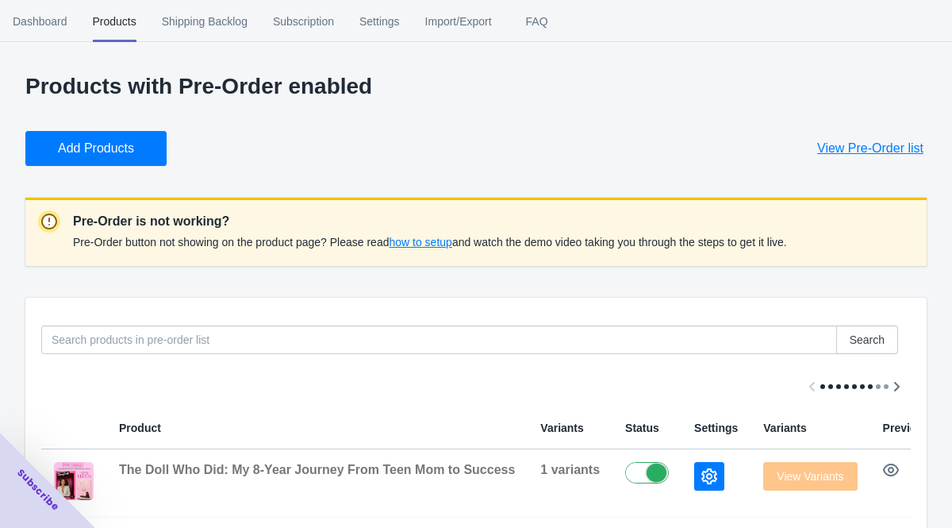
scroll to position [21, 0]
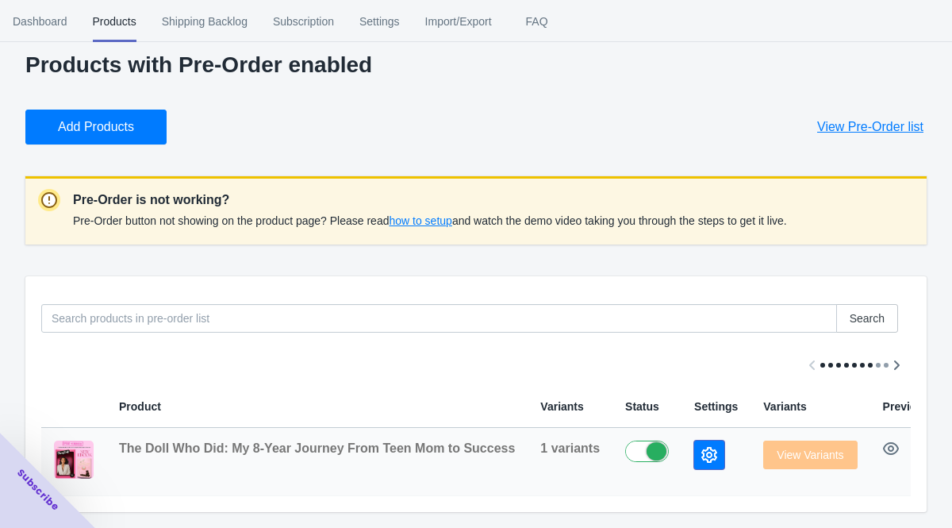
click at [703, 452] on icon "button" at bounding box center [710, 455] width 16 height 16
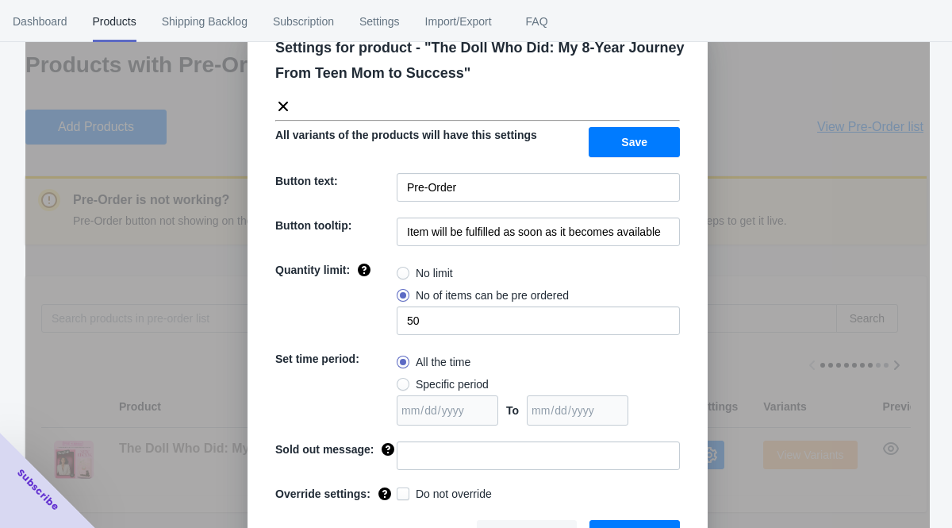
scroll to position [60, 0]
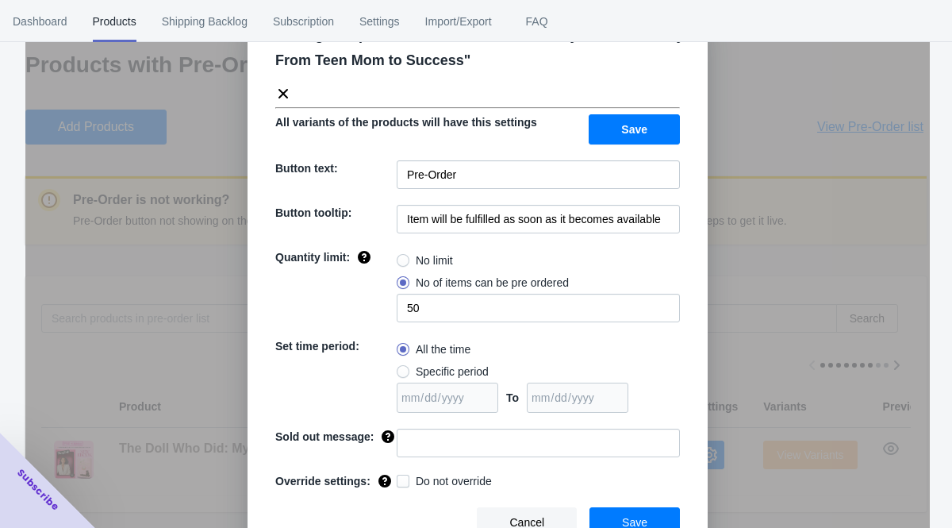
click at [414, 262] on label "No limit" at bounding box center [425, 260] width 56 height 22
click at [402, 257] on input "No limit" at bounding box center [401, 256] width 1 height 1
radio input "true"
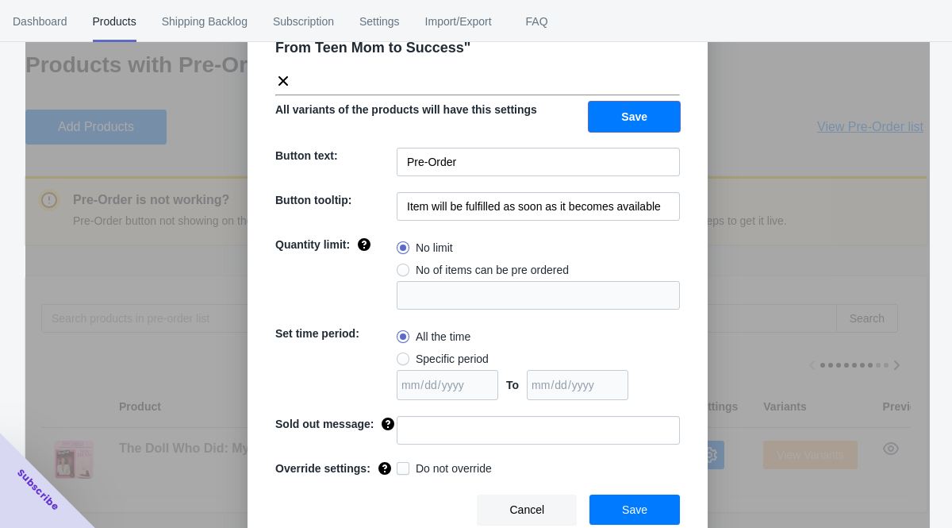
click at [602, 112] on button "Save" at bounding box center [634, 117] width 91 height 30
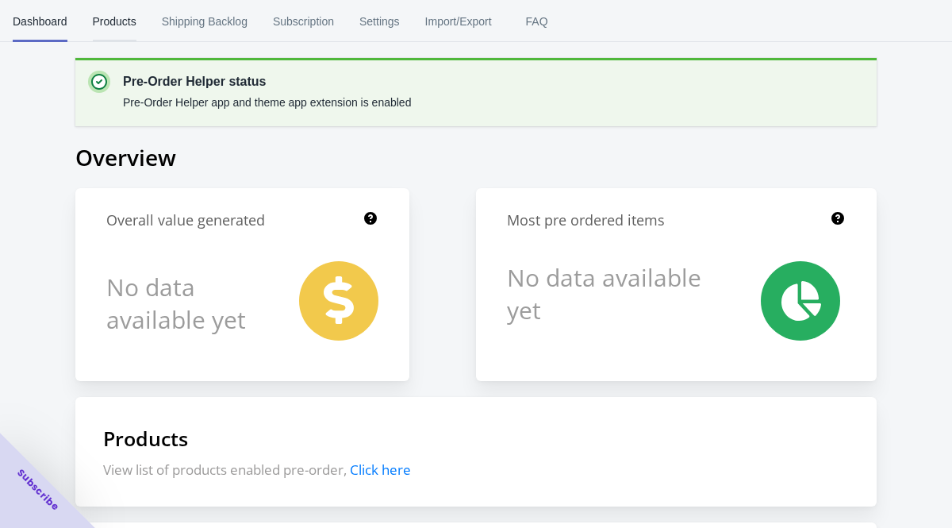
click at [90, 20] on button "Products" at bounding box center [114, 21] width 69 height 41
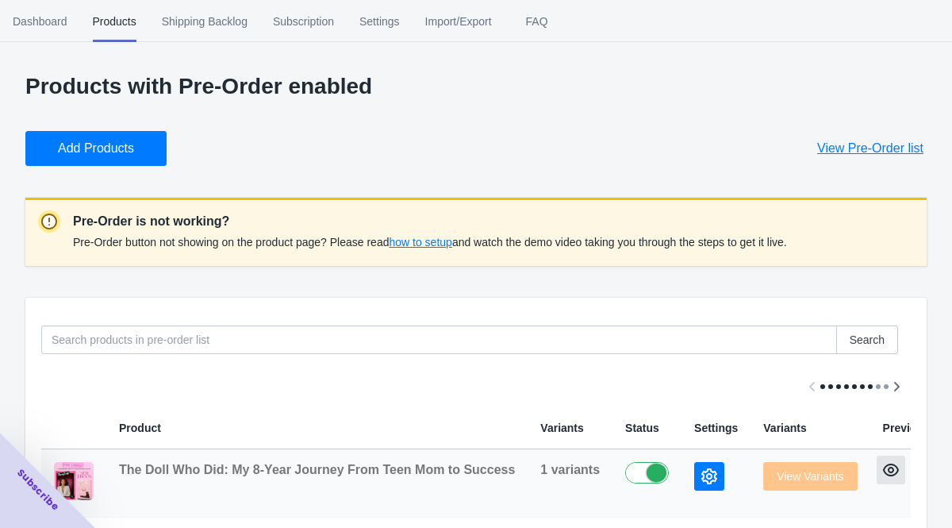
click at [889, 476] on icon "button" at bounding box center [891, 470] width 16 height 16
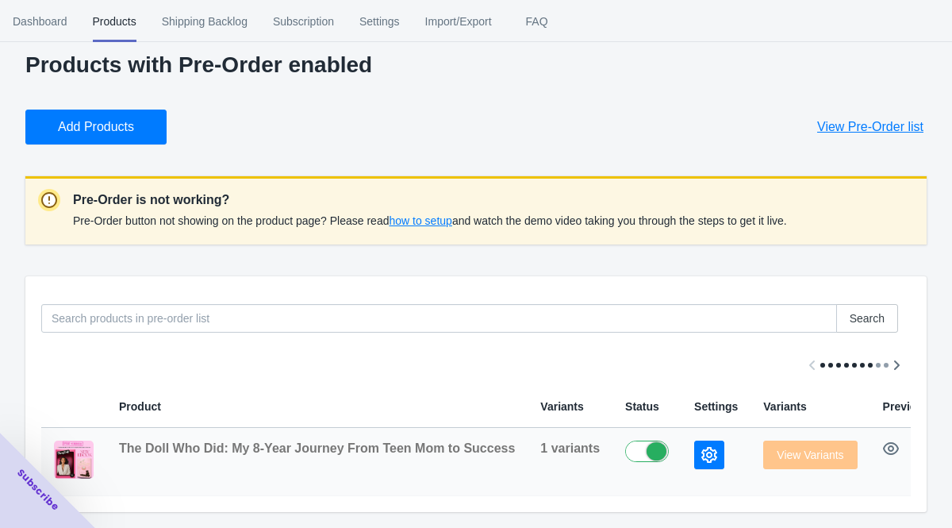
click at [695, 440] on button "button" at bounding box center [709, 454] width 30 height 29
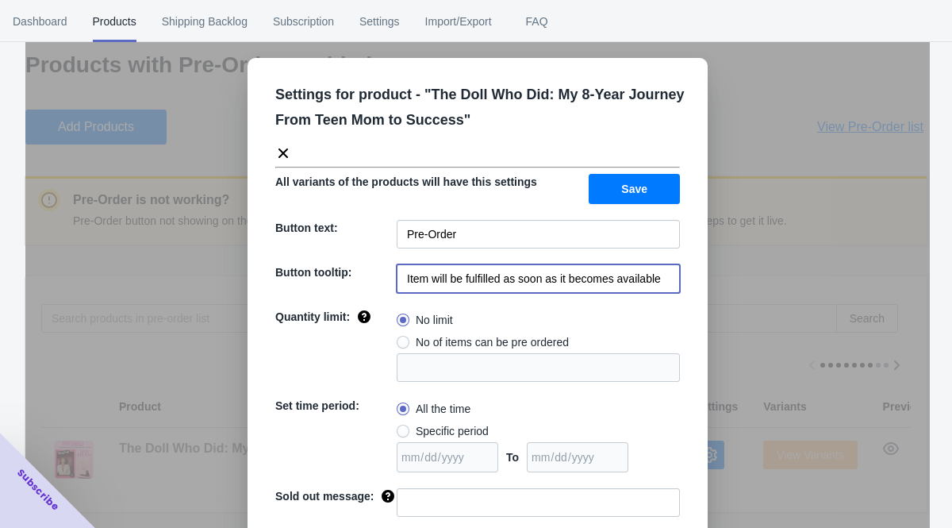
drag, startPoint x: 405, startPoint y: 280, endPoint x: 679, endPoint y: 283, distance: 273.8
click at [683, 289] on div "Settings for product - " The Doll Who Did: My 8-Year Journey From Teen Mom to S…" at bounding box center [478, 339] width 460 height 563
type input "You can Pre-Order"
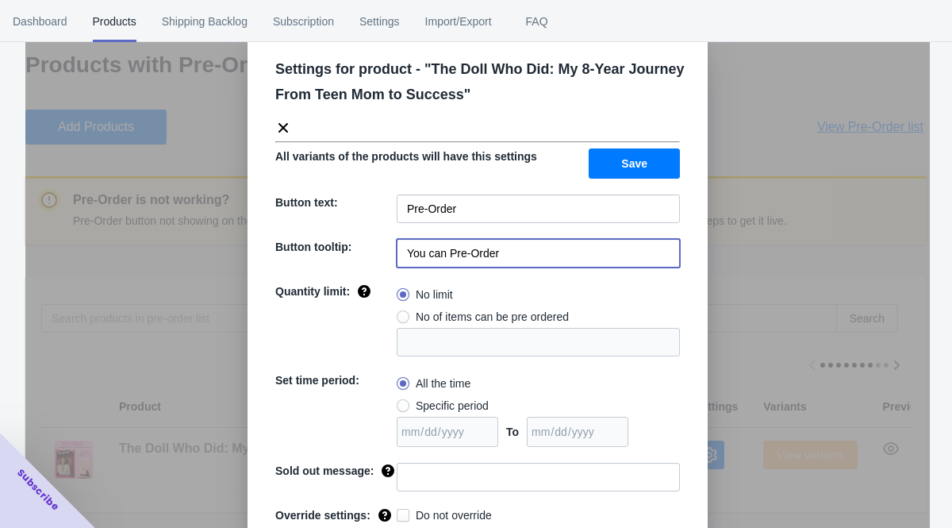
scroll to position [29, 0]
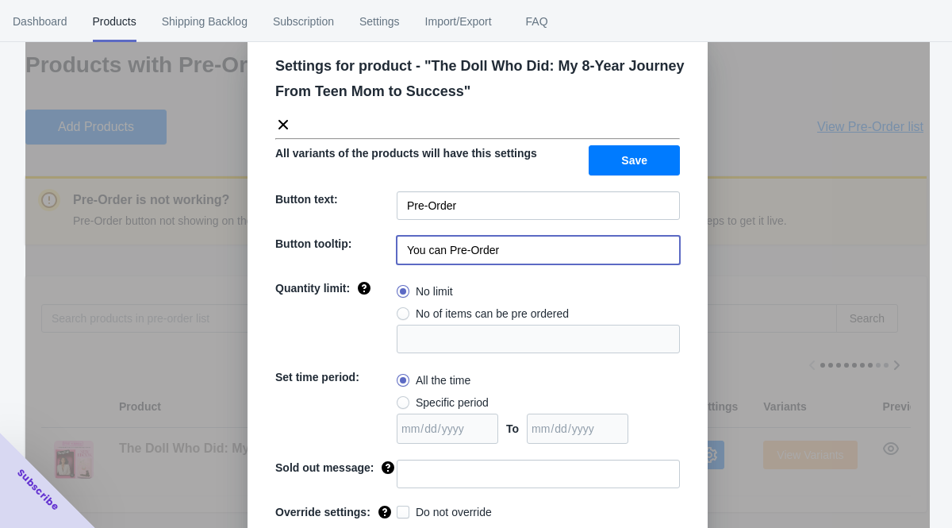
click at [401, 318] on span at bounding box center [403, 313] width 13 height 13
click at [401, 310] on input "No of items can be pre ordered" at bounding box center [401, 310] width 1 height 1
radio input "true"
type input "1"
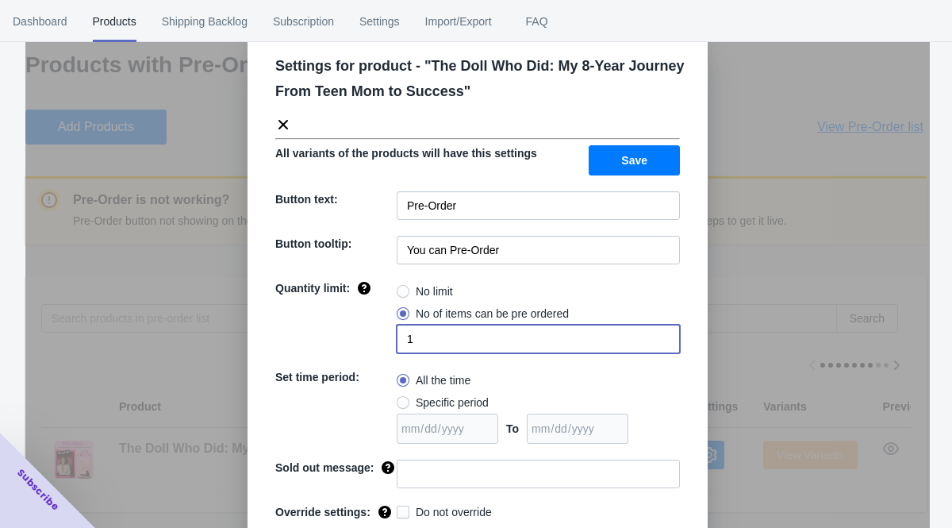
click at [424, 342] on input "1" at bounding box center [538, 339] width 283 height 29
radio input "true"
click at [406, 315] on span at bounding box center [403, 313] width 13 height 13
click at [402, 310] on input "No of items can be pre ordered" at bounding box center [401, 310] width 1 height 1
radio input "true"
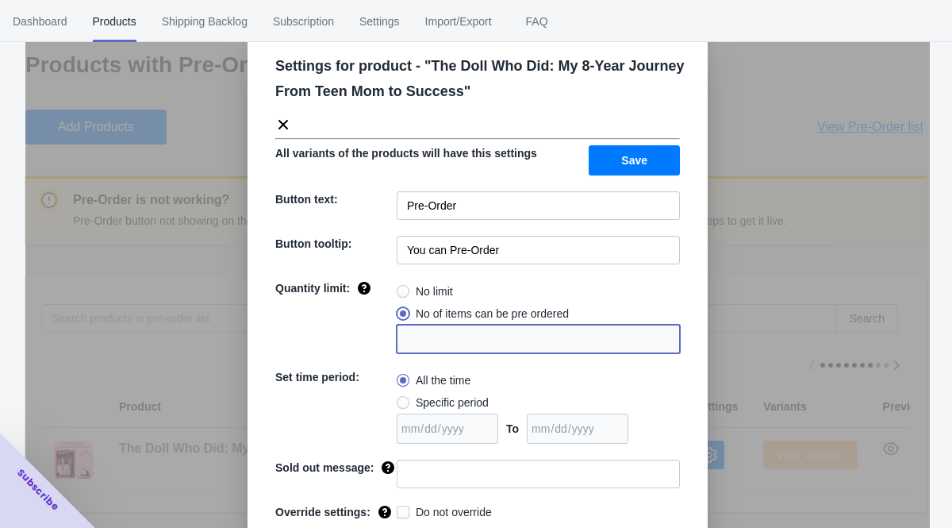
type input "1"
click at [420, 344] on input "1" at bounding box center [538, 339] width 283 height 29
radio input "true"
click at [395, 310] on div "Quantity limit:" at bounding box center [335, 316] width 121 height 73
click at [399, 311] on span at bounding box center [403, 313] width 13 height 13
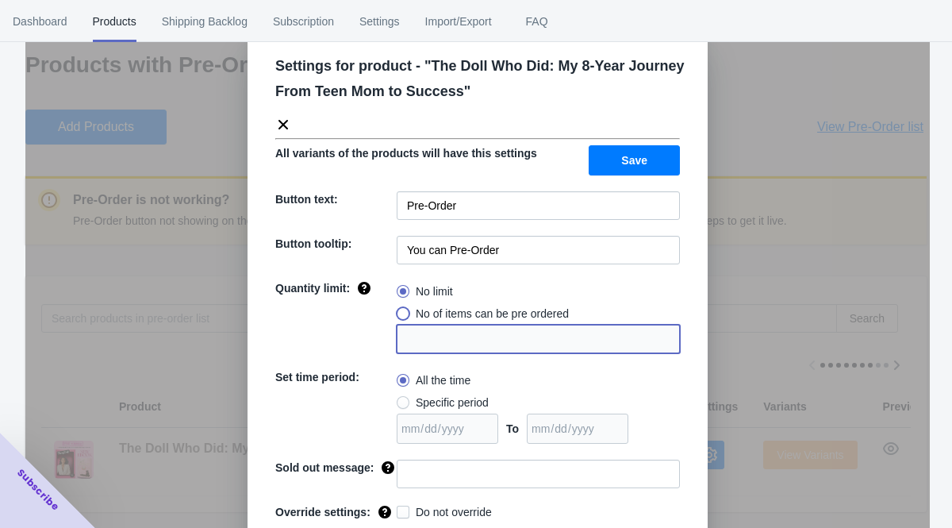
click at [401, 310] on input "No of items can be pre ordered" at bounding box center [401, 310] width 1 height 1
radio input "true"
type input "1"
click at [421, 344] on input "1" at bounding box center [538, 339] width 283 height 29
radio input "true"
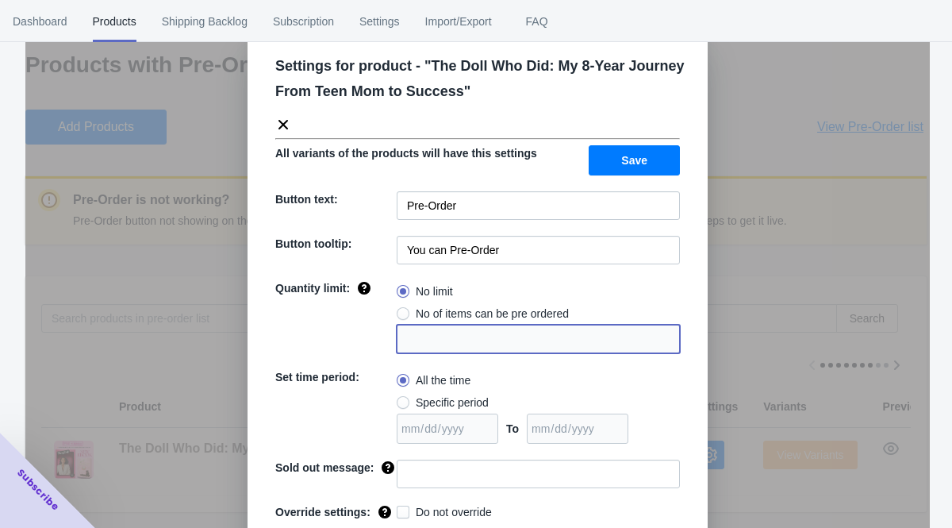
click at [411, 310] on label "No of items can be pre ordered" at bounding box center [483, 313] width 172 height 22
click at [402, 310] on input "No of items can be pre ordered" at bounding box center [401, 310] width 1 height 1
radio input "true"
type input "1"
click at [420, 333] on input "1" at bounding box center [538, 339] width 283 height 29
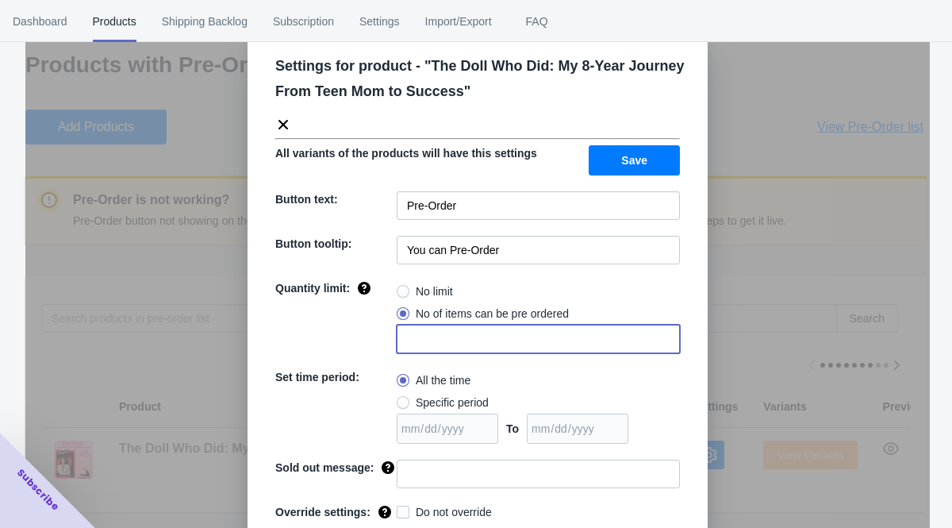
radio input "true"
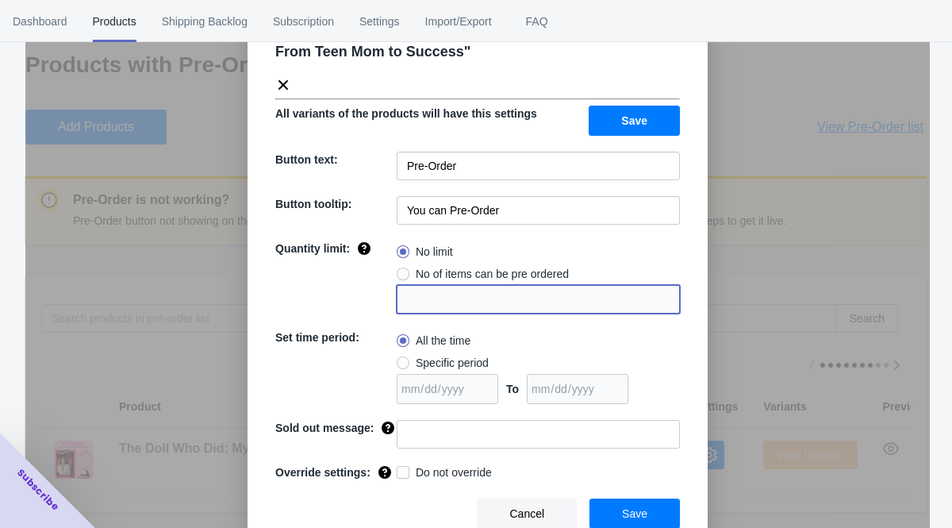
scroll to position [82, 0]
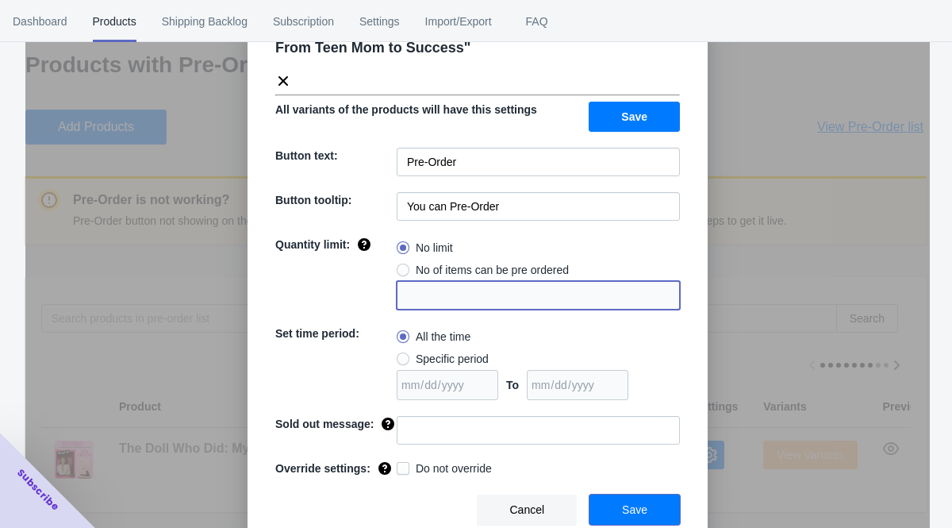
click at [598, 498] on button "Save" at bounding box center [635, 509] width 90 height 30
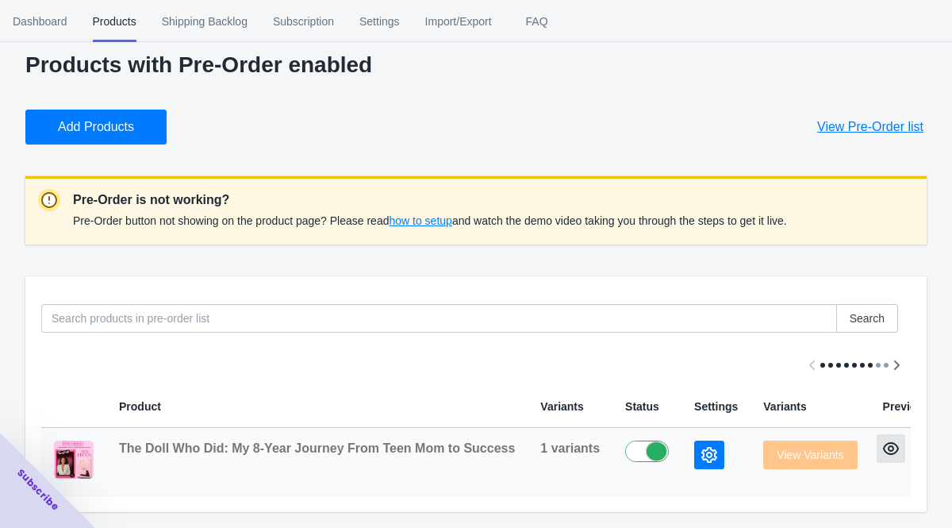
click at [890, 445] on icon "button" at bounding box center [891, 448] width 16 height 16
click at [386, 25] on span "Settings" at bounding box center [380, 21] width 40 height 41
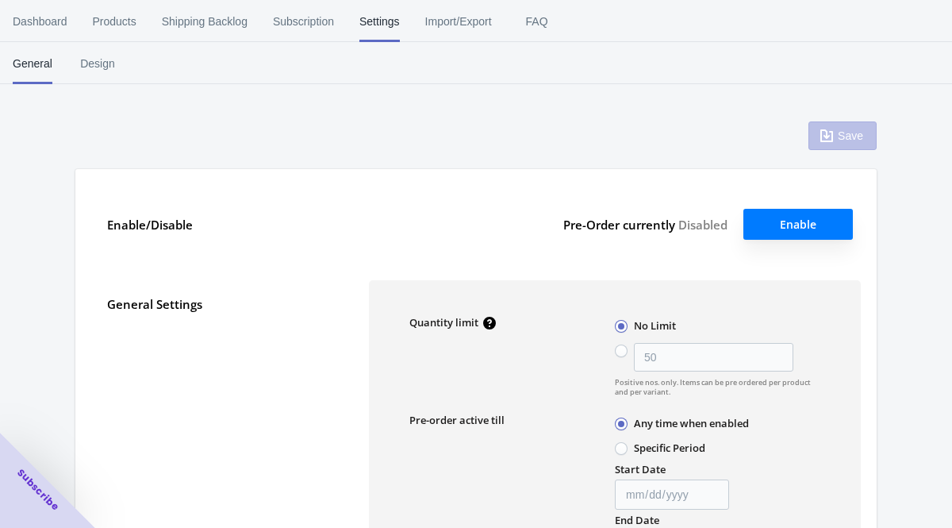
type input "50"
type textarea "Inventory level is <qty>. Some of the items will be pre-ordered."
type textarea "Only <qty> items left in stock."
type textarea "A maximum of <qty> products can be pre ordered."
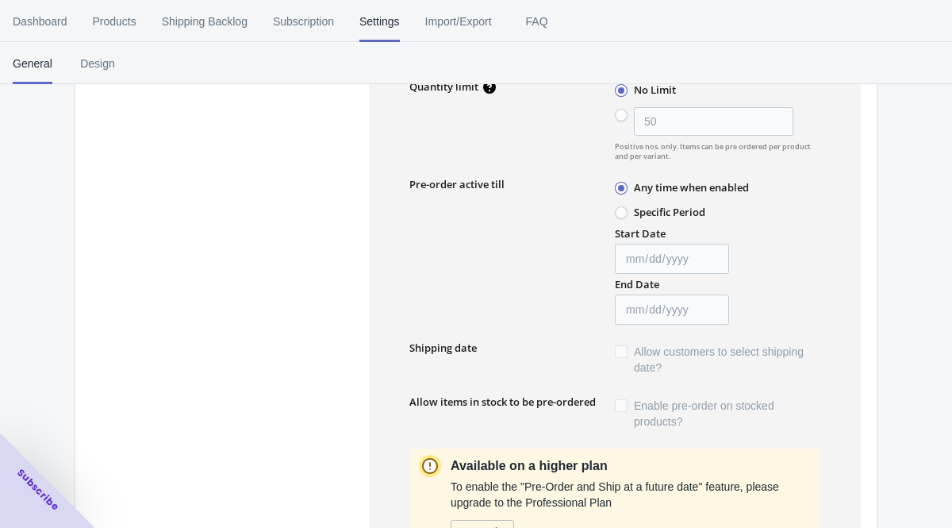
scroll to position [245, 0]
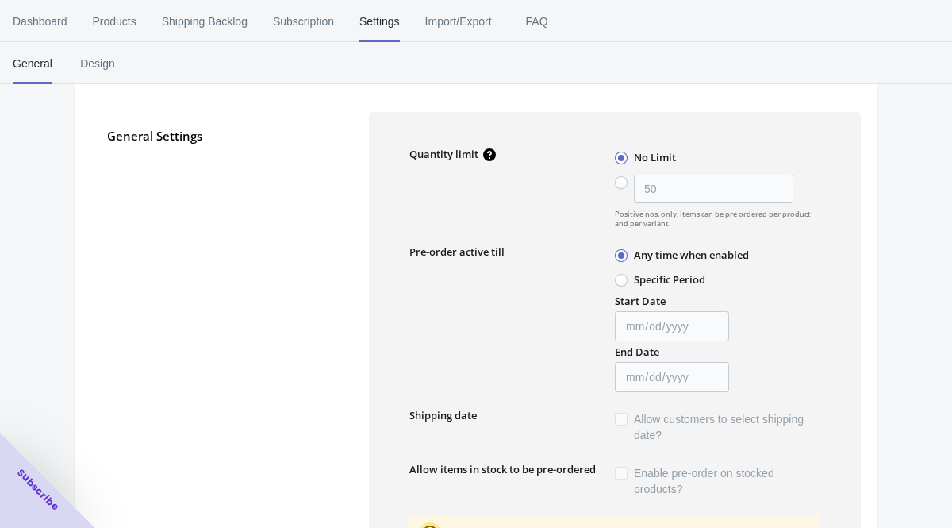
click at [623, 283] on span at bounding box center [621, 280] width 13 height 13
click at [620, 277] on input "Specific Period" at bounding box center [619, 276] width 1 height 1
radio input "true"
click at [717, 329] on input "Start Date" at bounding box center [672, 326] width 114 height 30
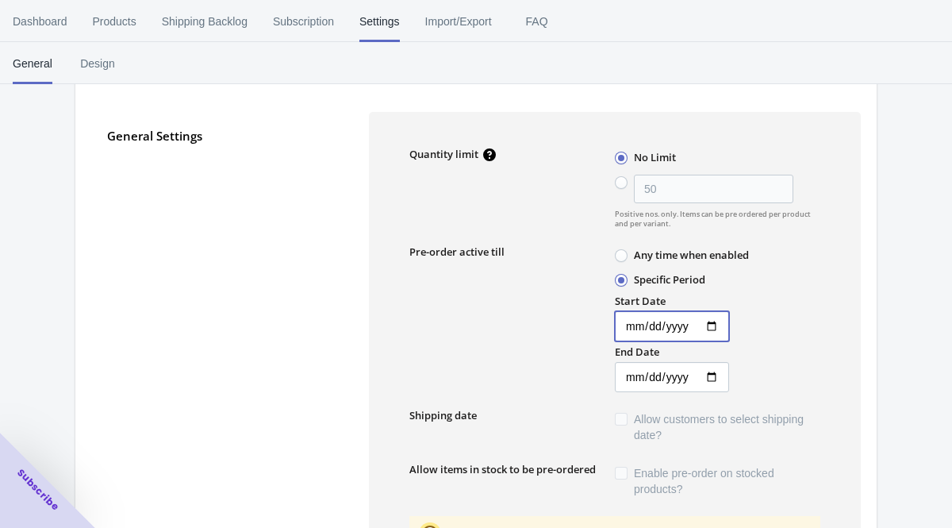
type input "2025-09-13"
click at [710, 383] on input "End Date" at bounding box center [672, 377] width 114 height 30
type input "2025-10-05"
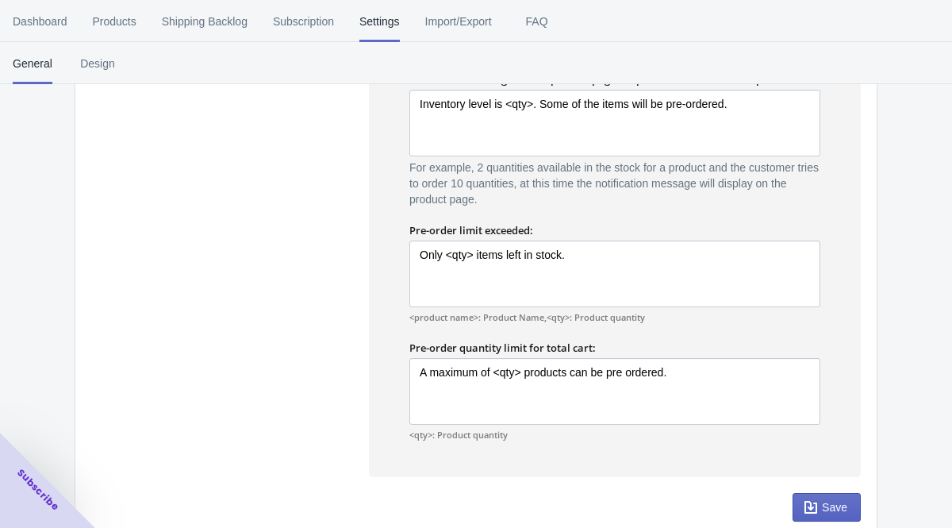
scroll to position [1176, 0]
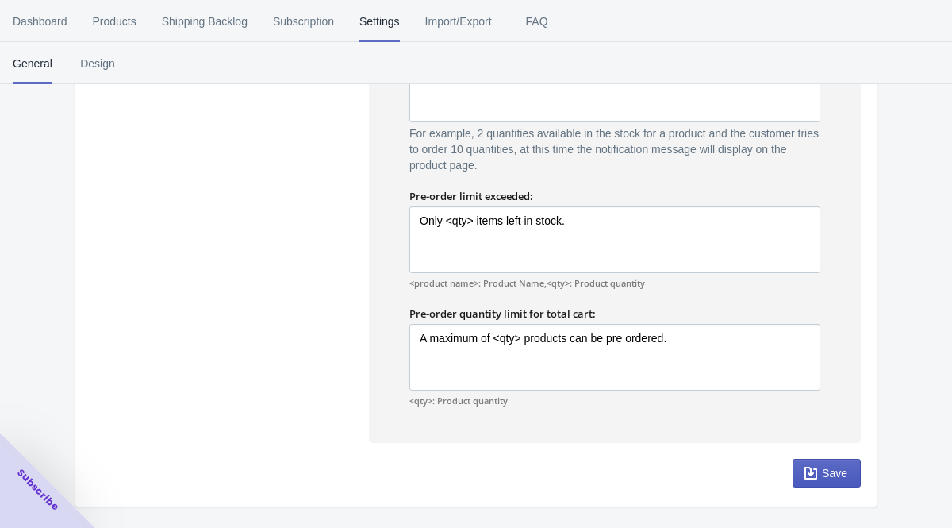
click at [798, 466] on button "Save" at bounding box center [827, 473] width 68 height 29
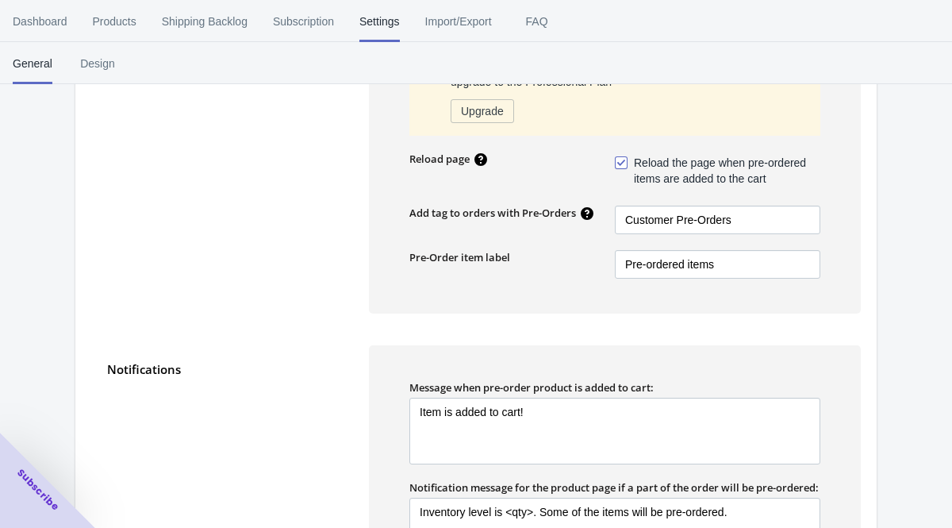
scroll to position [0, 0]
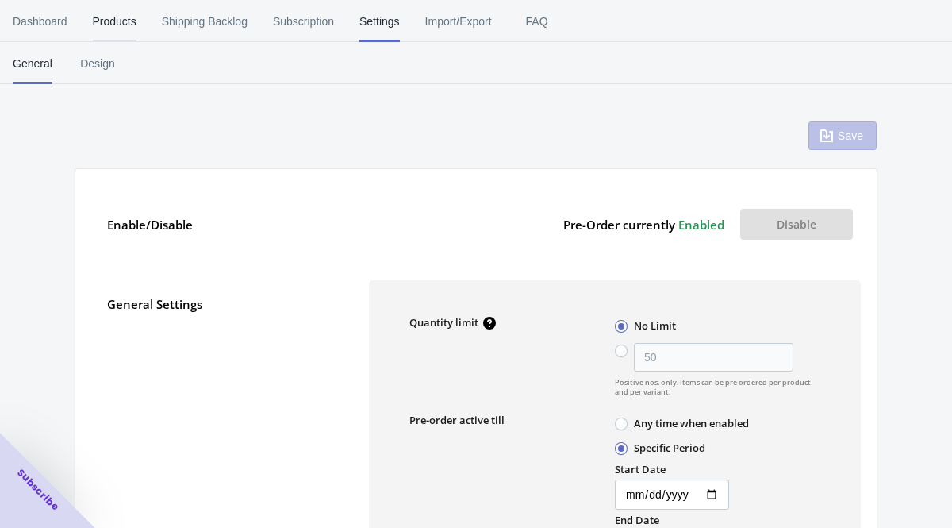
click at [129, 33] on span "Products" at bounding box center [115, 21] width 44 height 41
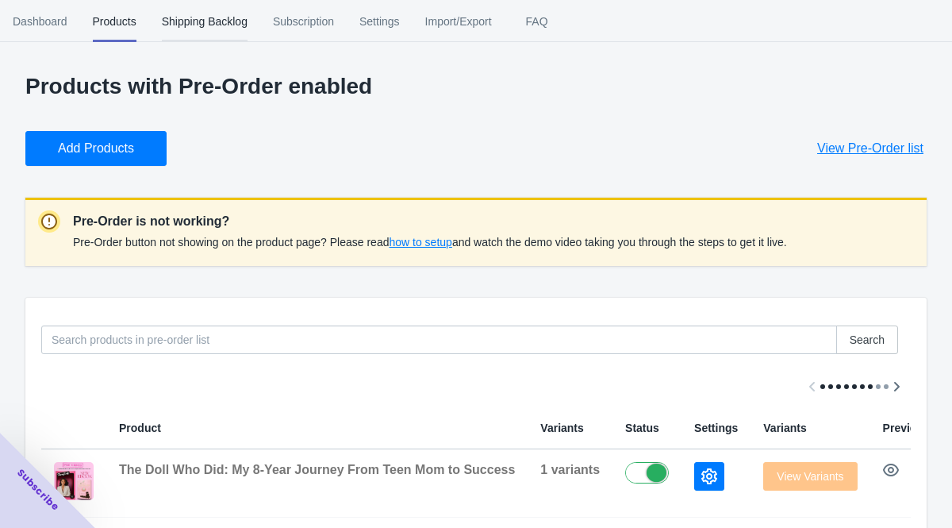
click at [178, 21] on span "Shipping Backlog" at bounding box center [205, 21] width 86 height 41
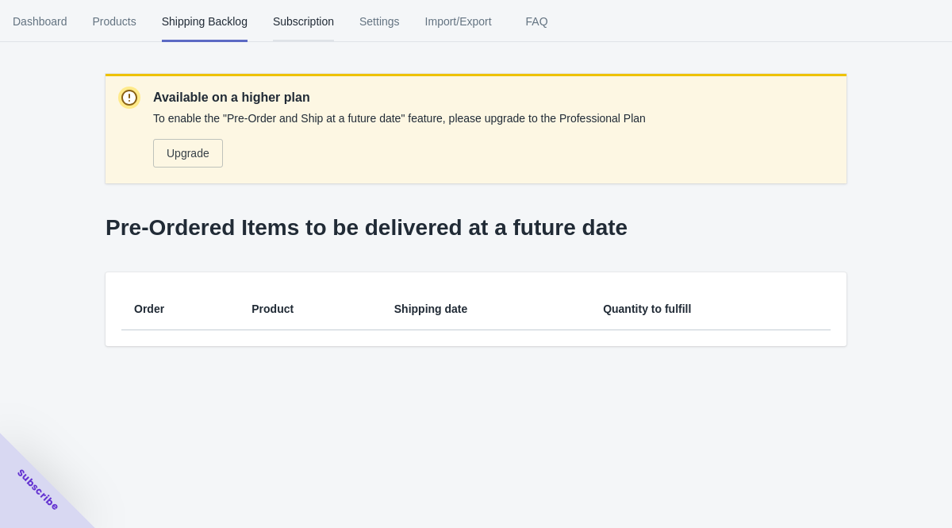
click at [286, 33] on span "Subscription" at bounding box center [303, 21] width 61 height 41
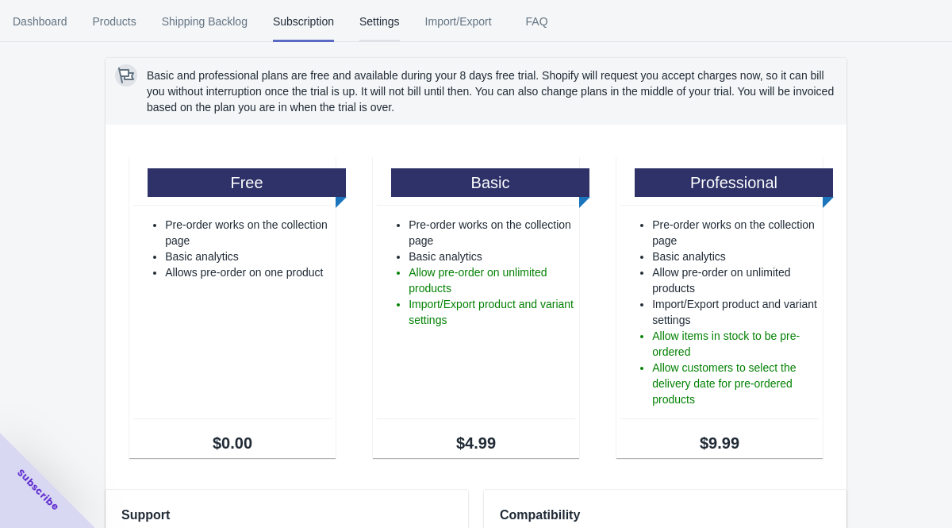
click at [379, 23] on span "Settings" at bounding box center [380, 21] width 40 height 41
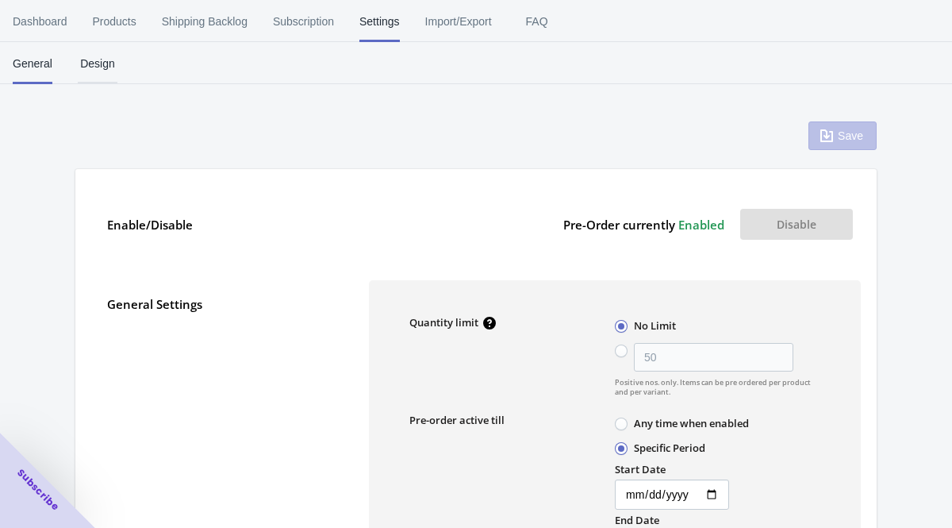
click at [95, 59] on span "Design" at bounding box center [98, 63] width 40 height 41
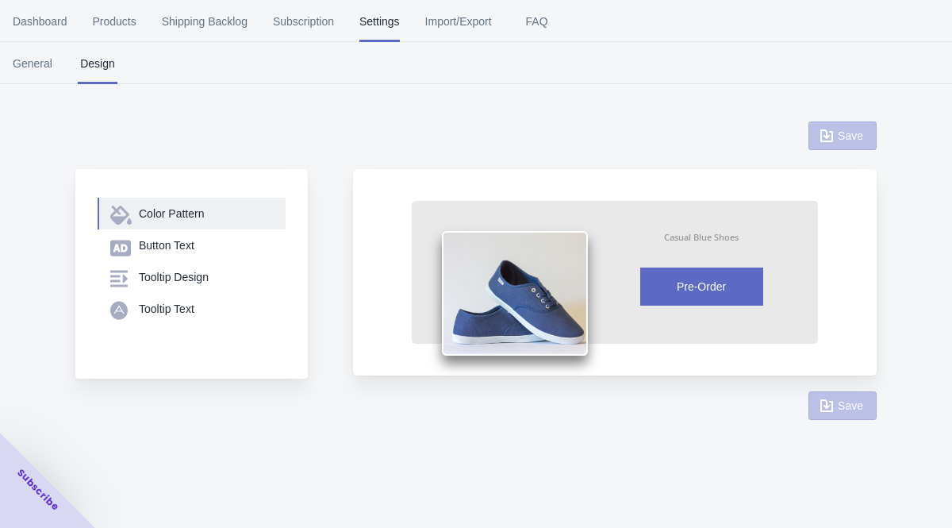
click at [171, 213] on div "Color Pattern" at bounding box center [206, 214] width 134 height 16
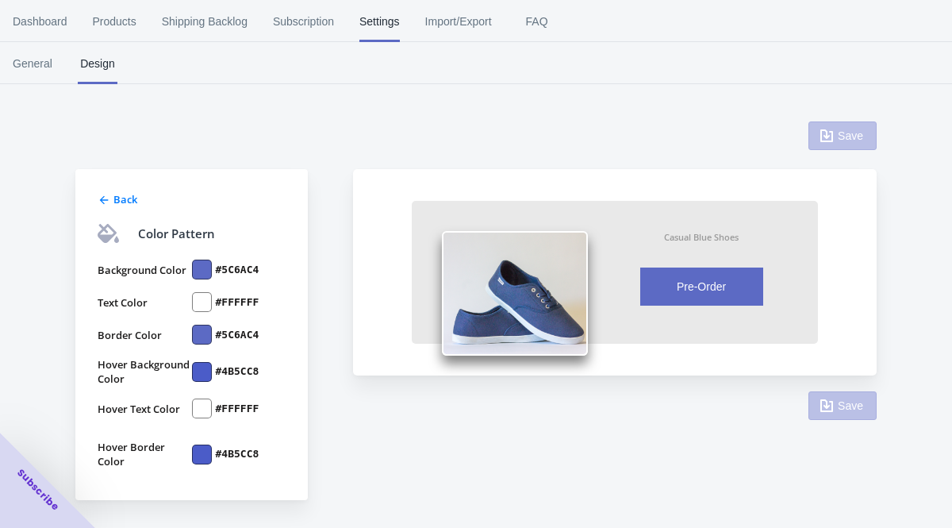
click at [200, 267] on div at bounding box center [202, 270] width 20 height 20
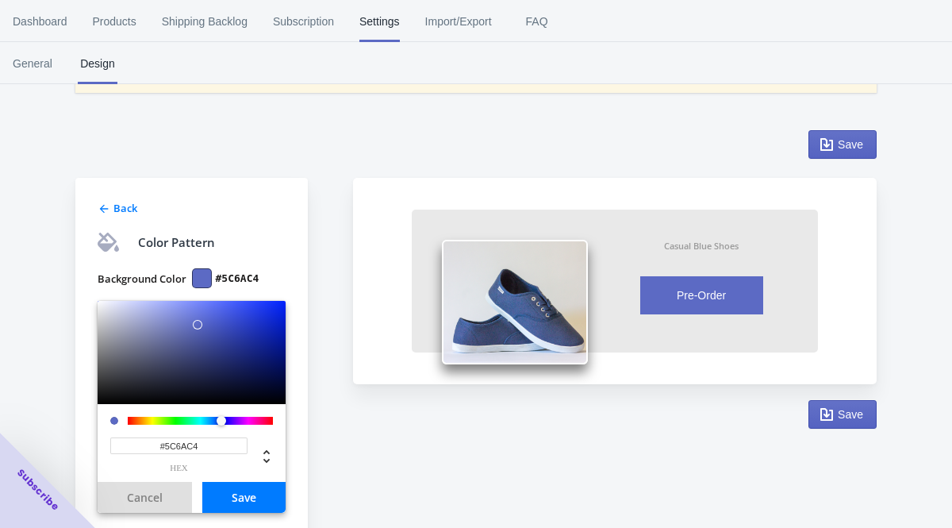
scroll to position [71, 0]
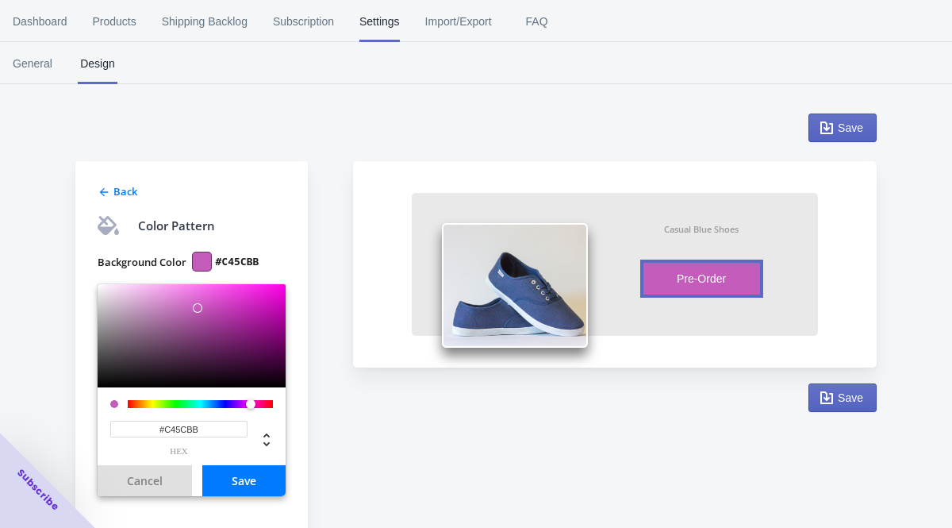
drag, startPoint x: 215, startPoint y: 401, endPoint x: 251, endPoint y: 392, distance: 36.8
click at [251, 392] on div "#C45CBB hex" at bounding box center [192, 426] width 188 height 78
drag, startPoint x: 194, startPoint y: 305, endPoint x: 168, endPoint y: 283, distance: 33.7
click at [168, 283] on div "Background Color #FF9FF7 #FF9FF7 hex Cancel Save Text Color #FFFFFF Border Colo…" at bounding box center [192, 475] width 188 height 472
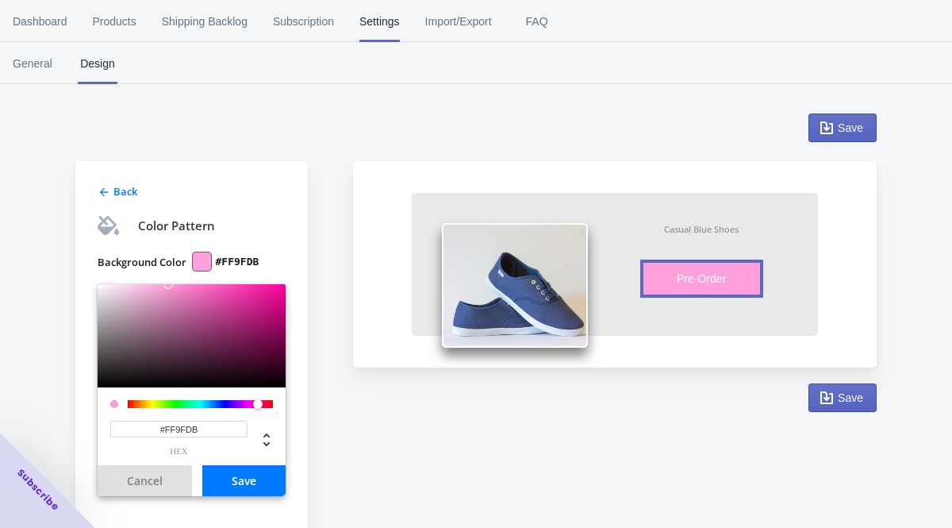
click at [258, 406] on div at bounding box center [258, 404] width 10 height 10
type input "#FFB2E2"
drag, startPoint x: 164, startPoint y: 283, endPoint x: 154, endPoint y: 283, distance: 10.3
click at [155, 284] on div at bounding box center [155, 284] width 10 height 10
drag, startPoint x: 213, startPoint y: 433, endPoint x: 180, endPoint y: 432, distance: 33.4
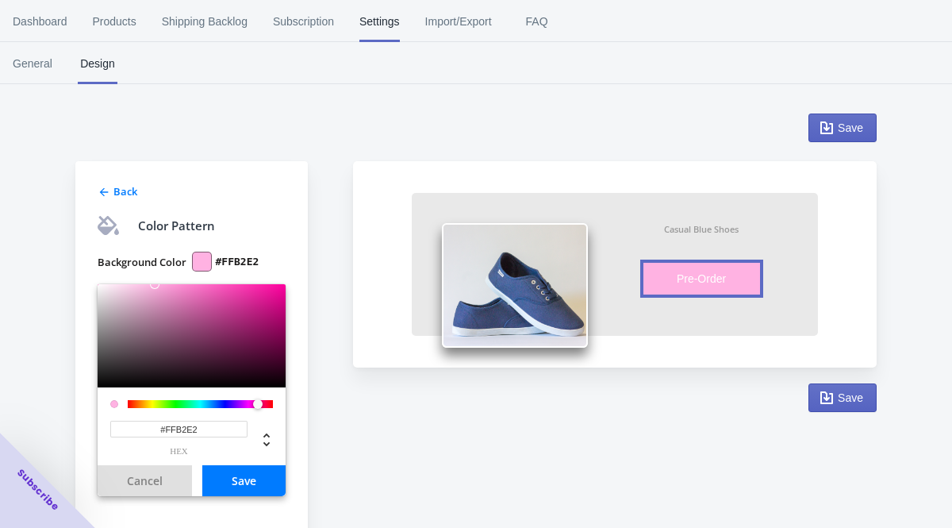
click at [180, 432] on input "#FFB2E2" at bounding box center [178, 429] width 137 height 17
click at [190, 432] on input "#FFB2E2" at bounding box center [178, 429] width 137 height 17
drag, startPoint x: 205, startPoint y: 433, endPoint x: 140, endPoint y: 432, distance: 65.1
click at [140, 433] on input "#FFB2E2" at bounding box center [178, 429] width 137 height 17
click at [261, 486] on button "Save" at bounding box center [243, 480] width 83 height 31
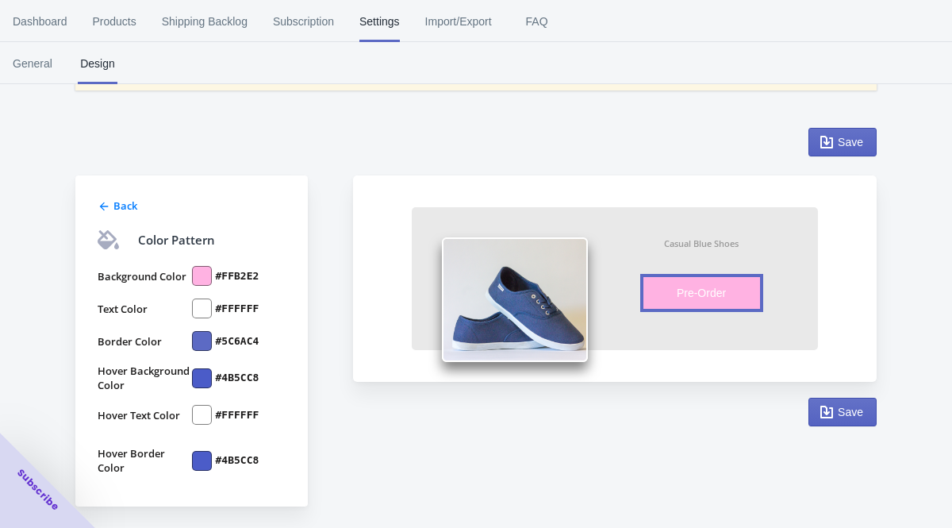
scroll to position [57, 0]
click at [202, 334] on div at bounding box center [202, 341] width 20 height 20
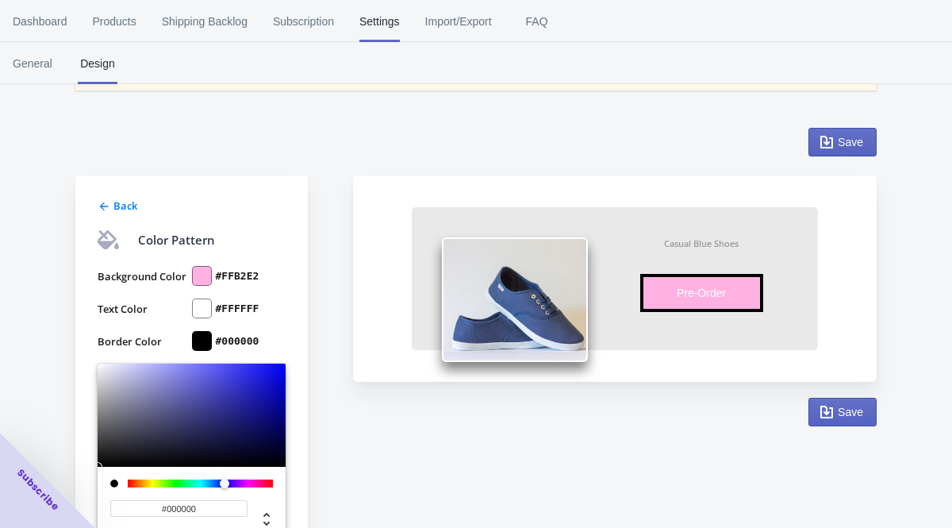
drag, startPoint x: 198, startPoint y: 389, endPoint x: 200, endPoint y: 502, distance: 113.5
click at [200, 502] on div "#000000 hex" at bounding box center [192, 453] width 188 height 181
drag, startPoint x: 201, startPoint y: 519, endPoint x: 179, endPoint y: 517, distance: 22.3
click at [179, 517] on div "#000000 hex" at bounding box center [178, 517] width 137 height 35
drag, startPoint x: 198, startPoint y: 509, endPoint x: 149, endPoint y: 506, distance: 48.5
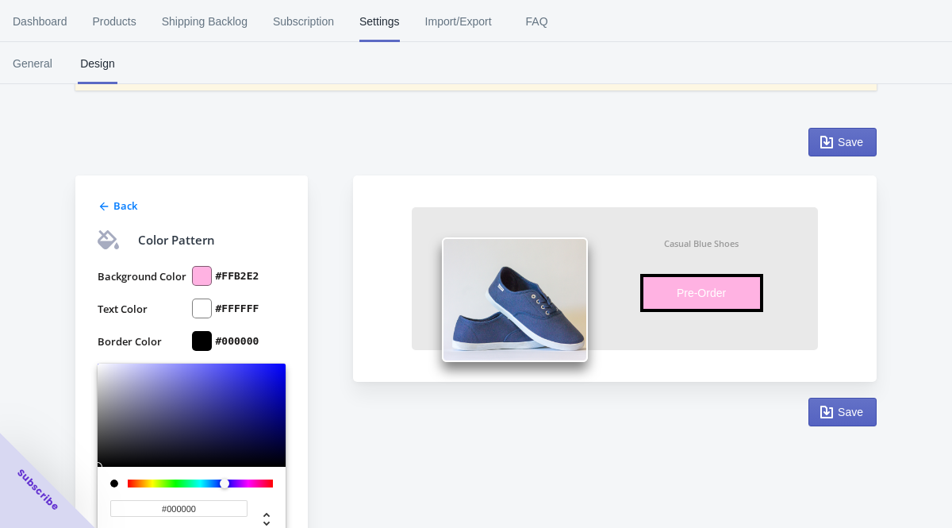
click at [149, 506] on input "#000000" at bounding box center [178, 508] width 137 height 17
paste input "FFB2E2"
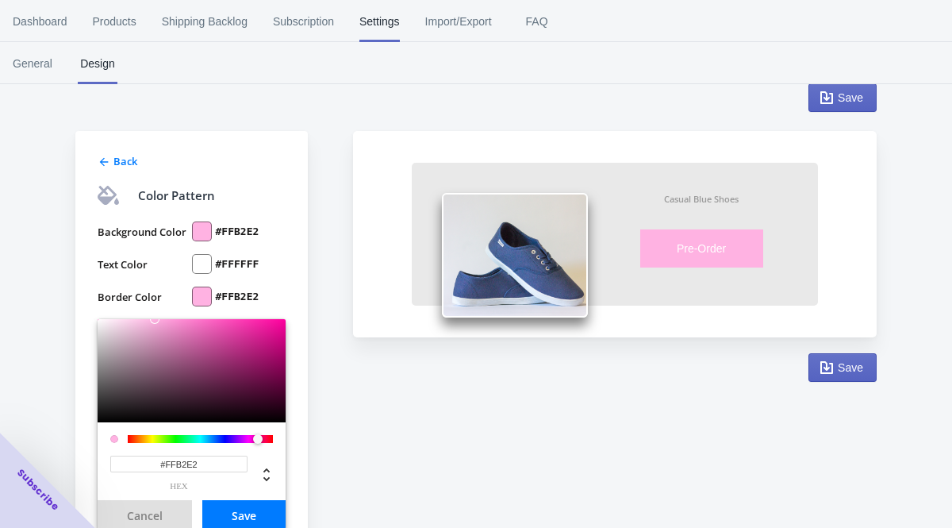
type input "#FFB2E2"
click at [256, 518] on button "Save" at bounding box center [243, 515] width 83 height 31
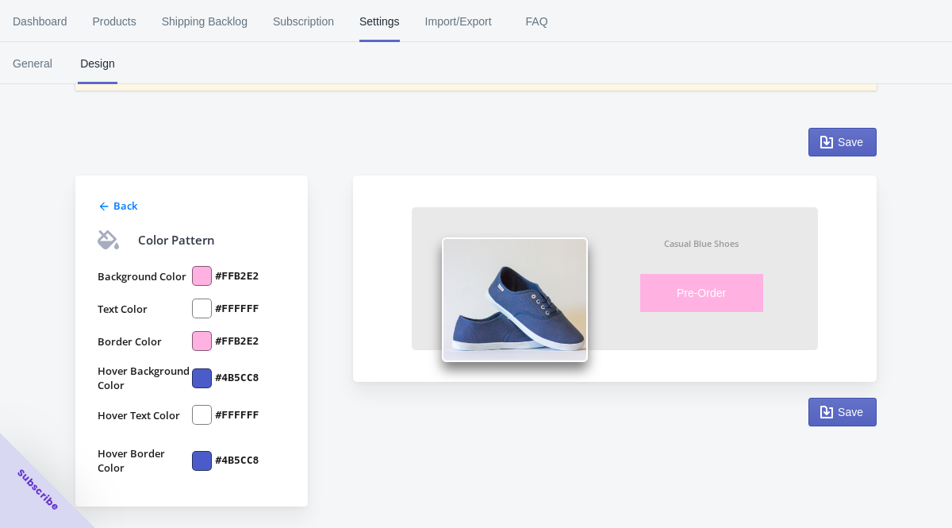
click at [198, 376] on div at bounding box center [202, 378] width 20 height 20
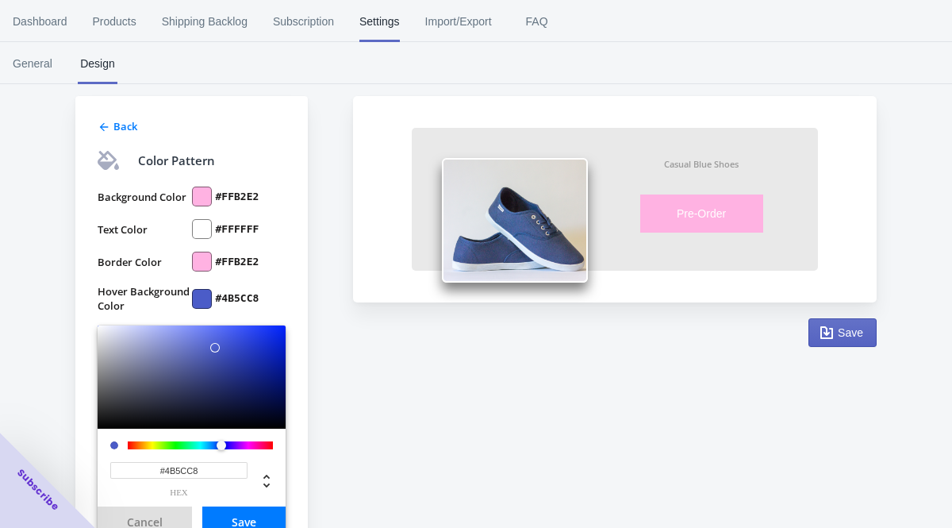
scroll to position [217, 0]
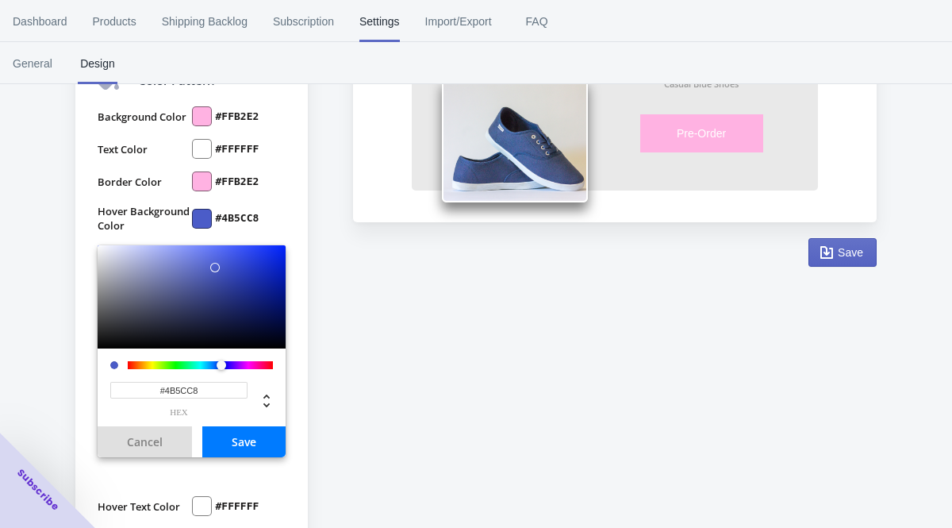
drag, startPoint x: 213, startPoint y: 390, endPoint x: 113, endPoint y: 390, distance: 100.0
click at [114, 390] on input "#4B5CC8" at bounding box center [178, 390] width 137 height 17
paste input "#FFB2E2"
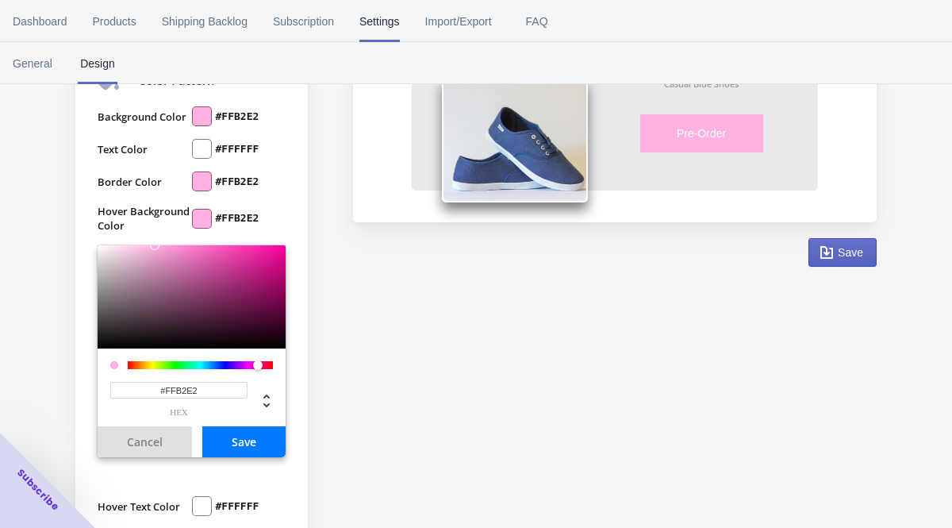
type input "#FFB2E2"
click at [220, 437] on button "Save" at bounding box center [243, 441] width 83 height 31
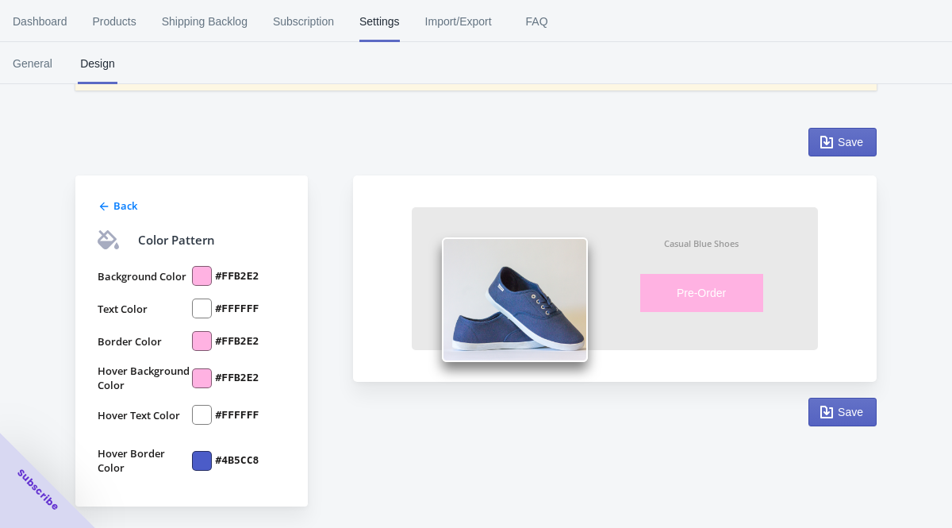
click at [198, 460] on div at bounding box center [202, 461] width 20 height 20
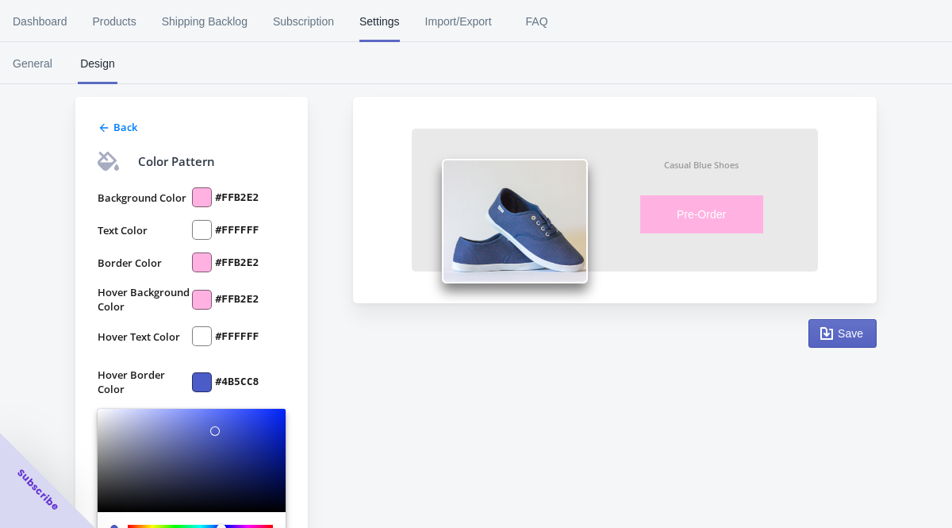
scroll to position [195, 0]
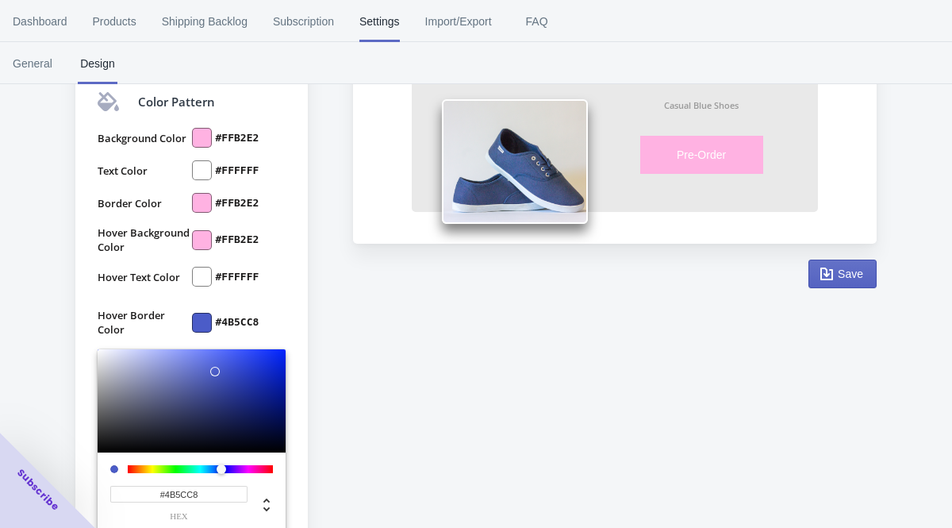
drag, startPoint x: 199, startPoint y: 501, endPoint x: 137, endPoint y: 496, distance: 62.1
click at [141, 500] on input "#4B5CC8" at bounding box center [178, 494] width 137 height 17
drag, startPoint x: 206, startPoint y: 496, endPoint x: 162, endPoint y: 495, distance: 43.7
click at [163, 495] on input "#4B5CC8" at bounding box center [178, 494] width 137 height 17
type input "#"
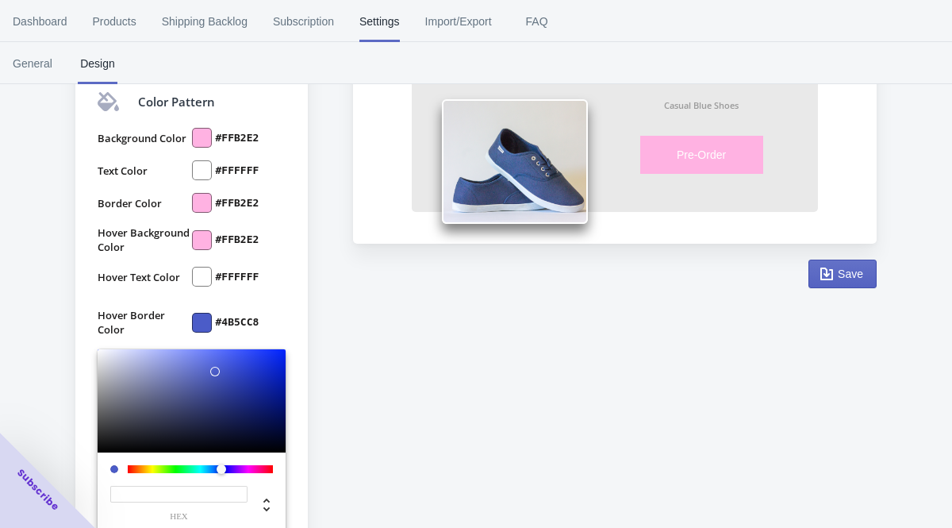
paste input "#FFB2E2"
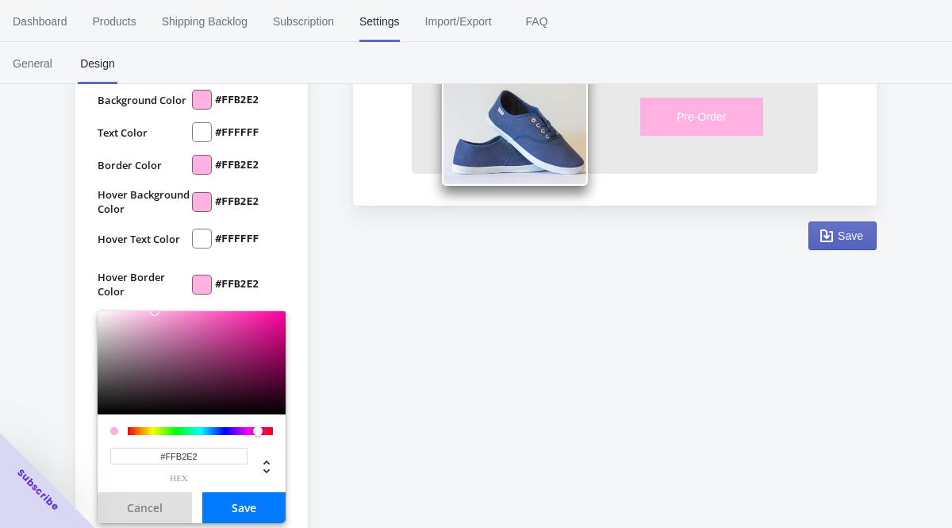
type input "#FFB2E2"
click at [221, 513] on button "Save" at bounding box center [243, 507] width 83 height 31
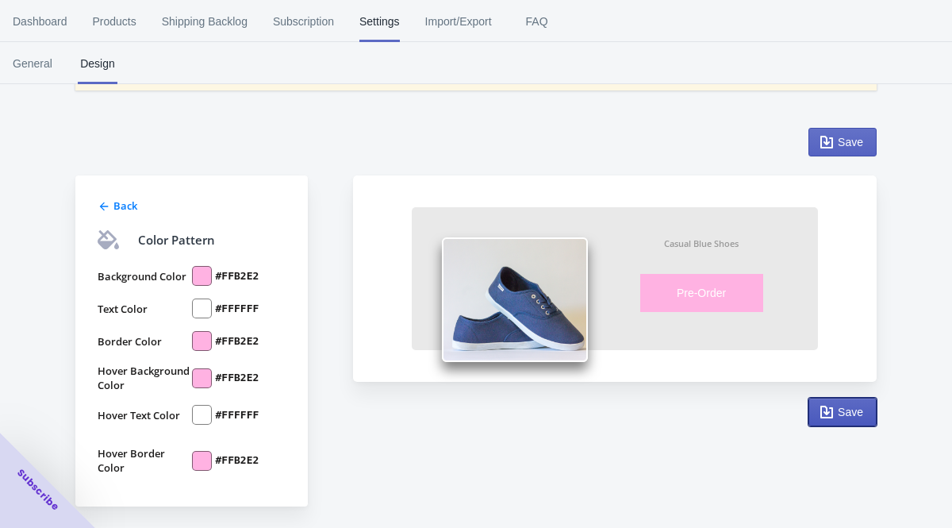
click at [836, 406] on span "Save" at bounding box center [842, 412] width 41 height 16
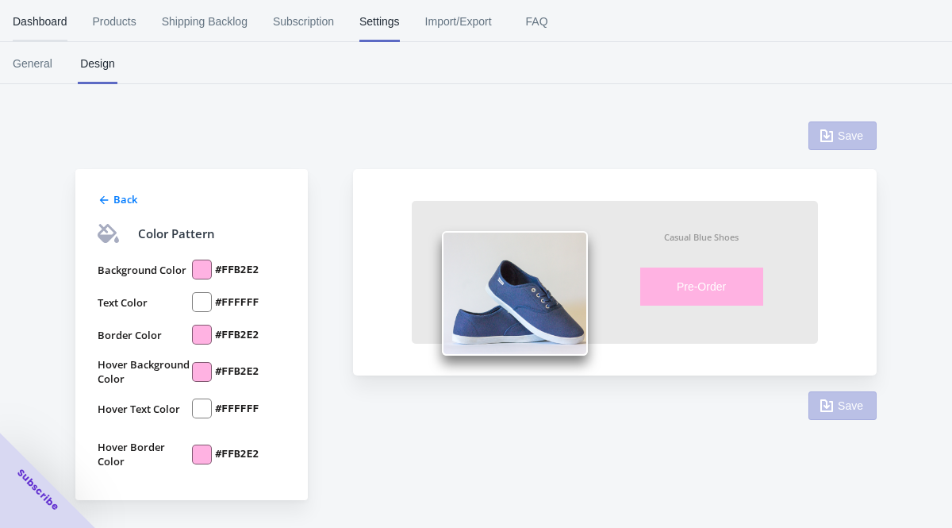
click at [58, 19] on span "Dashboard" at bounding box center [40, 21] width 55 height 41
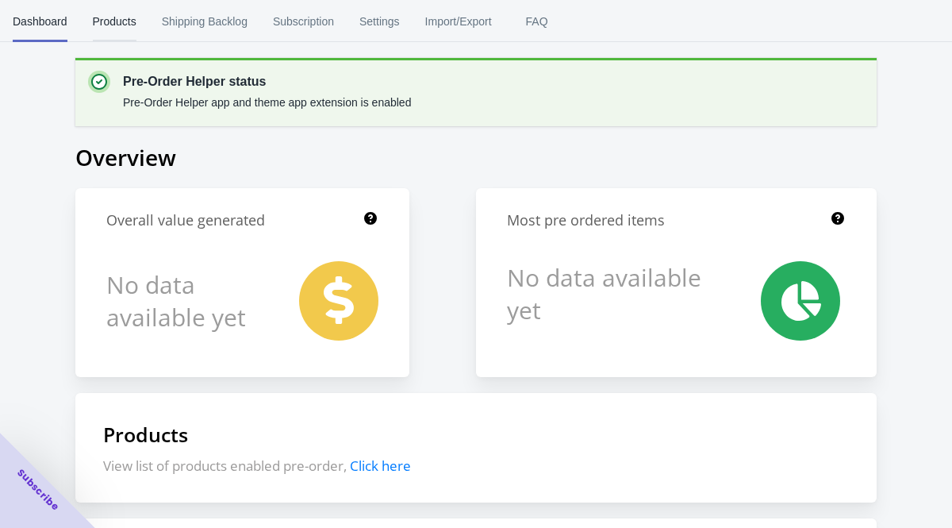
click at [144, 21] on button "Products" at bounding box center [114, 21] width 69 height 41
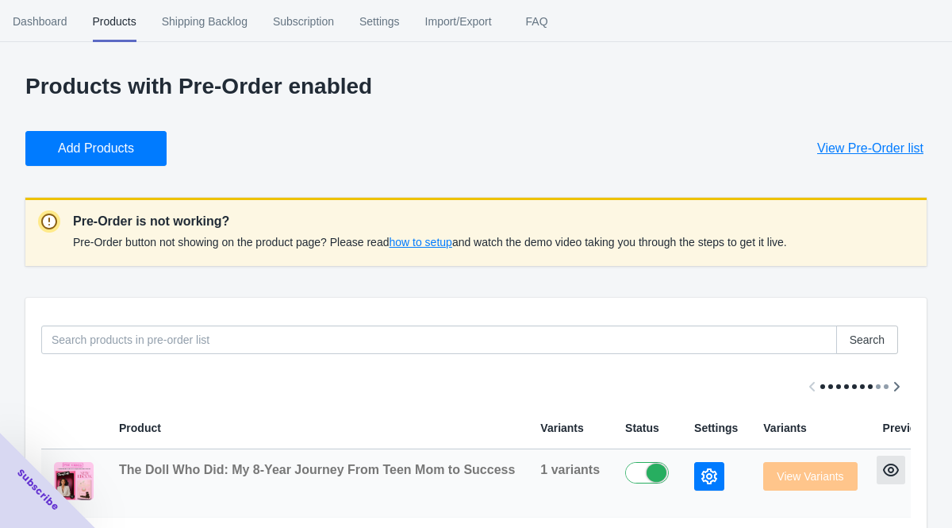
click at [889, 474] on icon "button" at bounding box center [891, 470] width 16 height 16
click at [694, 476] on button "button" at bounding box center [709, 476] width 30 height 29
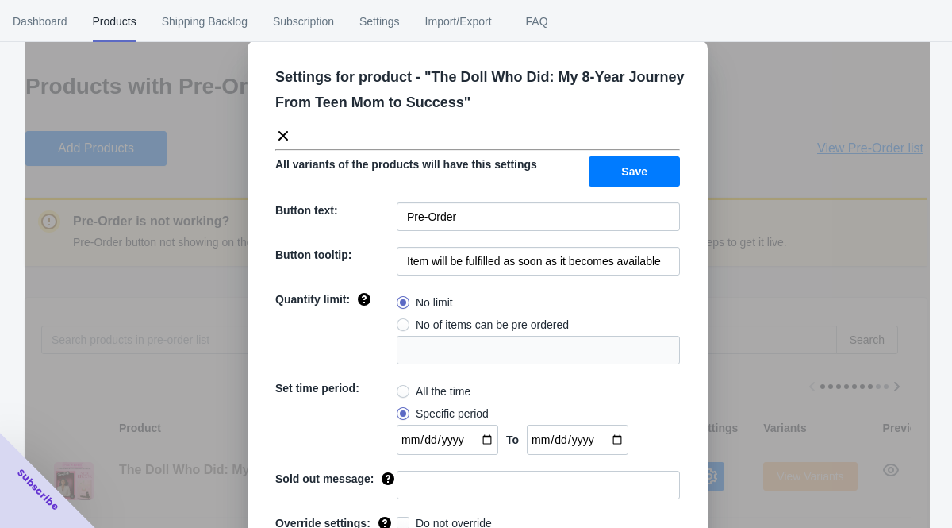
scroll to position [27, 0]
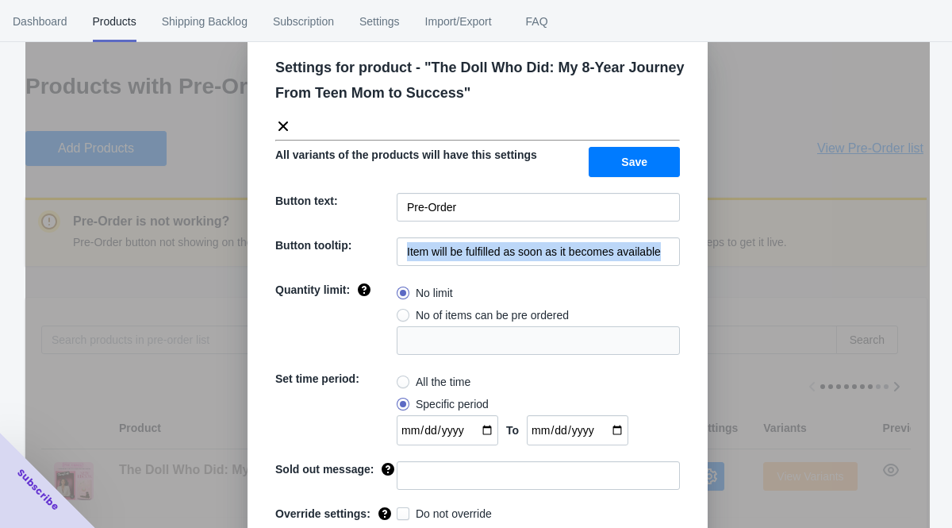
drag, startPoint x: 395, startPoint y: 252, endPoint x: 680, endPoint y: 256, distance: 285.0
click at [680, 256] on div "Settings for product - " The Doll Who Did: My 8-Year Journey From Teen Mom to S…" at bounding box center [478, 312] width 460 height 563
click at [577, 249] on input "Item will be fulfilled as soon as it becomes available" at bounding box center [538, 251] width 283 height 29
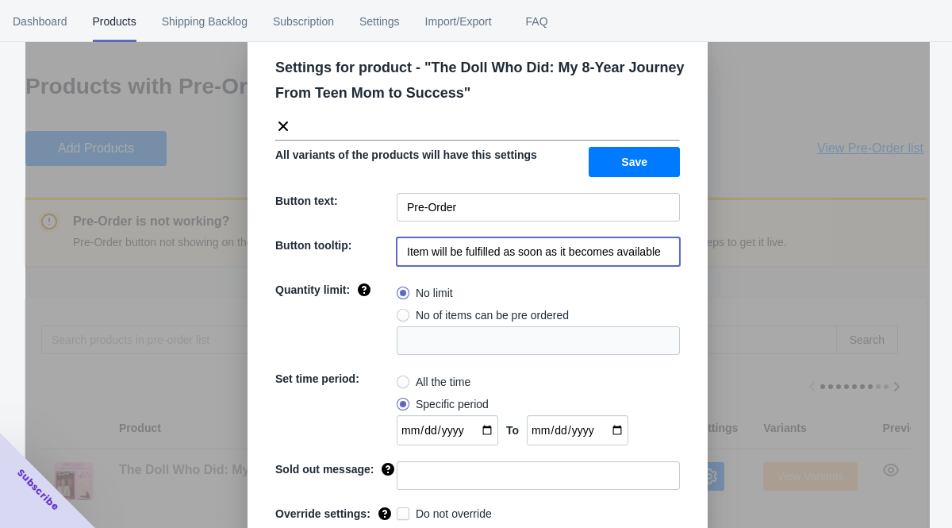
drag, startPoint x: 401, startPoint y: 255, endPoint x: 707, endPoint y: 252, distance: 306.3
click at [707, 252] on div "Settings for product - " The Doll Who Did: My 8-Year Journey From Teen Mom to S…" at bounding box center [478, 312] width 460 height 563
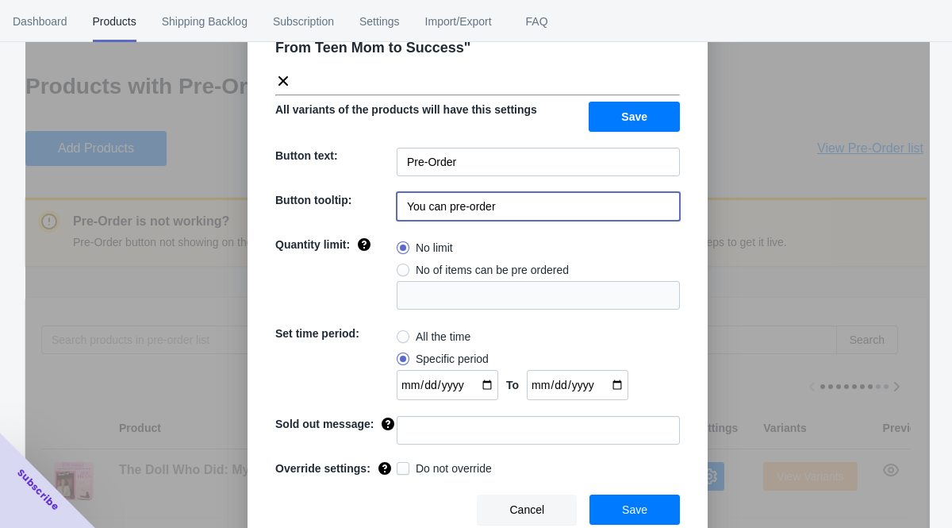
type input "You can pre-order"
click at [664, 102] on button "Save" at bounding box center [634, 117] width 91 height 30
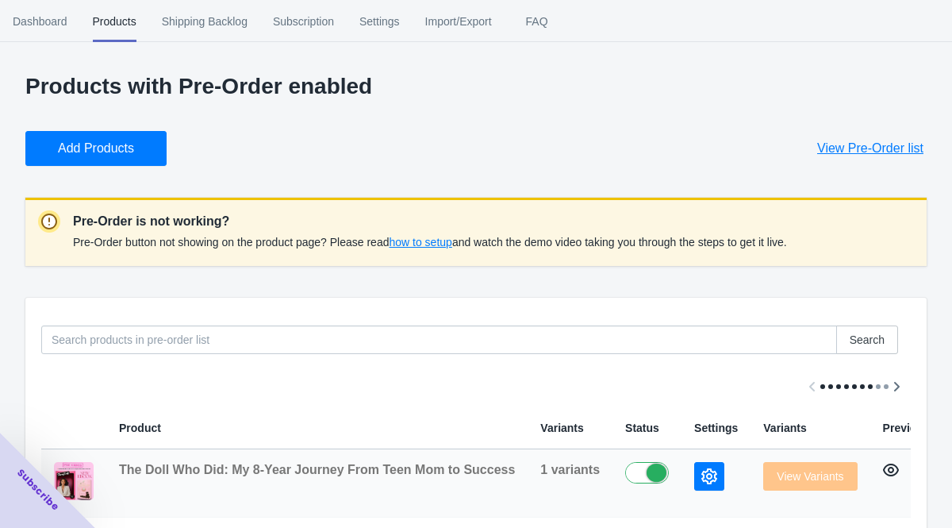
click at [885, 473] on icon "button" at bounding box center [891, 470] width 16 height 16
click at [694, 483] on button "button" at bounding box center [709, 476] width 30 height 29
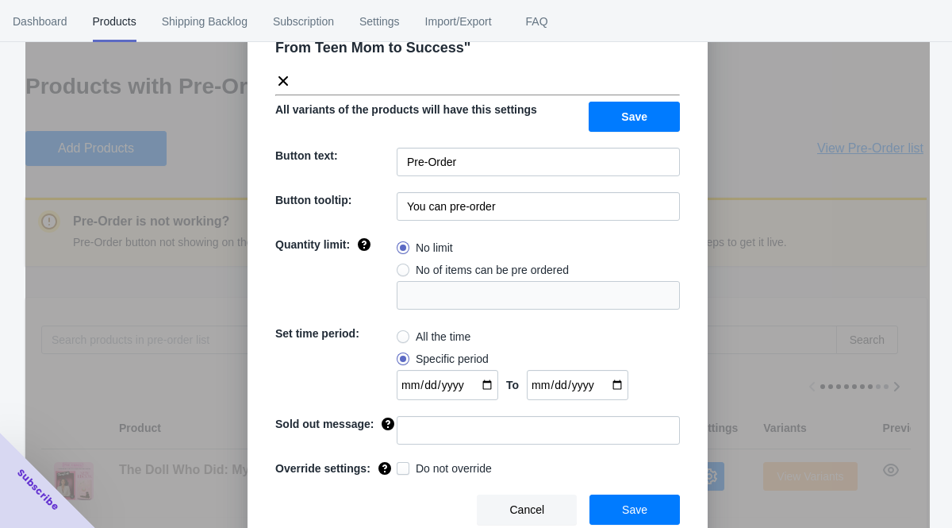
click at [616, 507] on button "Save" at bounding box center [635, 509] width 90 height 30
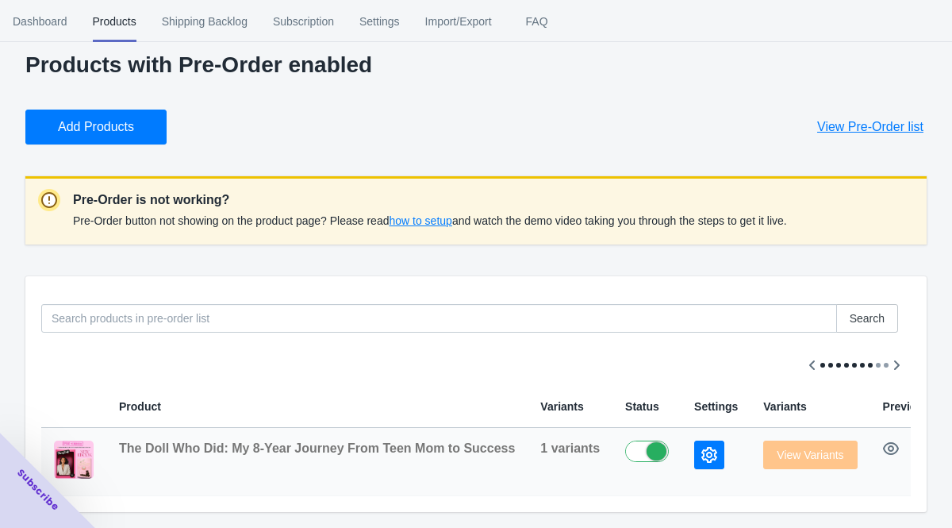
scroll to position [0, 106]
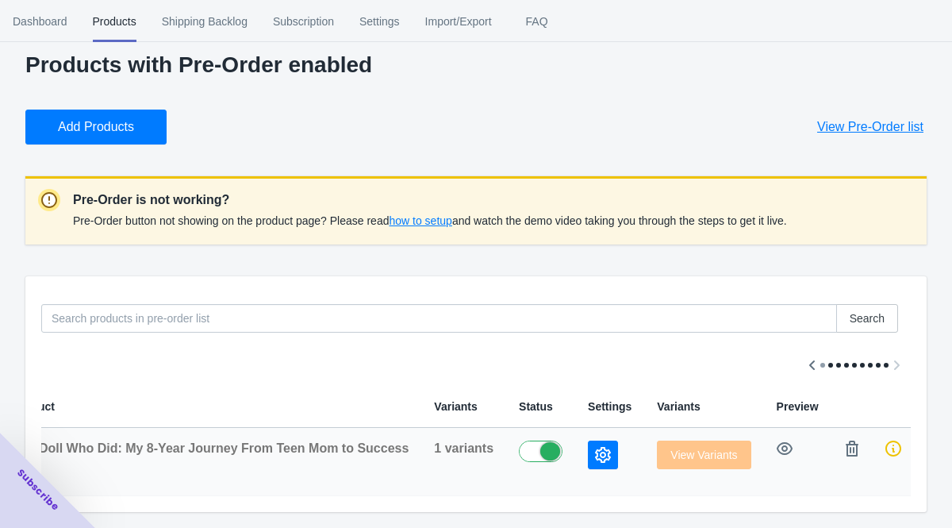
click at [832, 453] on td at bounding box center [852, 462] width 41 height 68
click at [851, 450] on icon "button" at bounding box center [852, 448] width 13 height 16
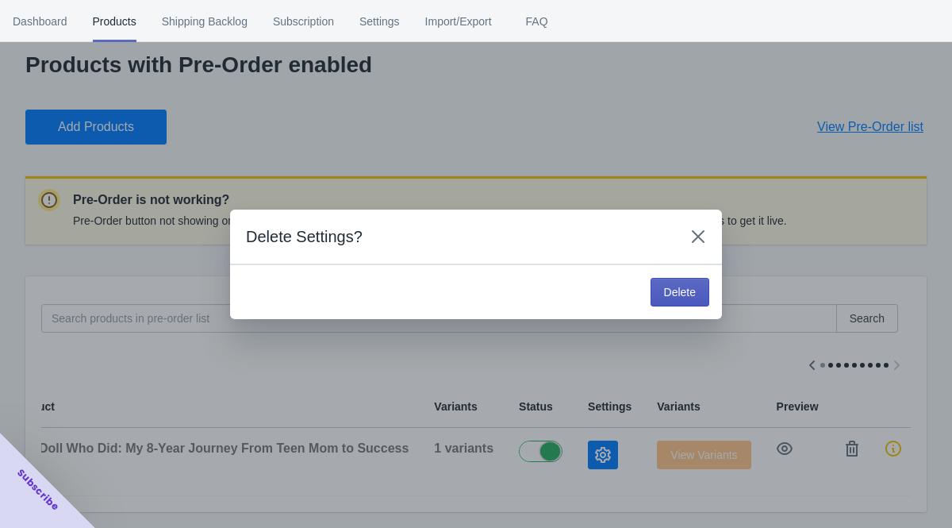
click at [654, 283] on button "Delete" at bounding box center [680, 292] width 59 height 29
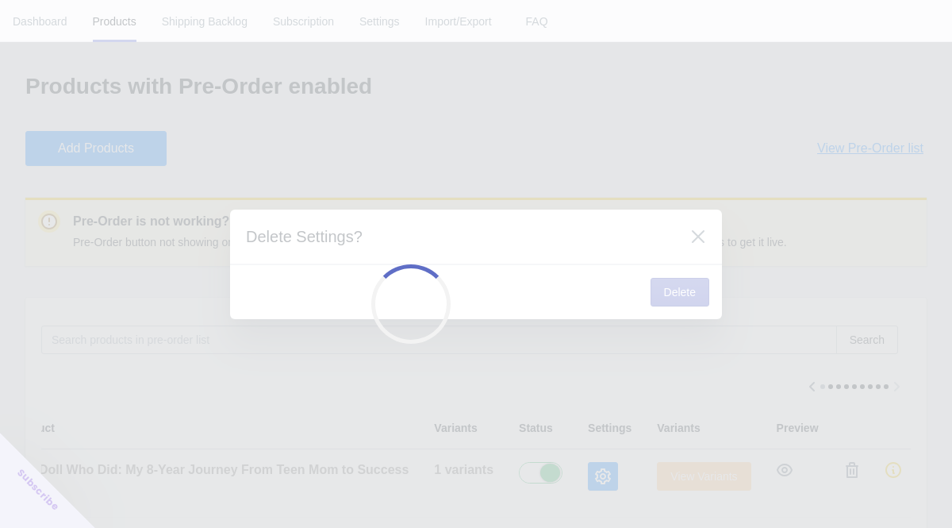
scroll to position [0, 0]
